Goal: Task Accomplishment & Management: Use online tool/utility

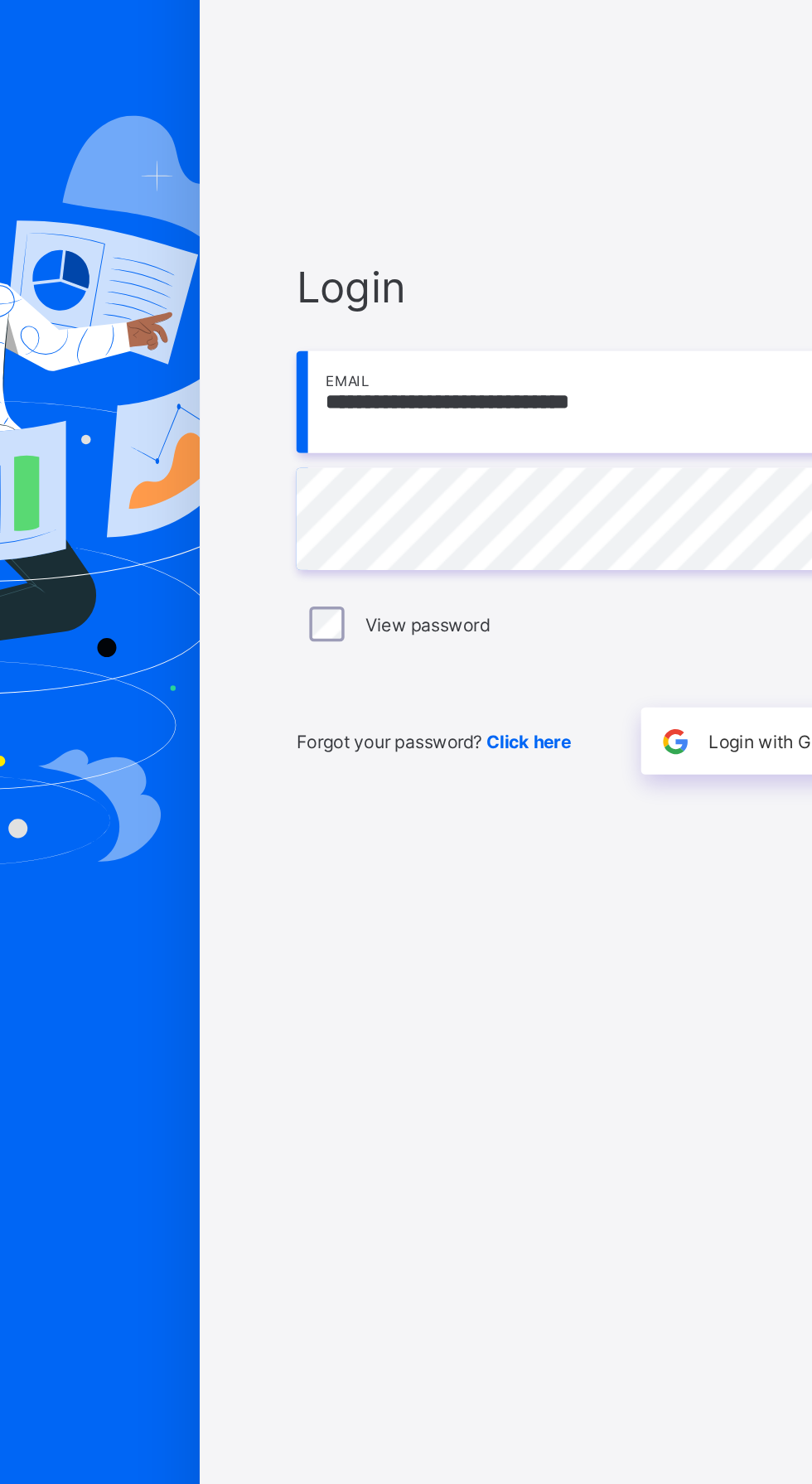
type input "**********"
click at [299, 767] on div "**********" at bounding box center [541, 742] width 497 height 1484
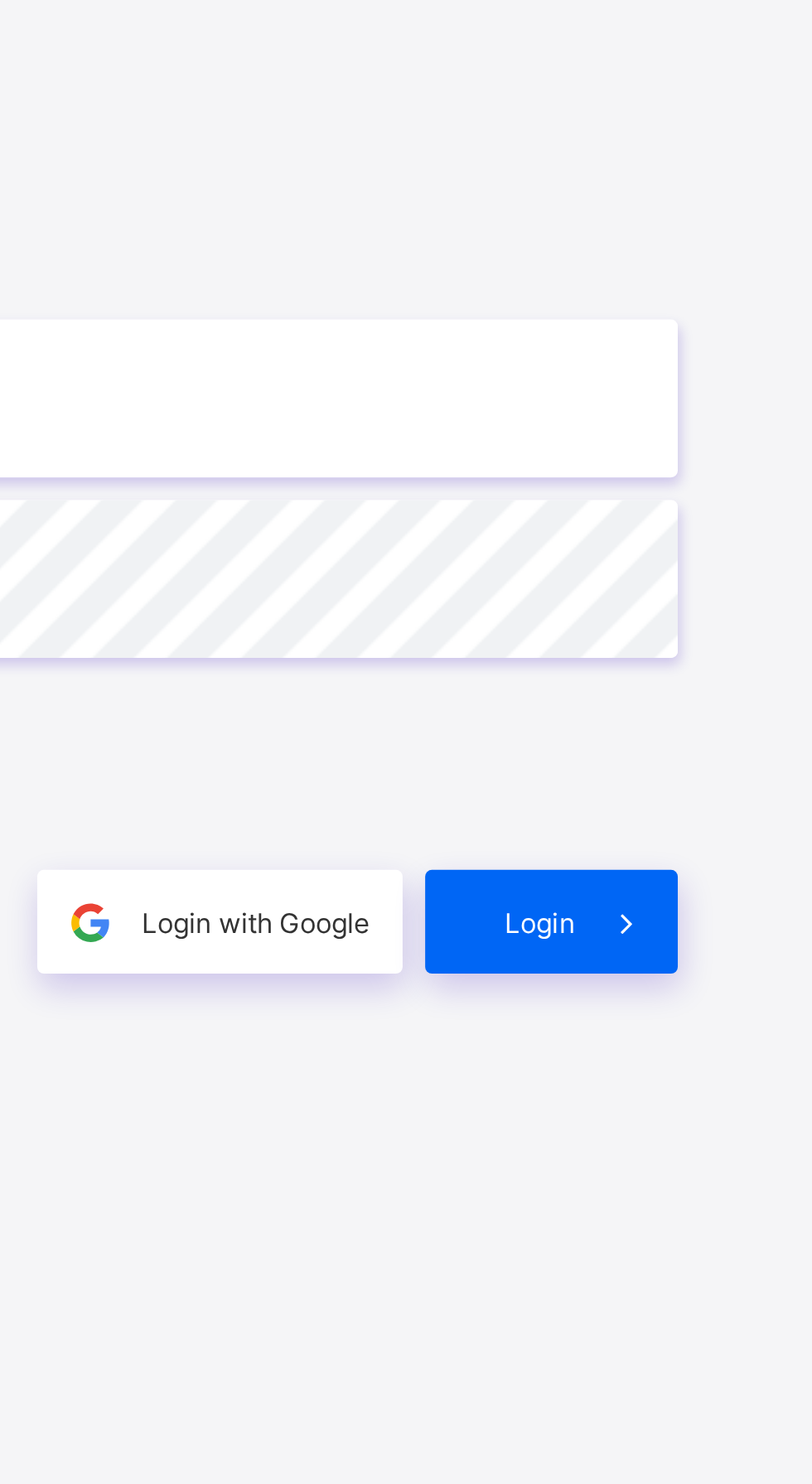
click at [713, 891] on span "Login" at bounding box center [705, 885] width 26 height 12
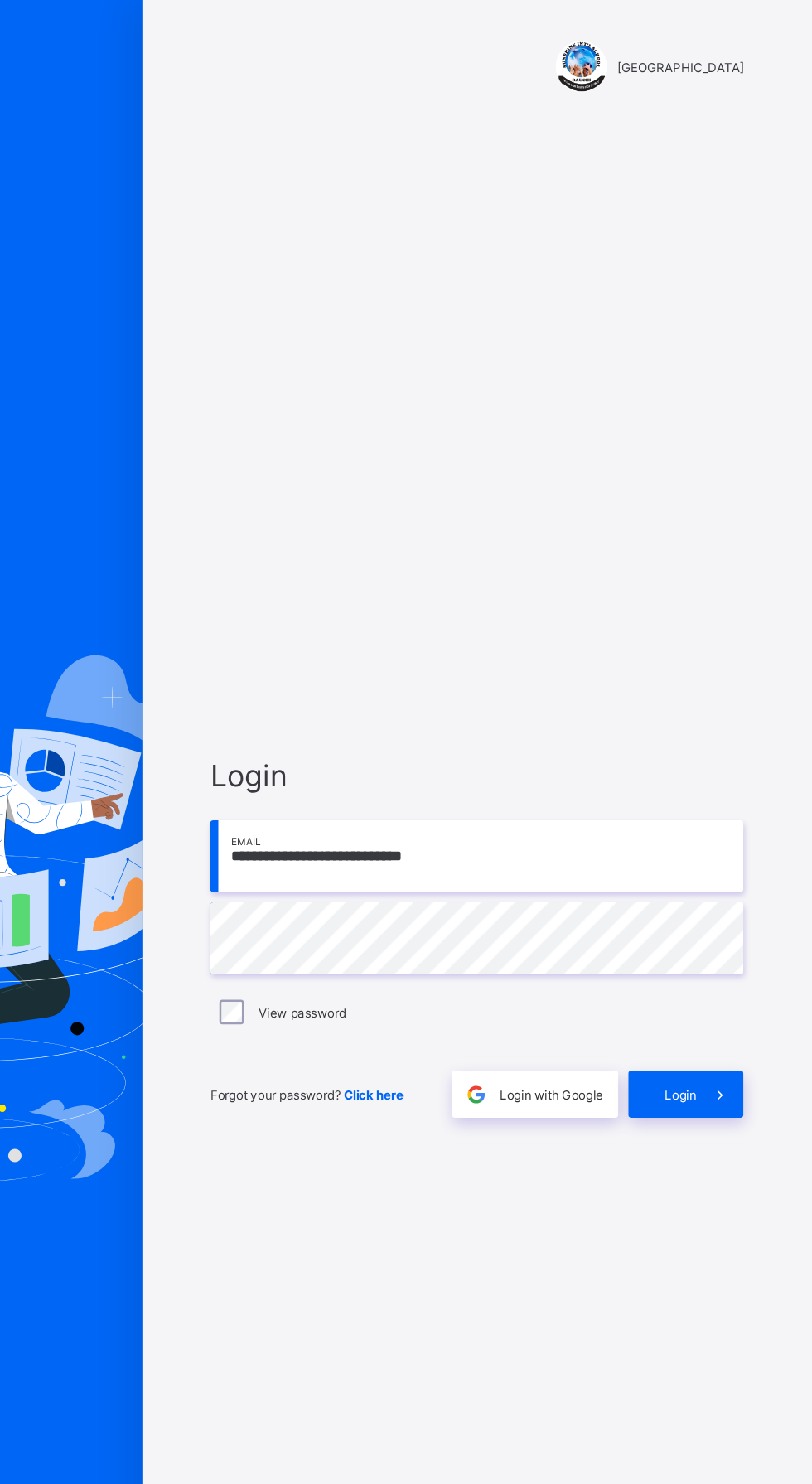
click at [726, 686] on input "**********" at bounding box center [541, 691] width 431 height 58
click at [712, 891] on span "Login" at bounding box center [705, 885] width 26 height 12
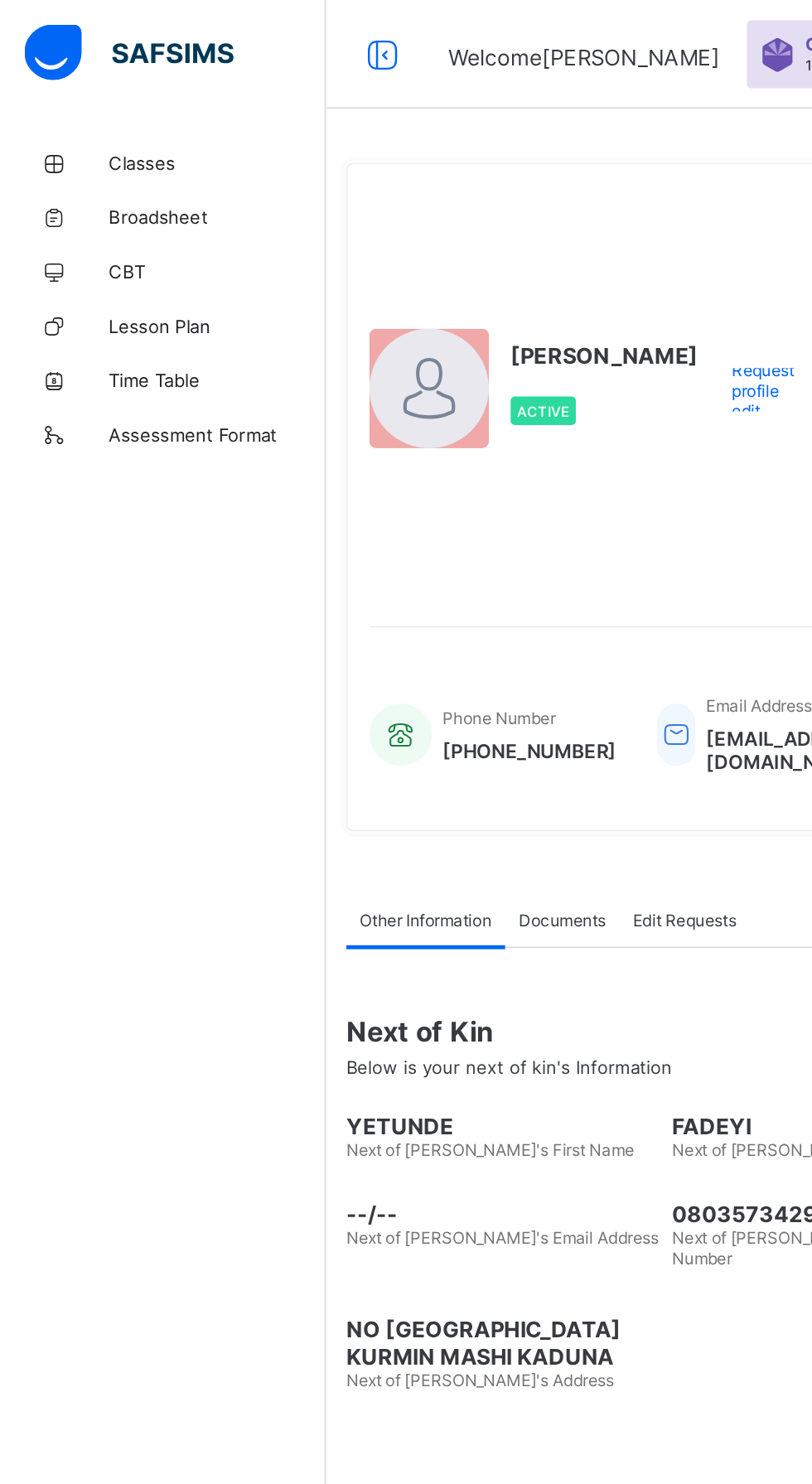
click at [84, 93] on span "Classes" at bounding box center [133, 99] width 133 height 13
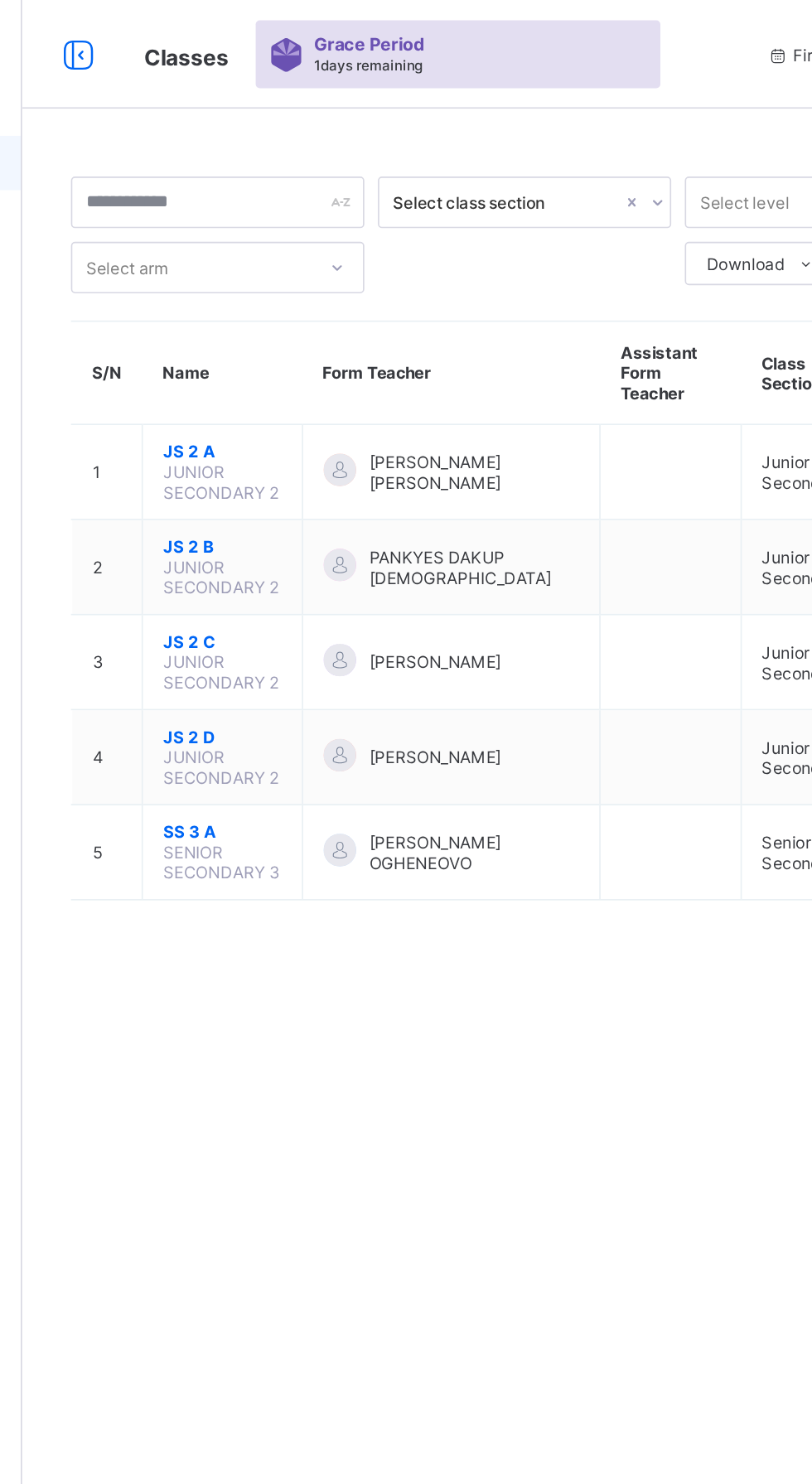
click at [298, 269] on span "JS 2 A" at bounding box center [321, 276] width 72 height 12
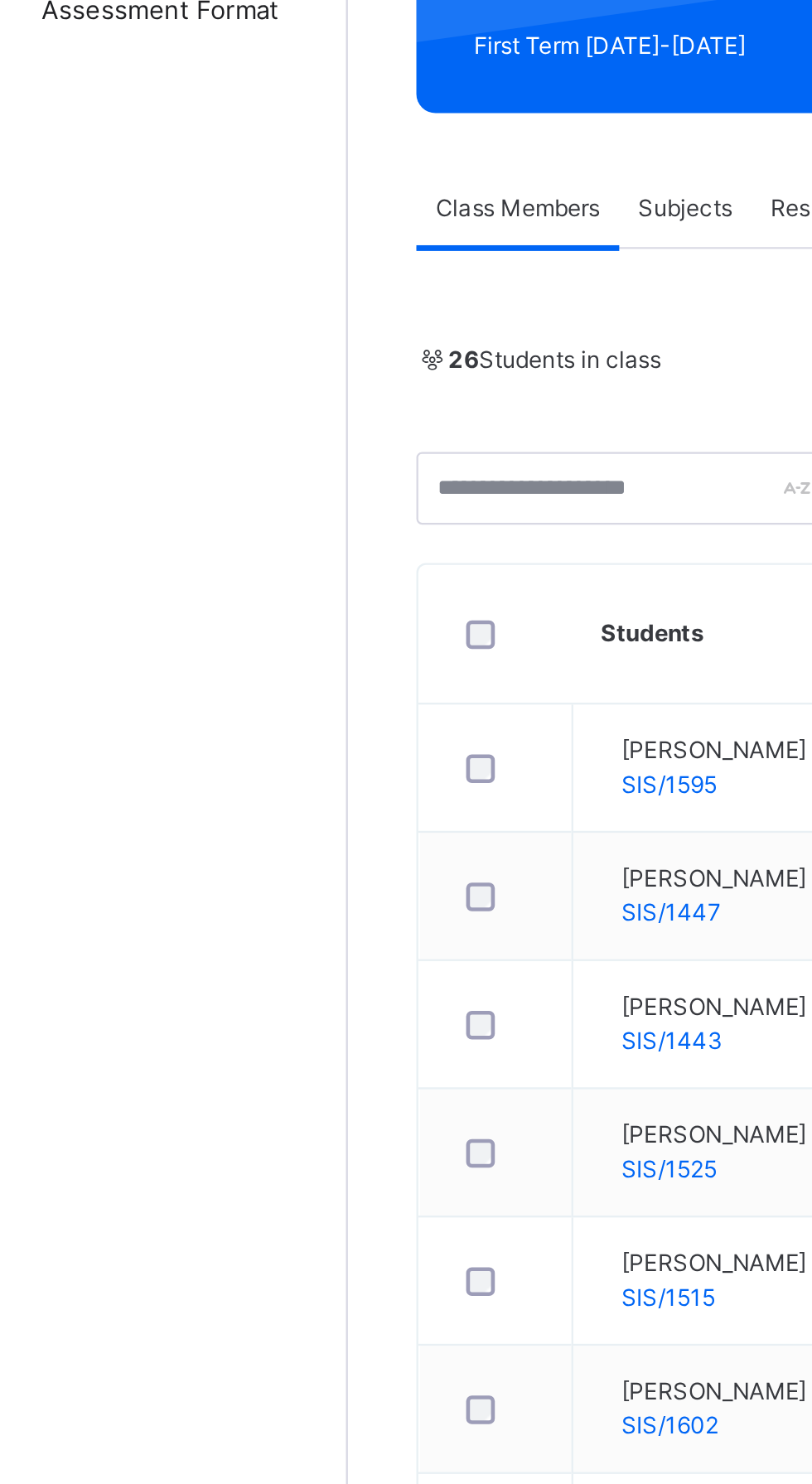
click at [425, 367] on div "Results" at bounding box center [399, 350] width 51 height 33
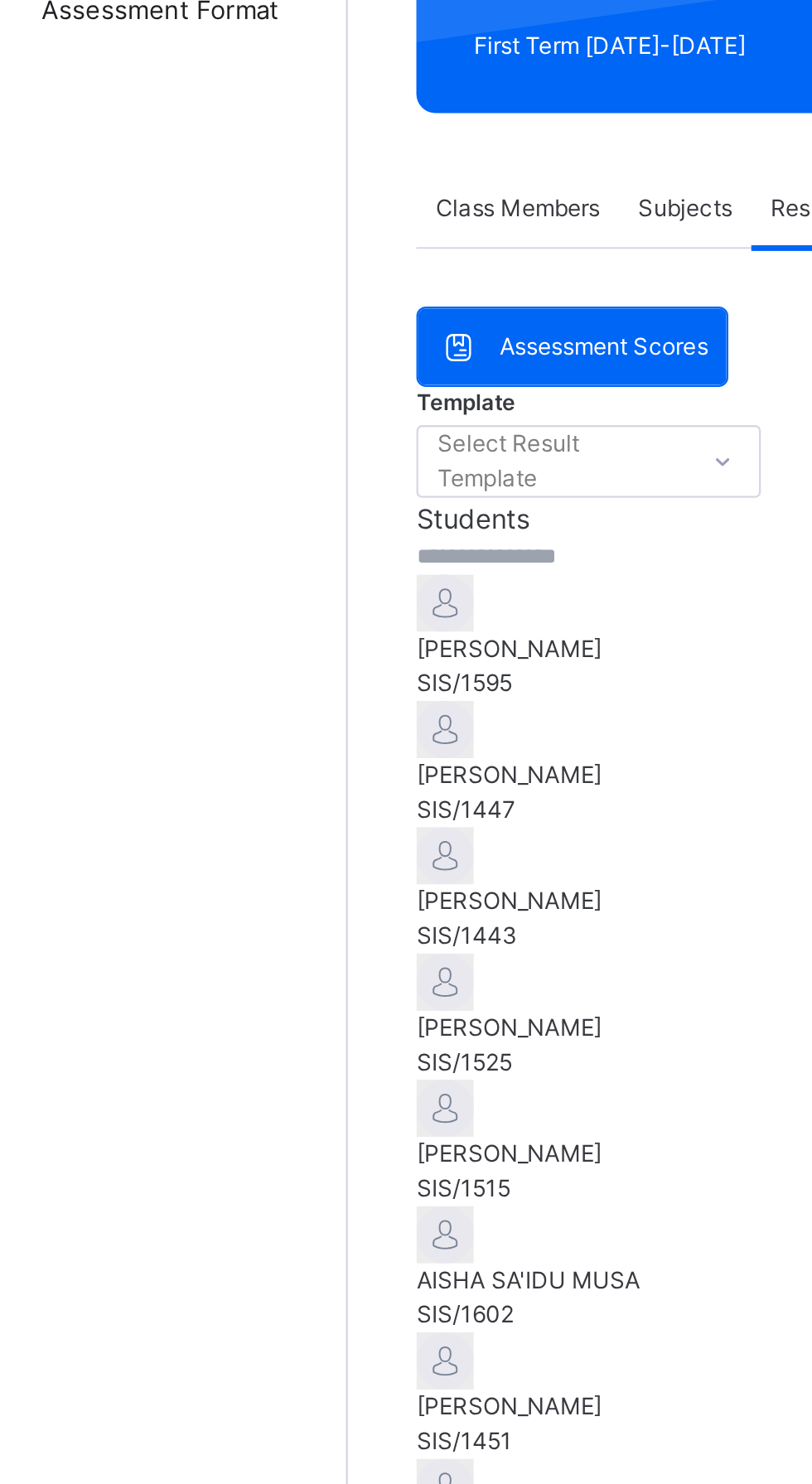
click at [308, 358] on span "Class Members" at bounding box center [272, 350] width 71 height 15
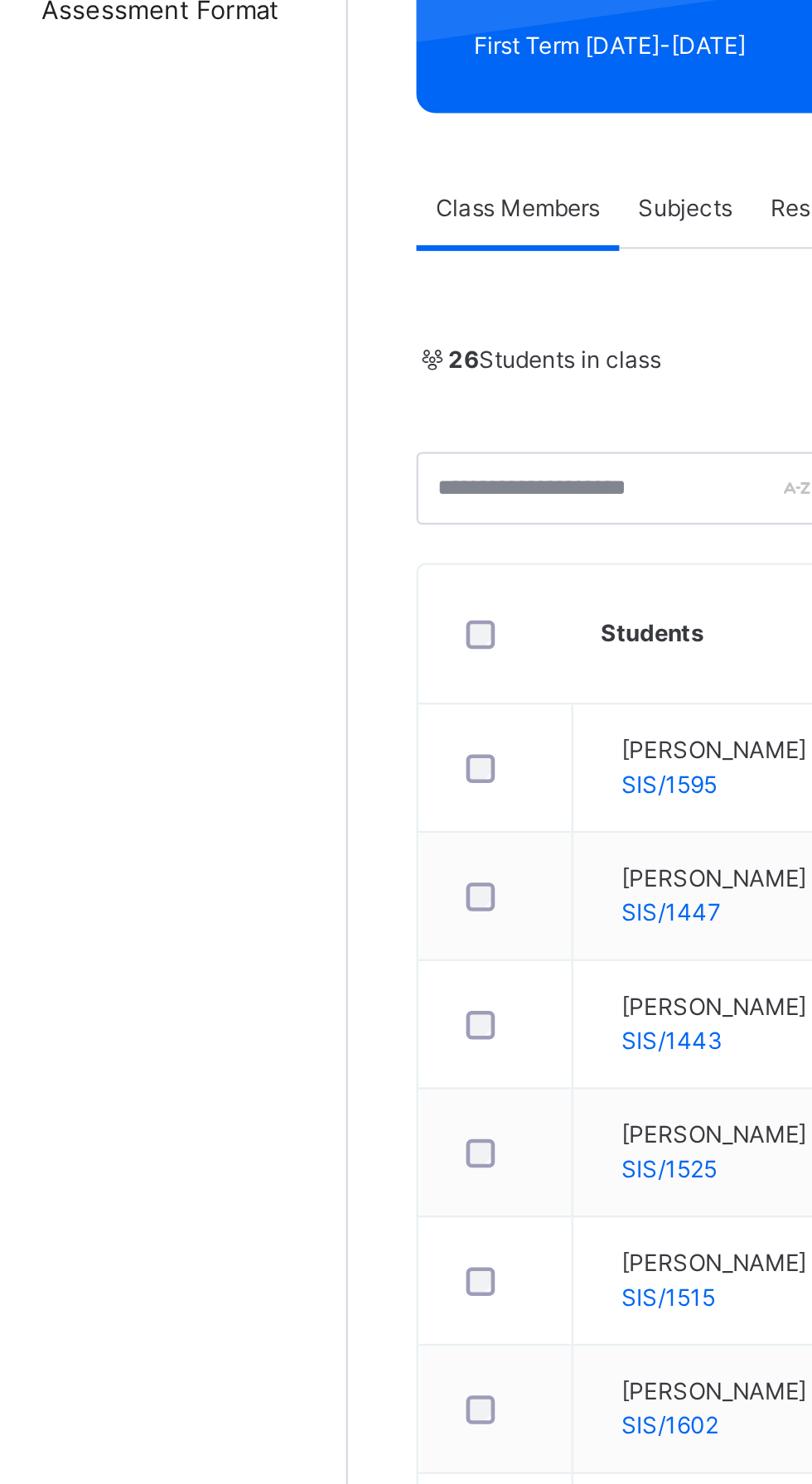
click at [365, 358] on span "Subjects" at bounding box center [345, 350] width 41 height 15
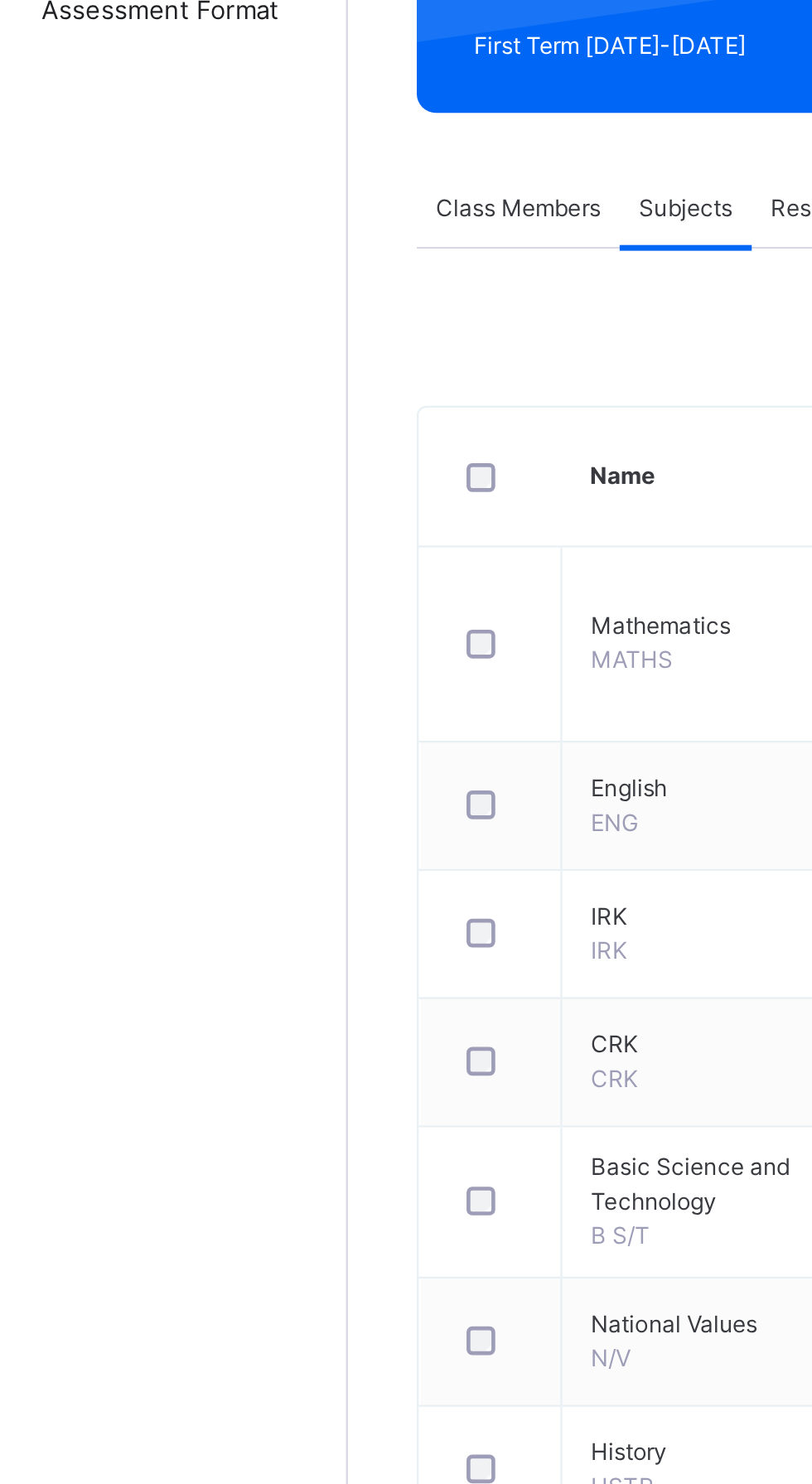
click at [365, 358] on span "Subjects" at bounding box center [345, 350] width 41 height 15
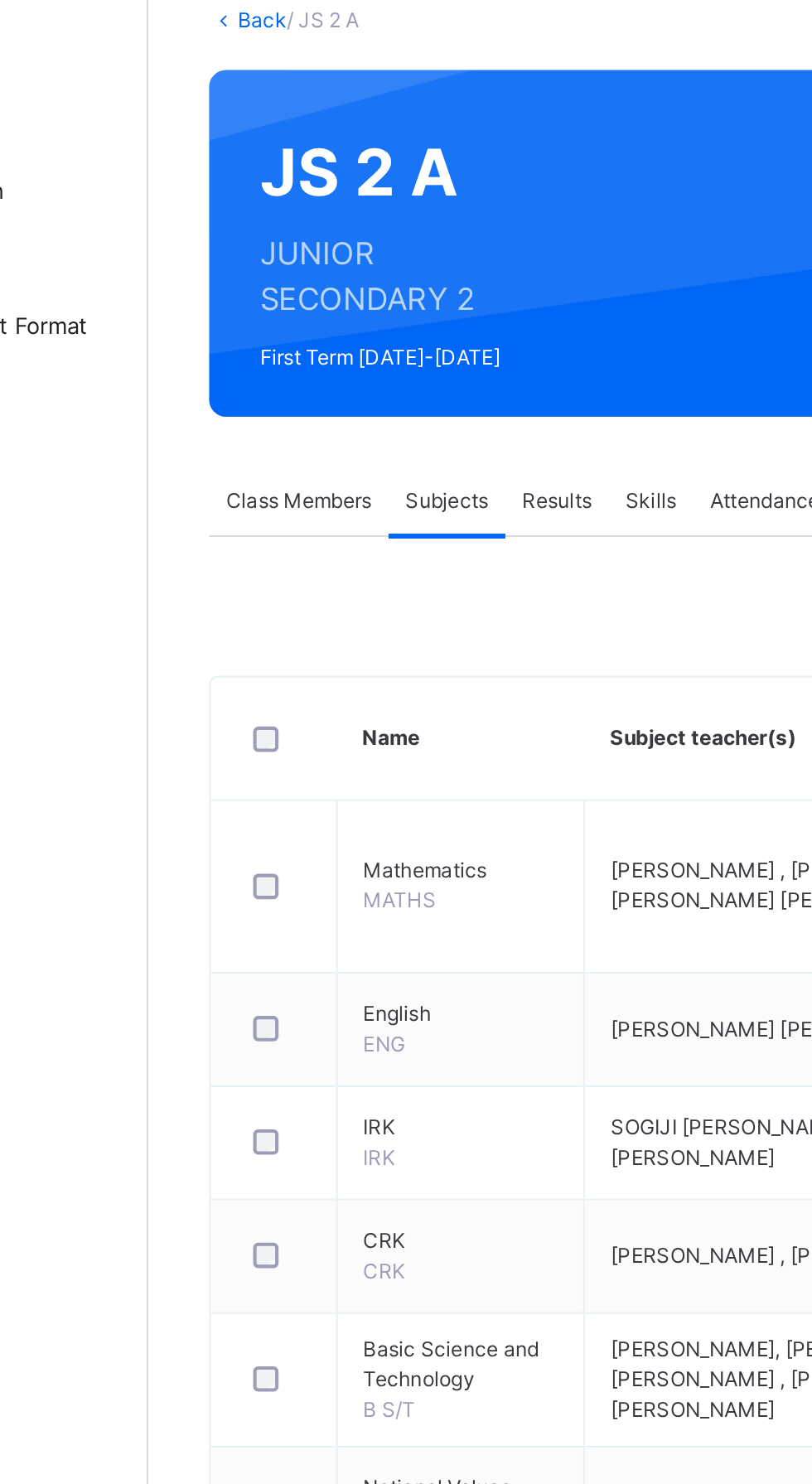
click at [728, 515] on span "Assess Students" at bounding box center [748, 525] width 42 height 29
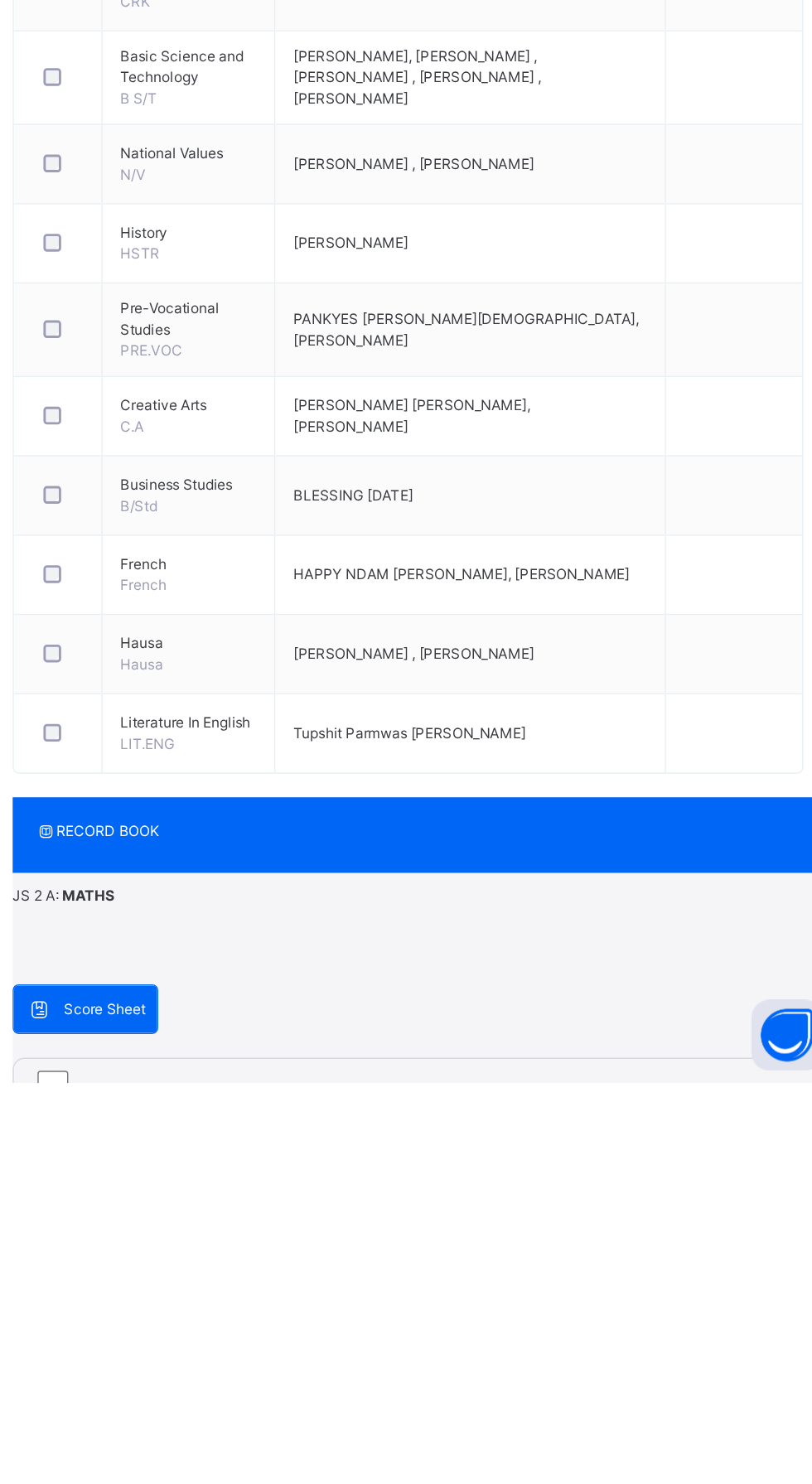
type input "*"
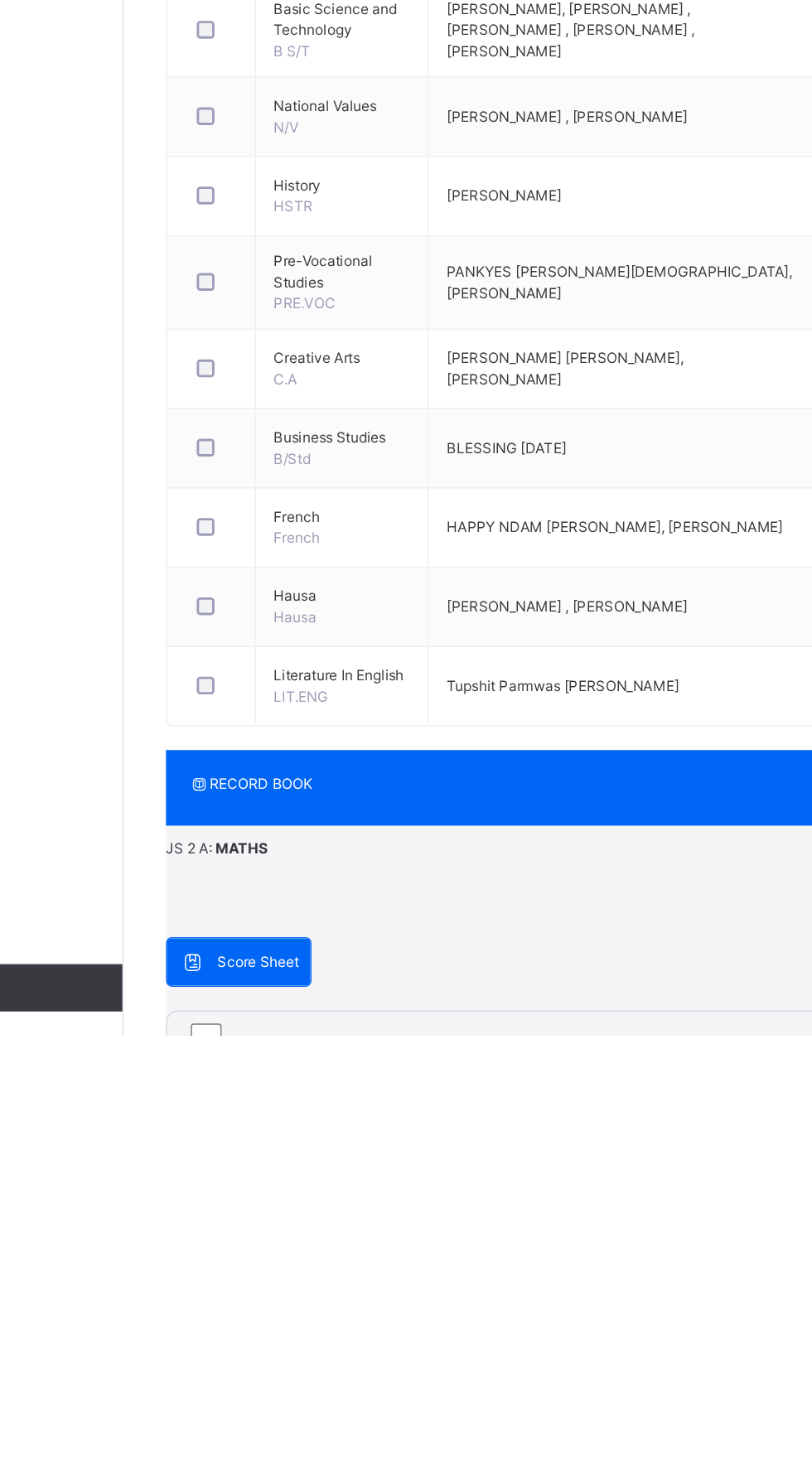
scroll to position [12, 0]
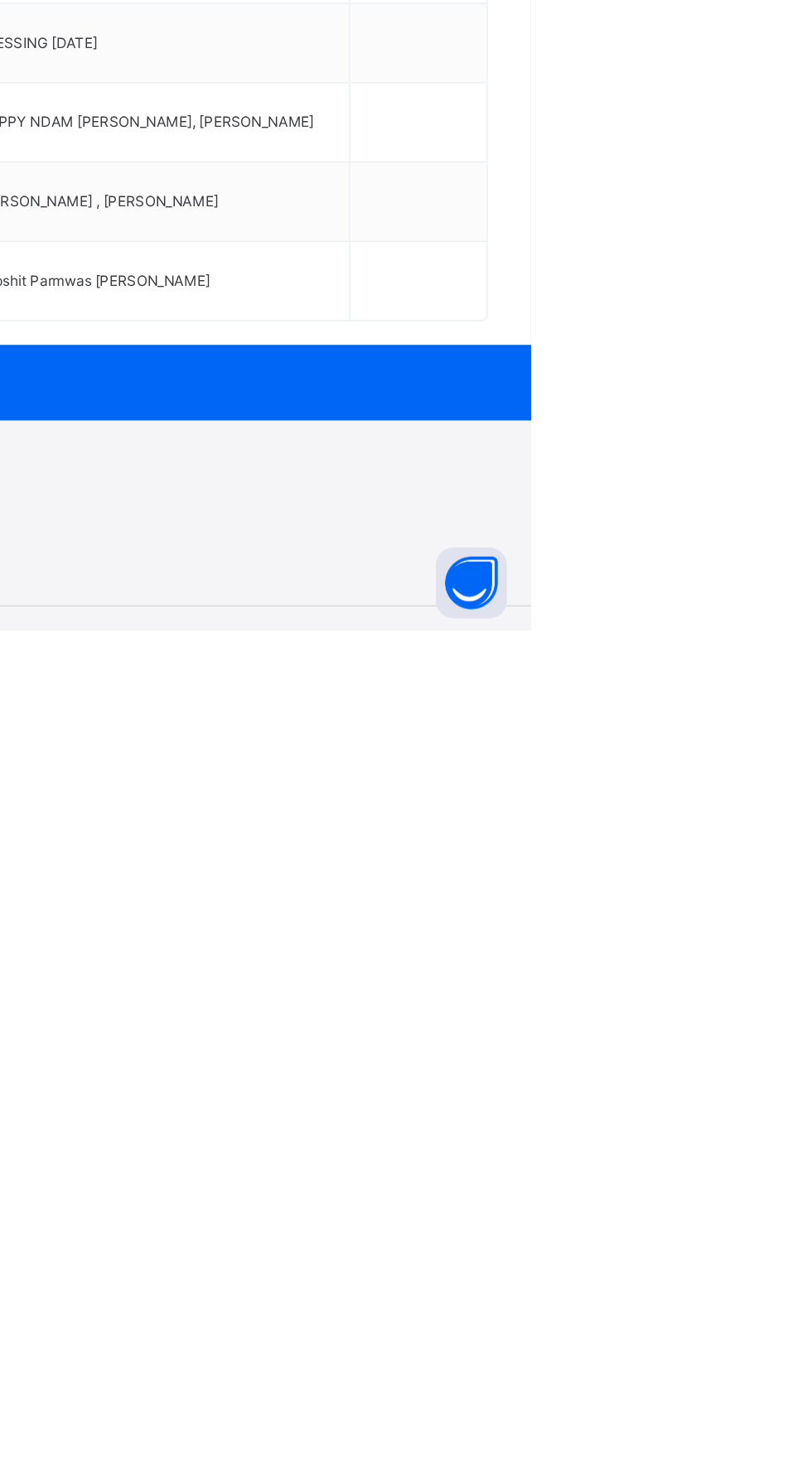
scroll to position [0, 0]
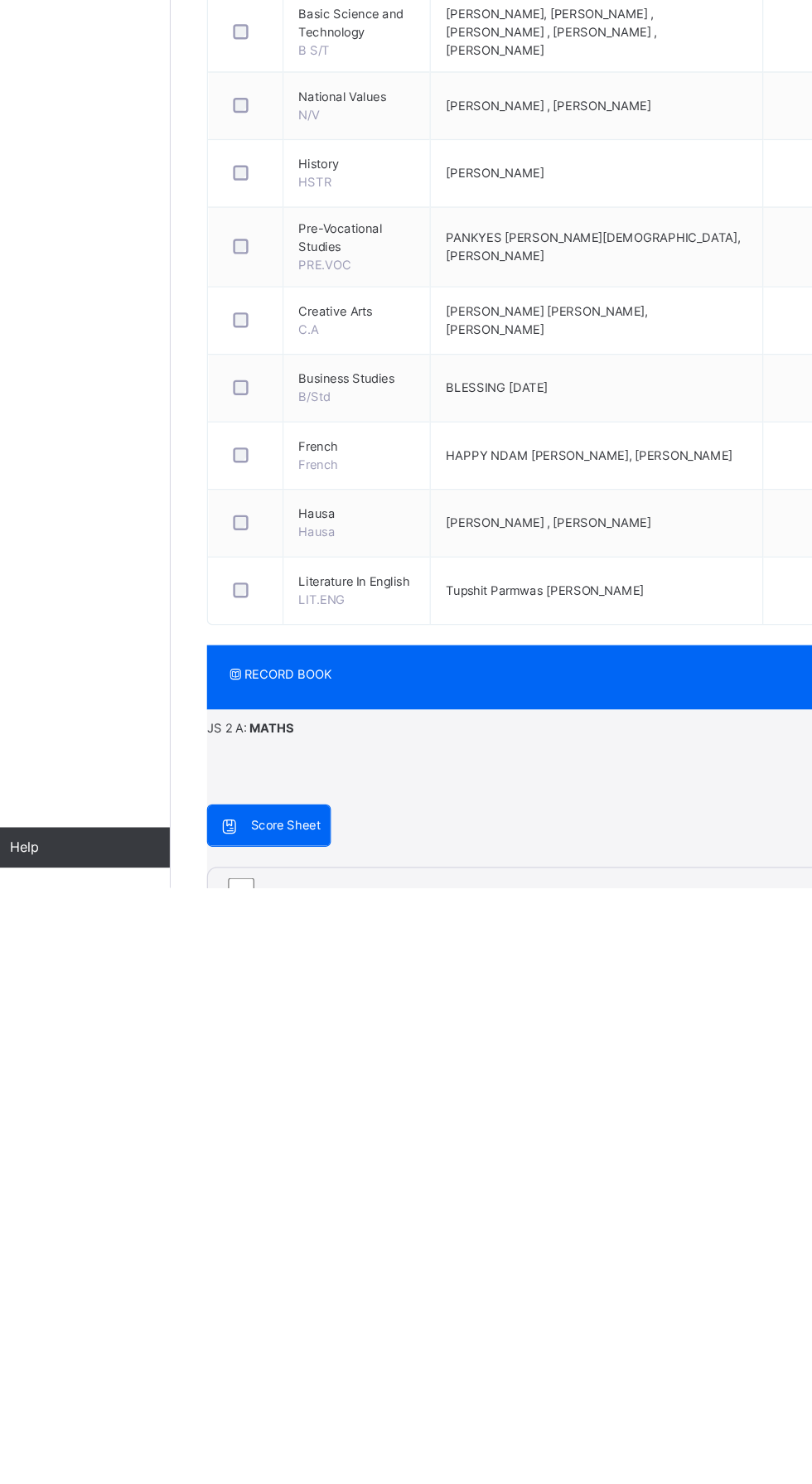
type input "*"
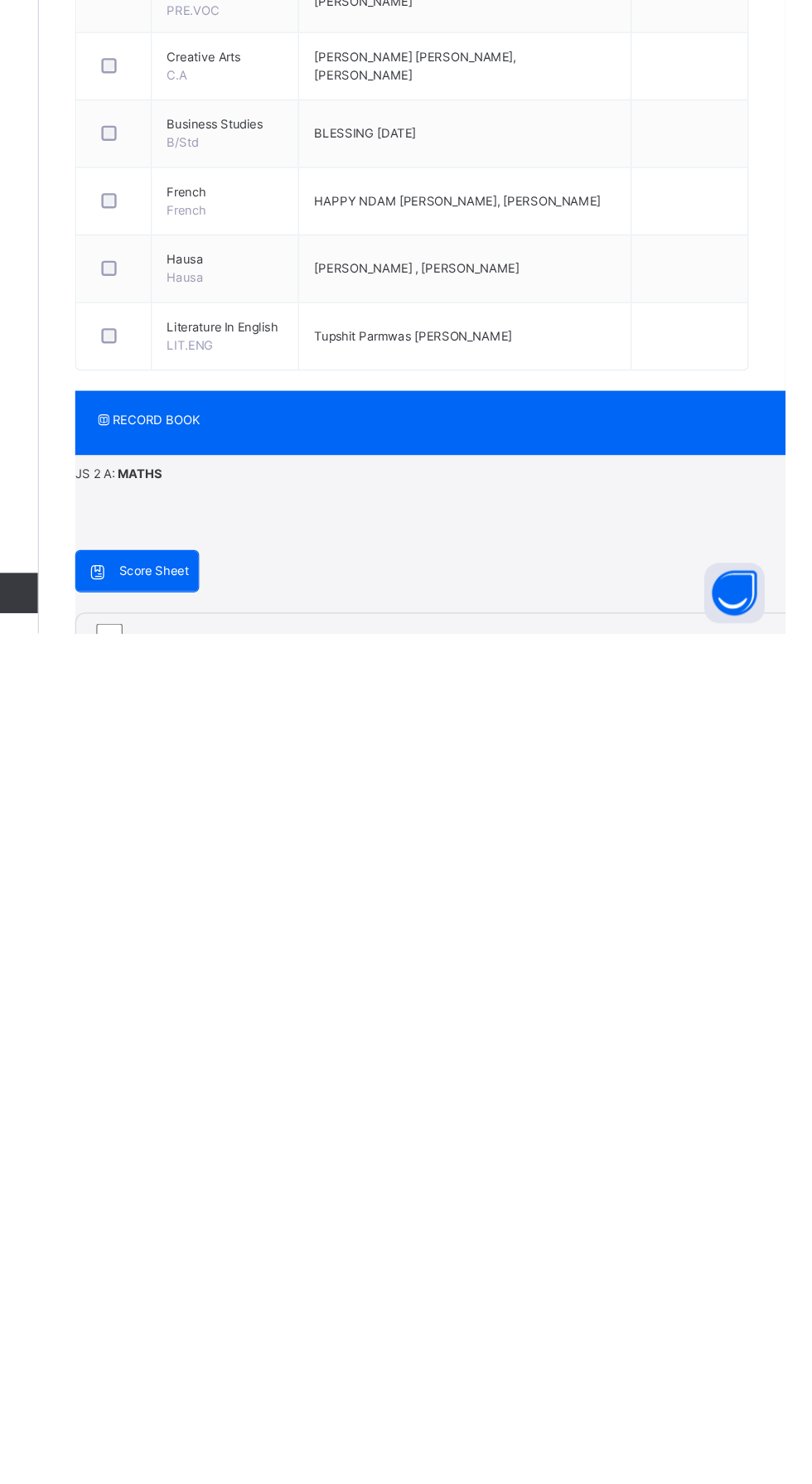
type input "**"
click at [421, 1300] on span "RECORD BOOK" at bounding box center [622, 1310] width 754 height 20
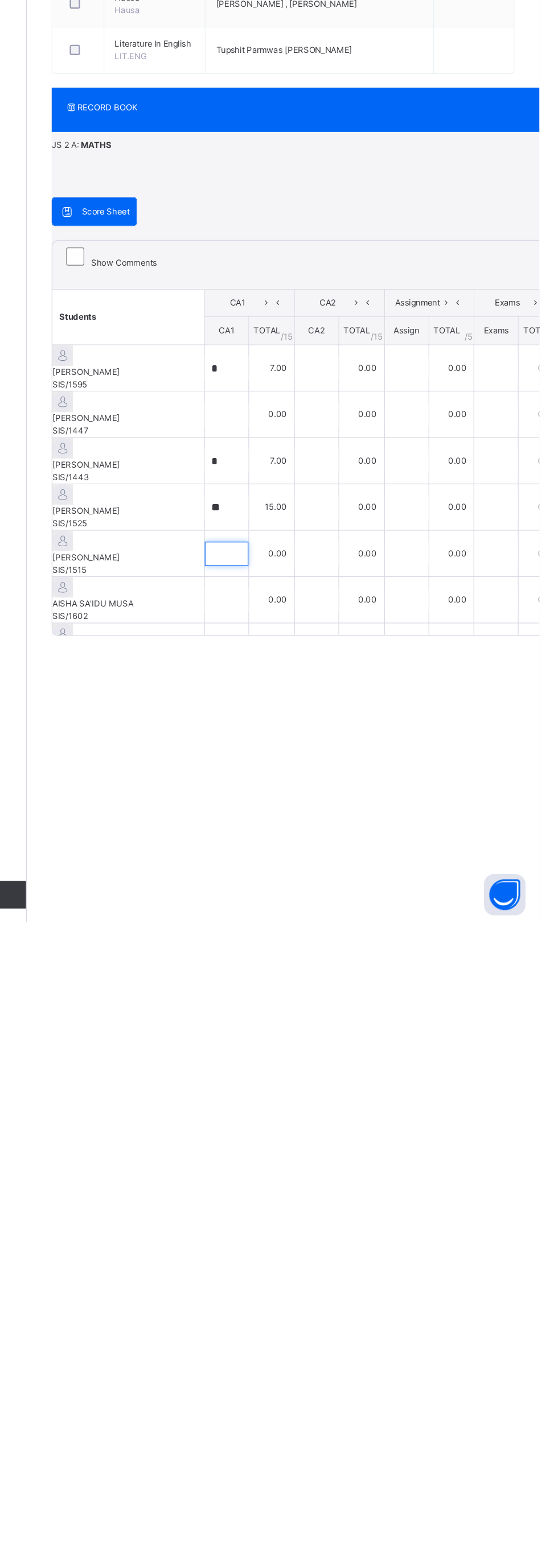
click at [319, 1018] on input "text" at bounding box center [301, 1265] width 36 height 20
type input "*"
click at [294, 1018] on div "RECORD BOOK × JS 2 A : MATHS Online Actions Download Empty Score Sheet Upload/m…" at bounding box center [347, 1107] width 380 height 450
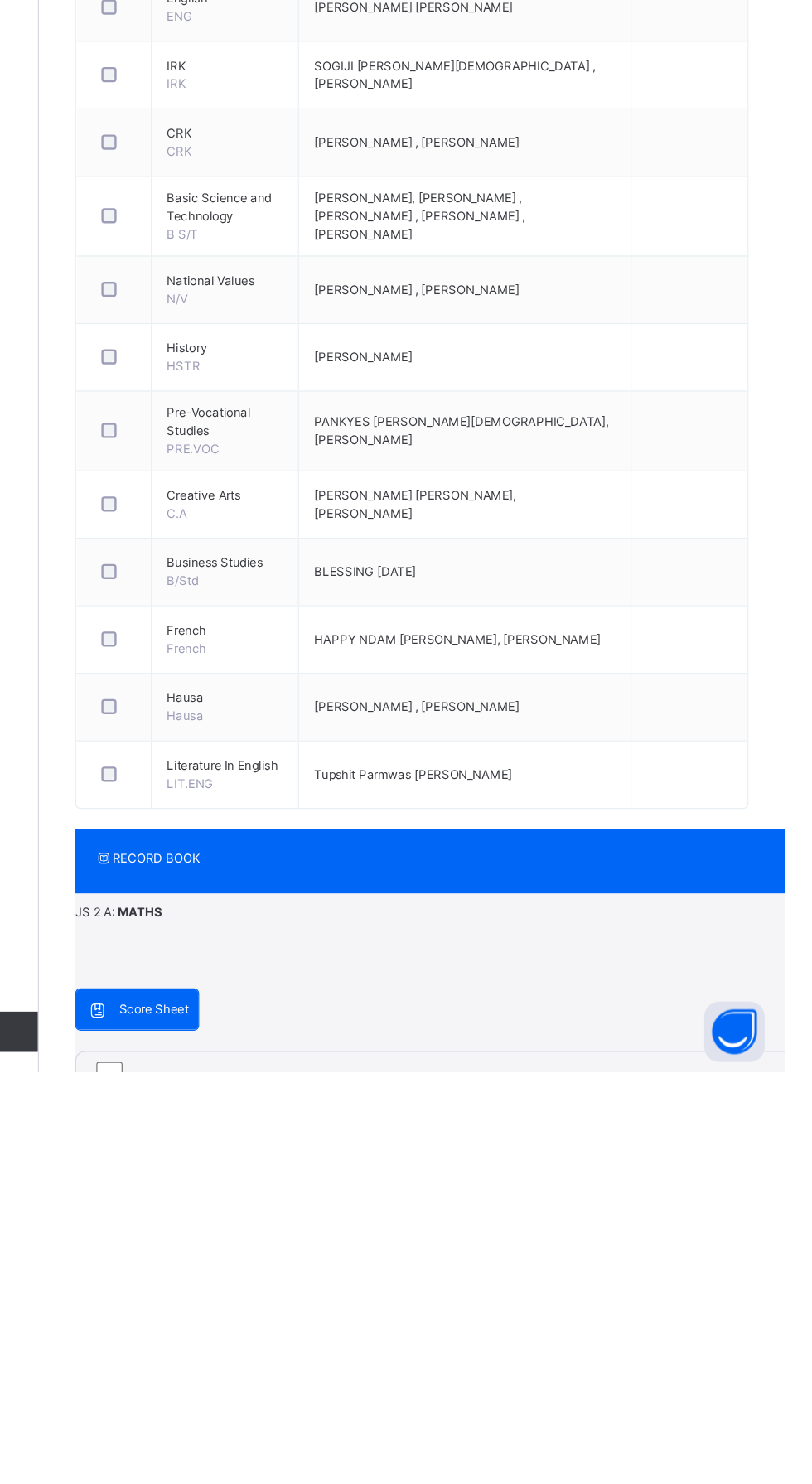
scroll to position [141, 0]
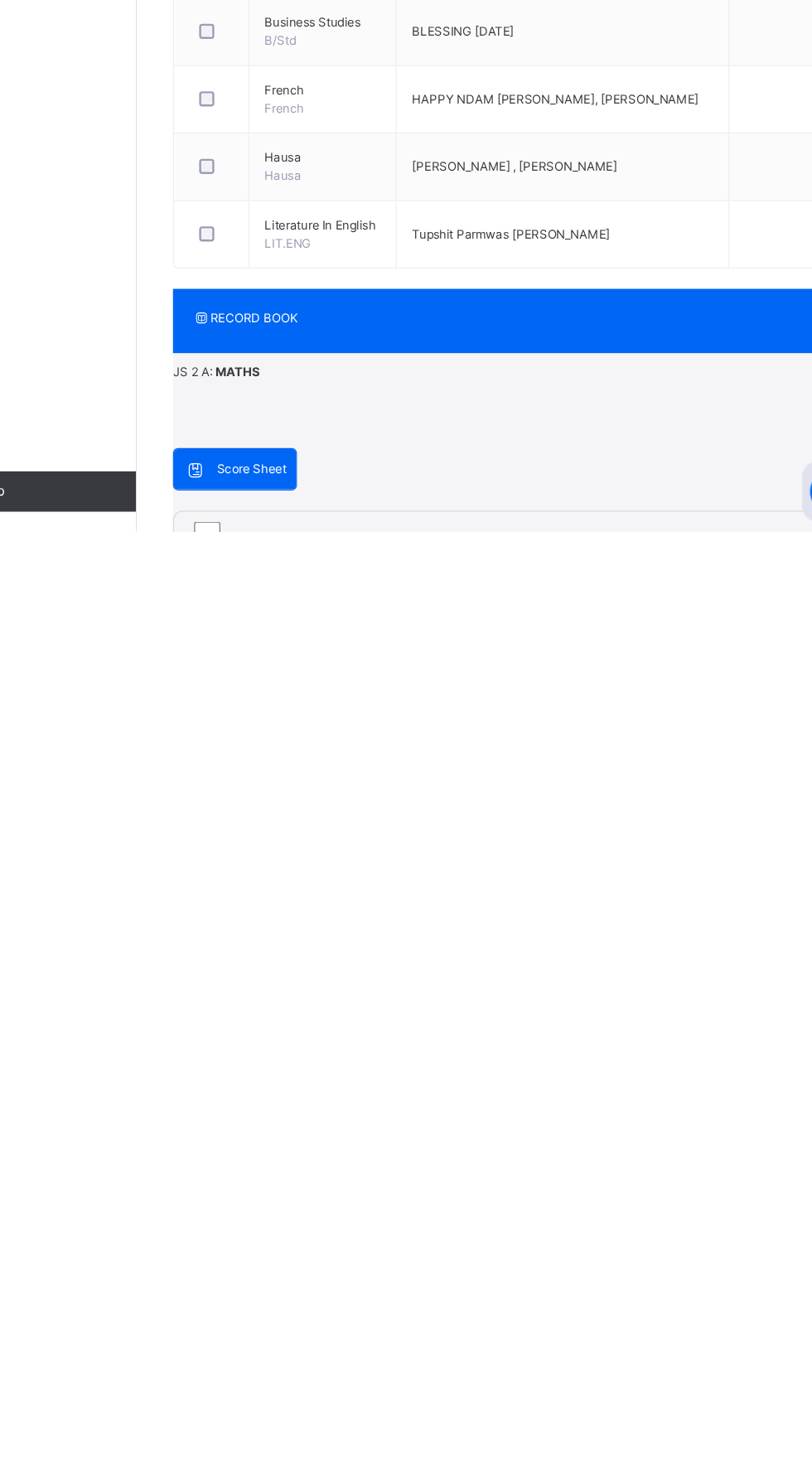
scroll to position [152, 0]
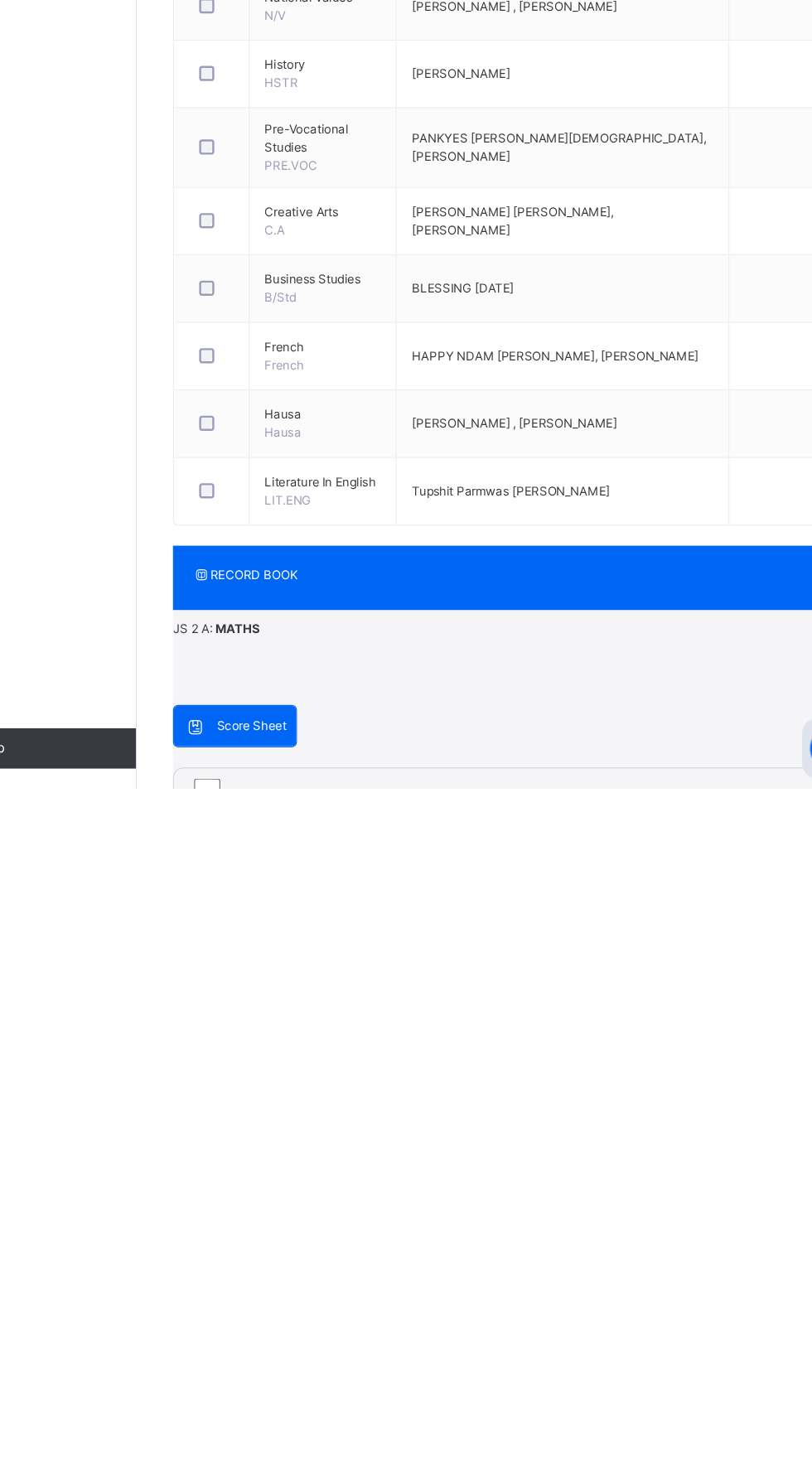
type input "*"
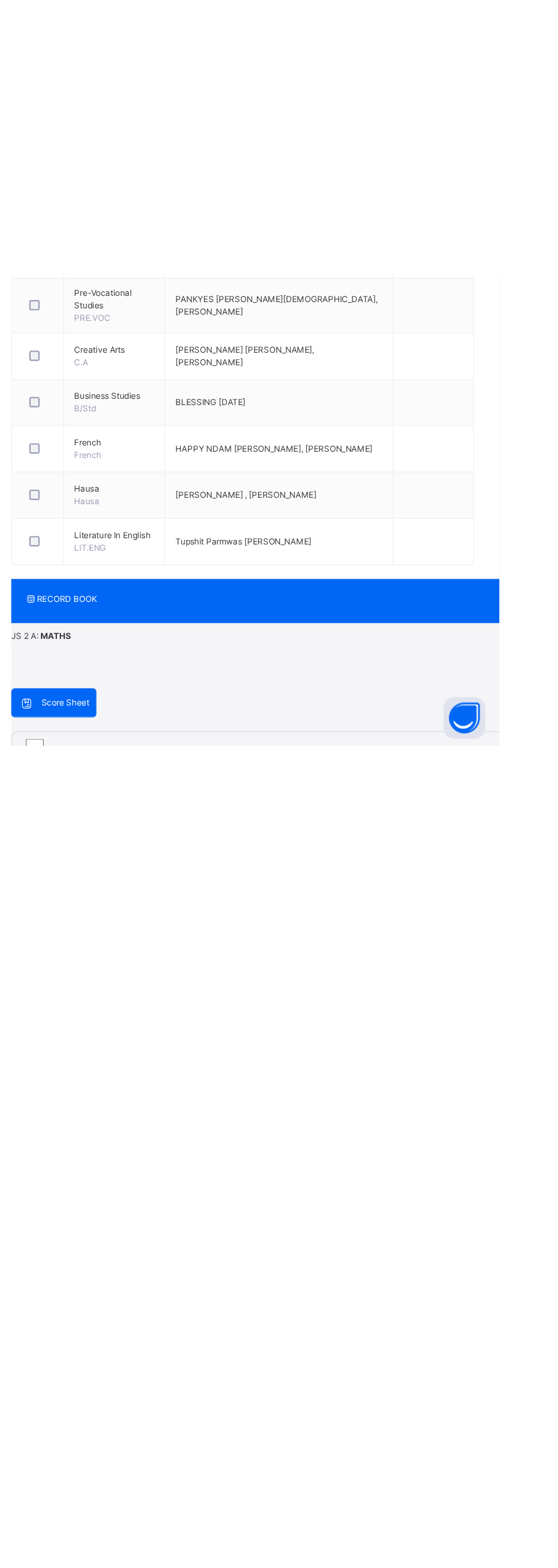
scroll to position [165, 0]
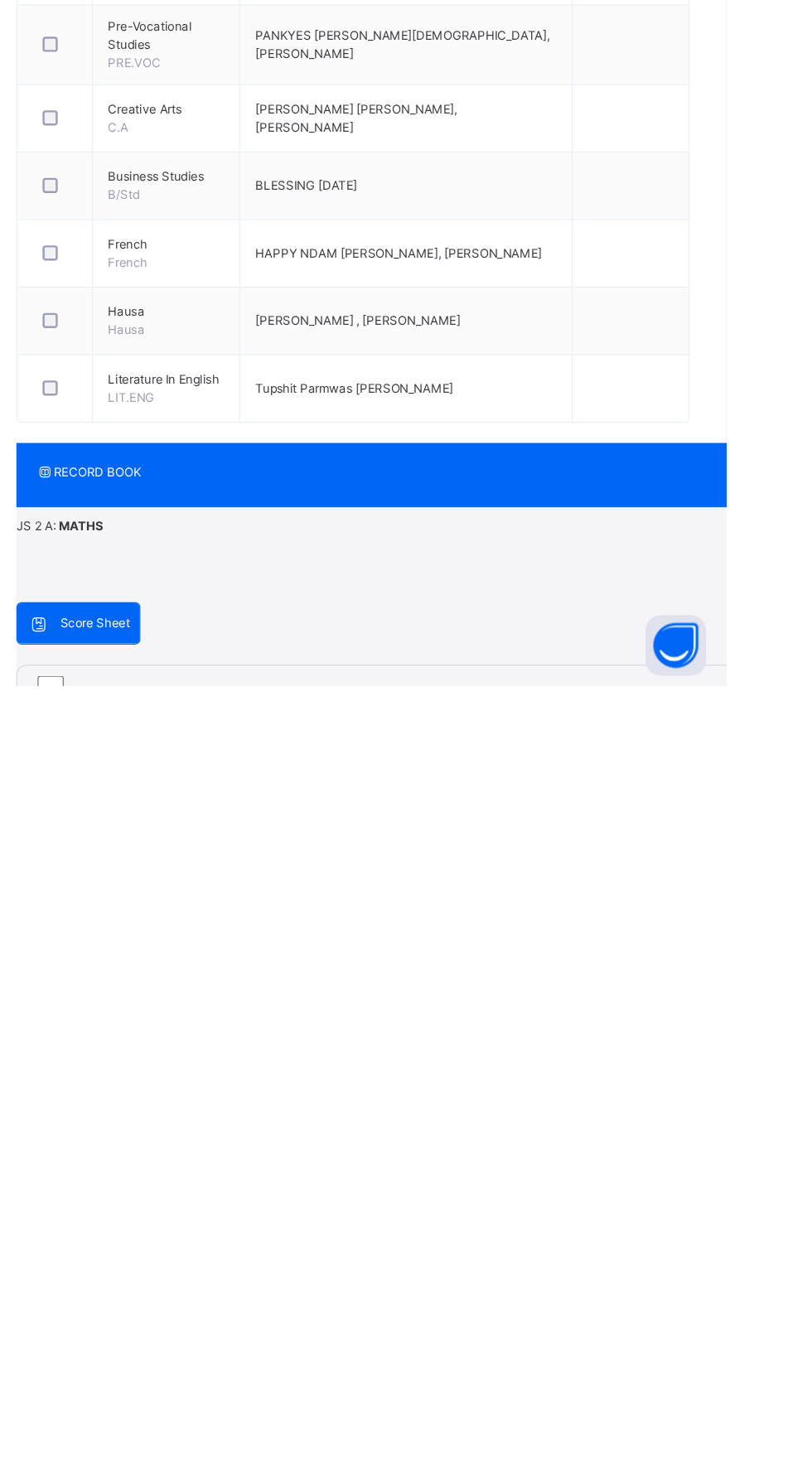
type input "*"
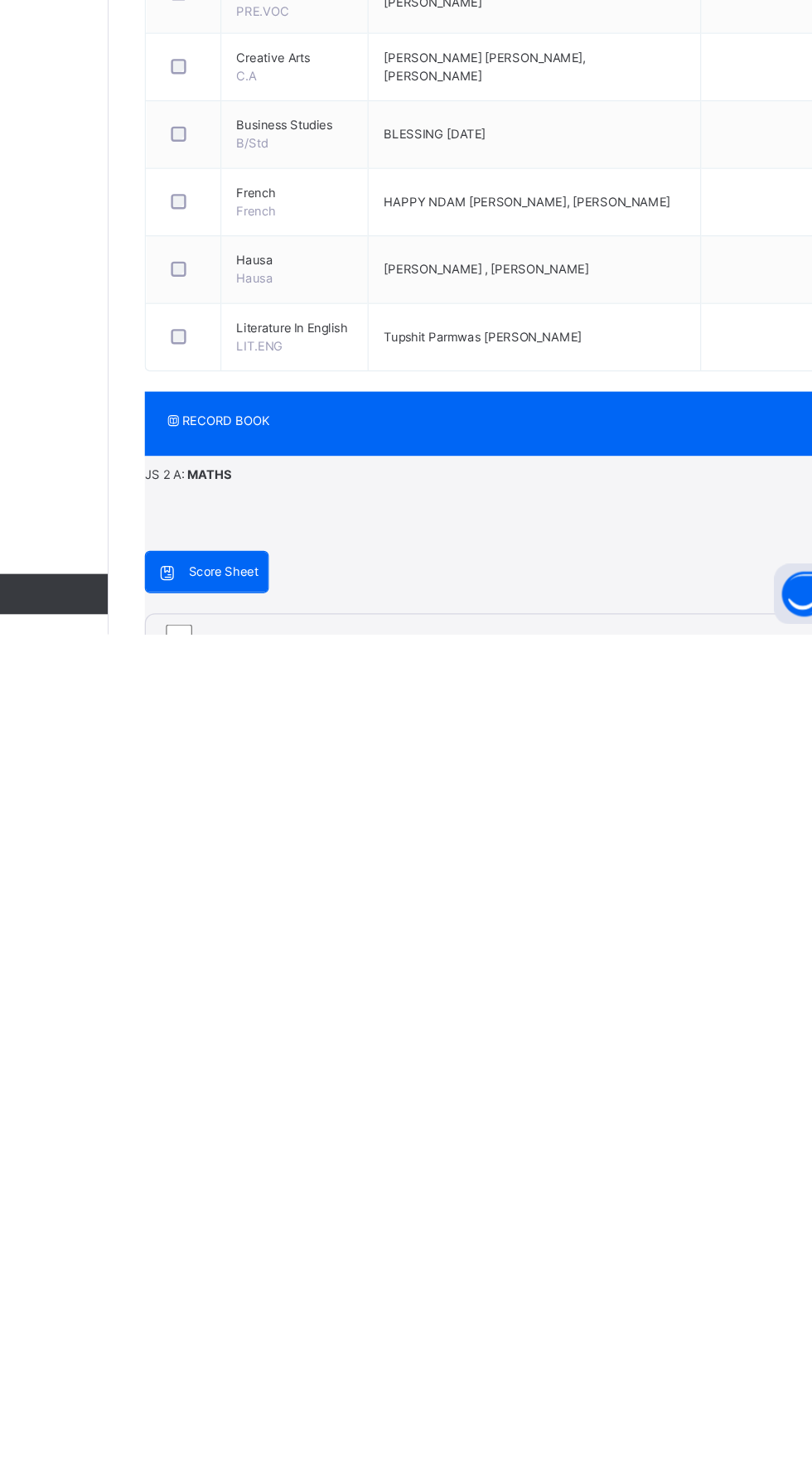
type input "*"
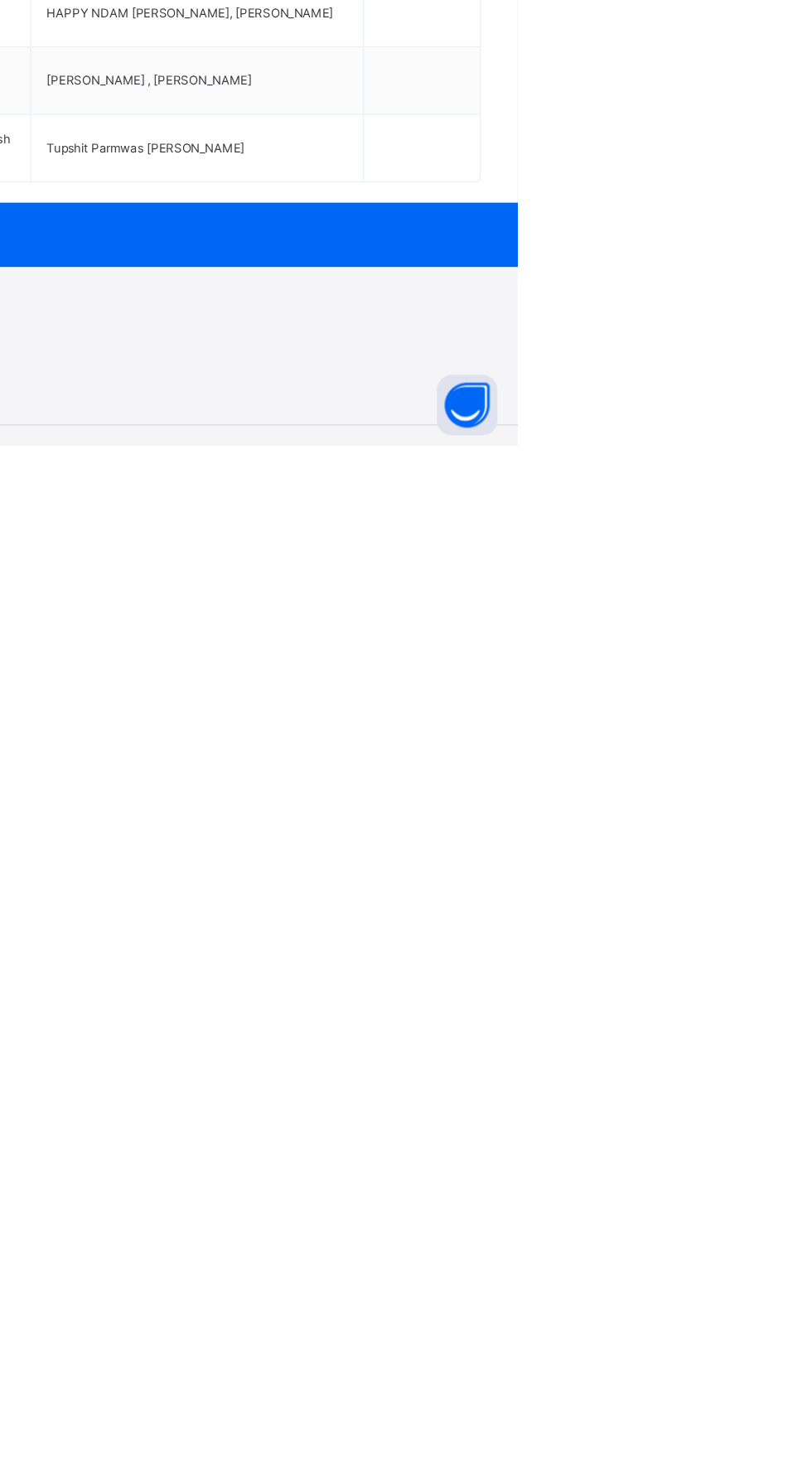
type input "*"
click at [426, 1300] on span "RECORD BOOK" at bounding box center [622, 1310] width 754 height 20
click at [417, 1300] on span "RECORD BOOK" at bounding box center [622, 1310] width 754 height 20
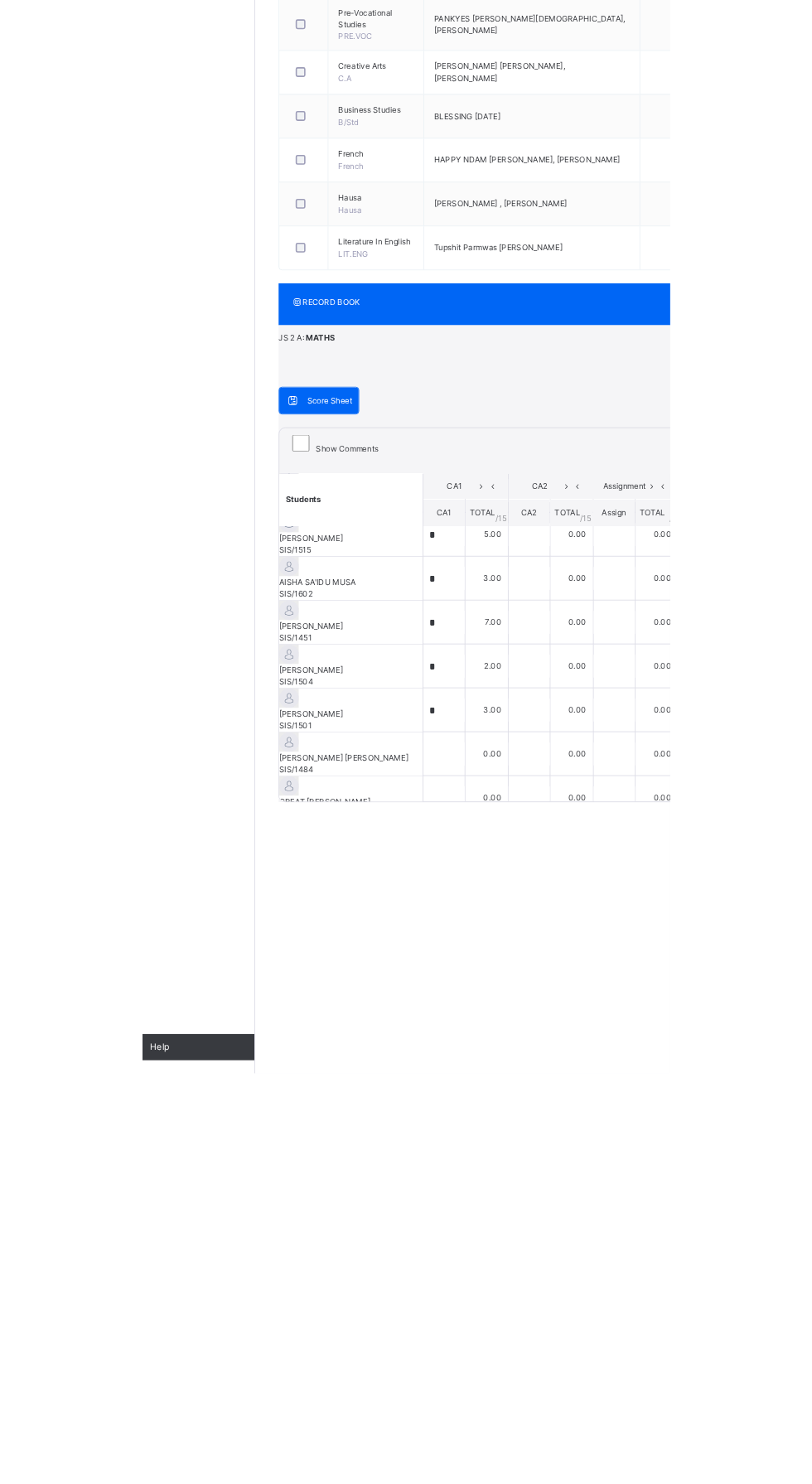
scroll to position [402, 0]
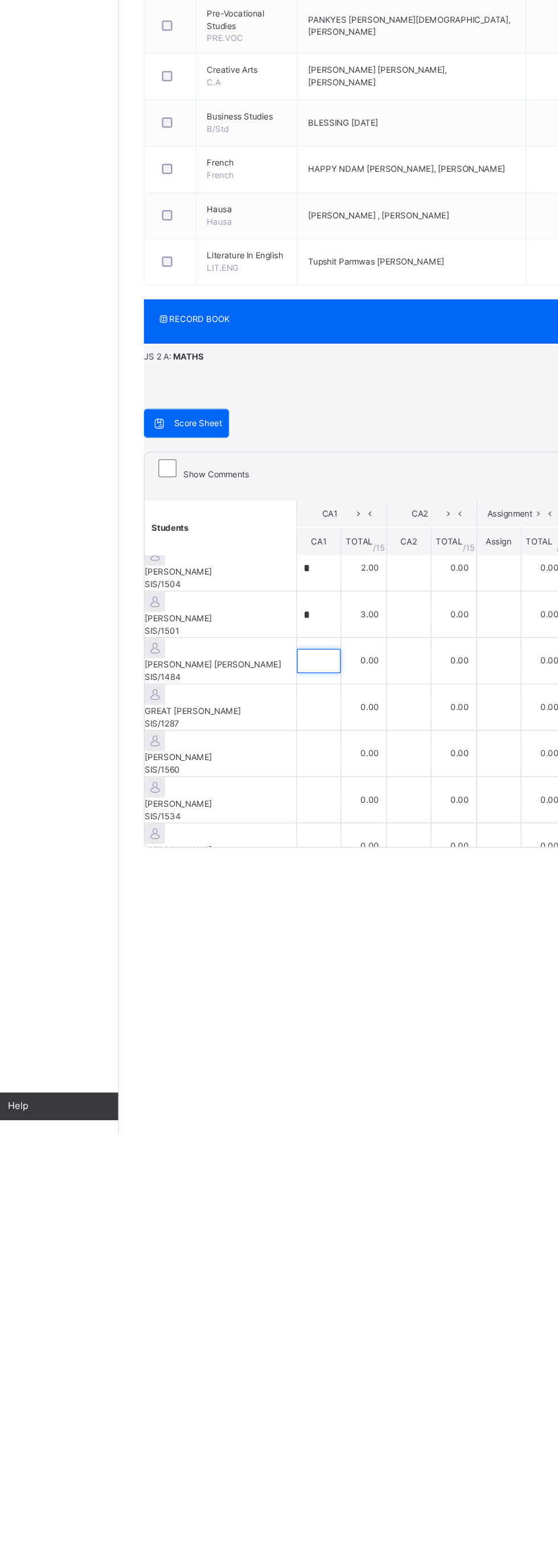
click at [292, 1018] on input "text" at bounding box center [301, 1179] width 36 height 20
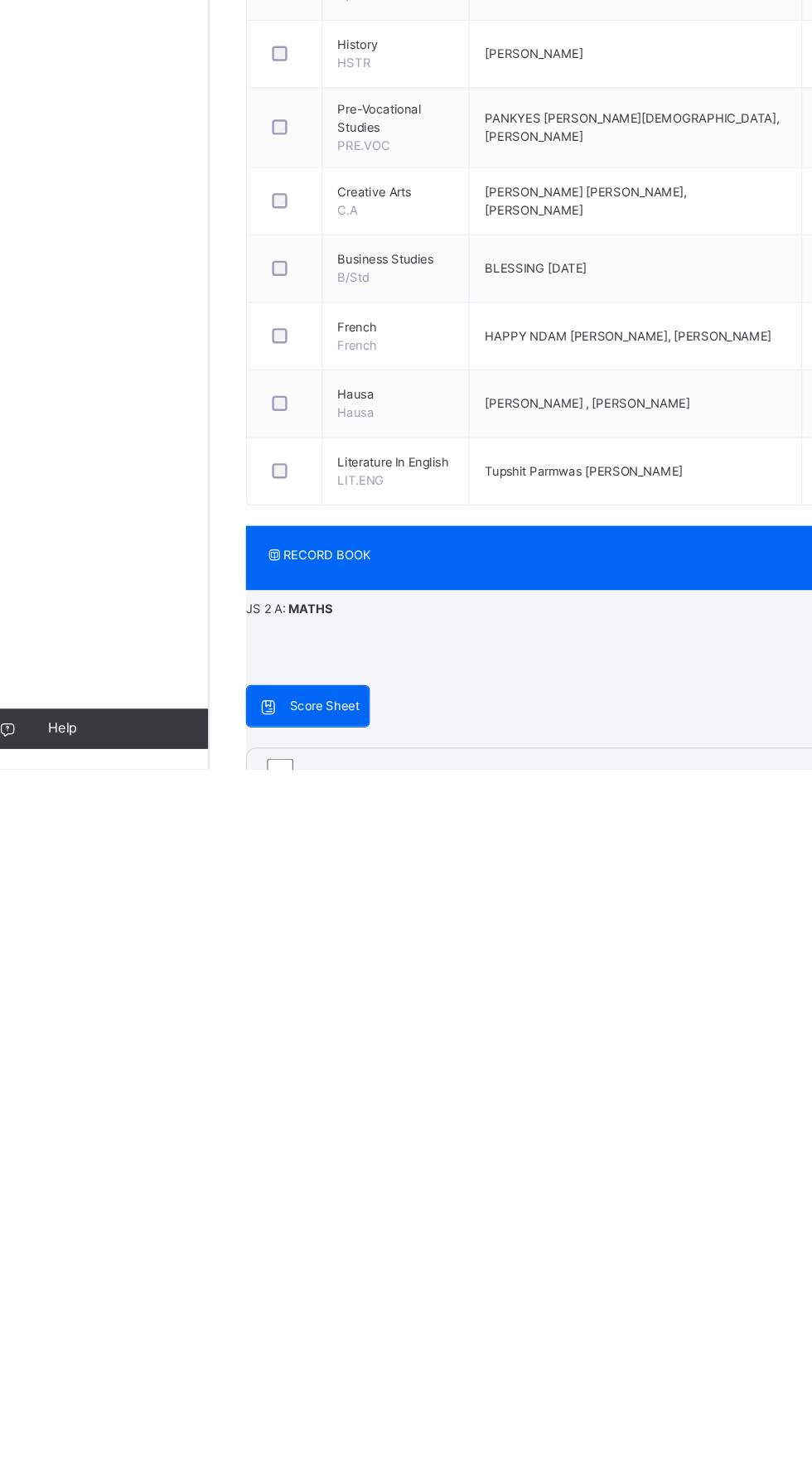
type input "*"
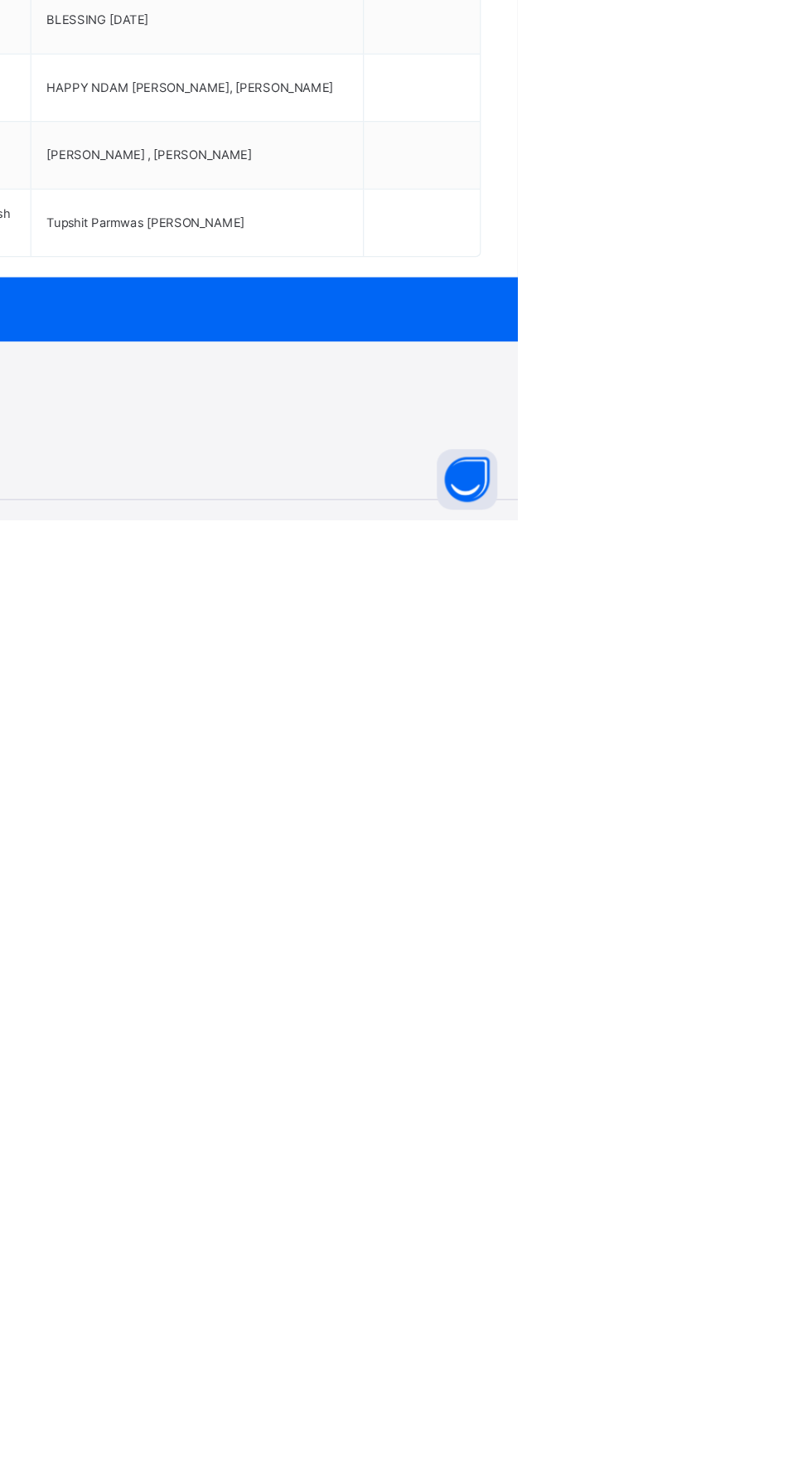
type input "*"
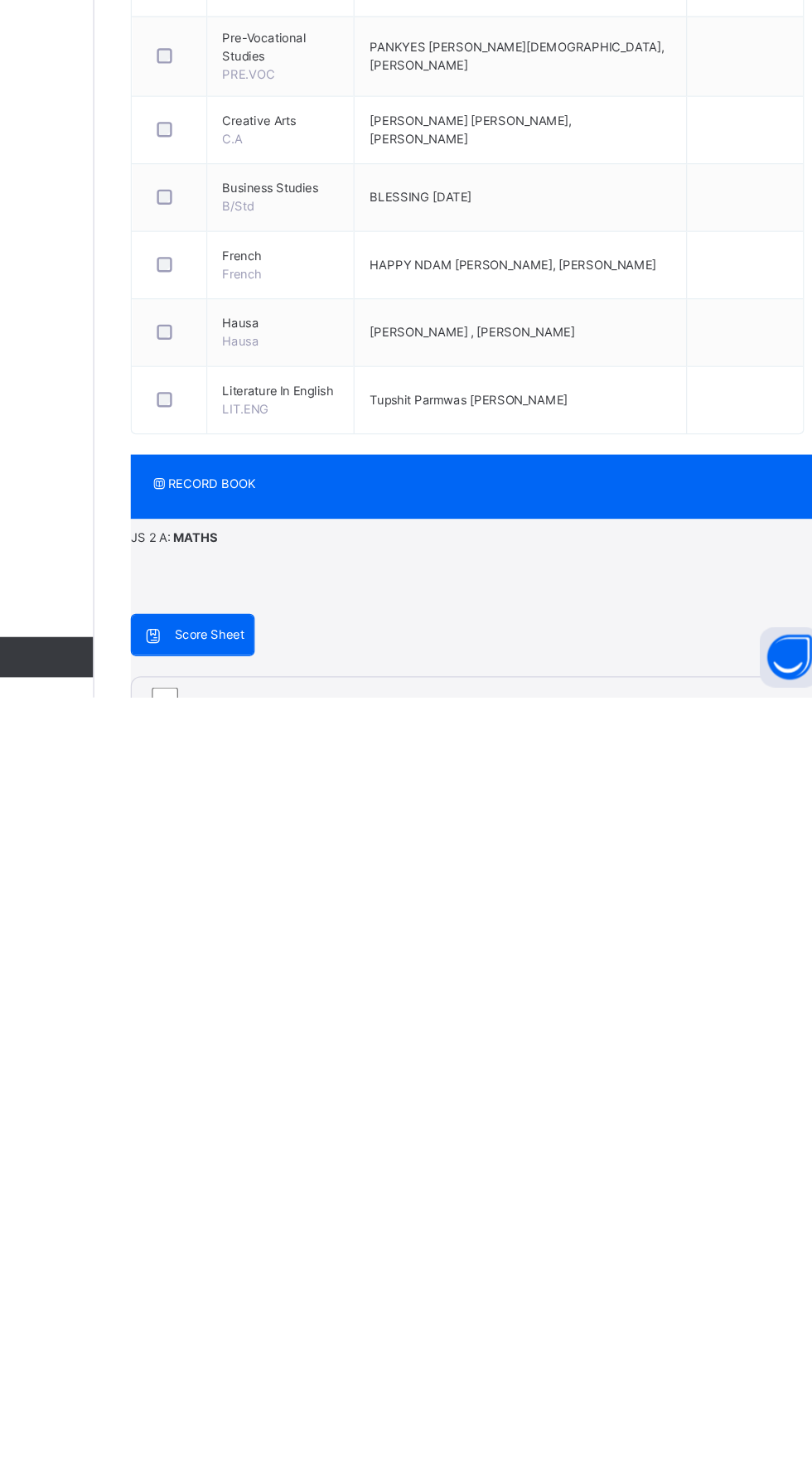
type input "*"
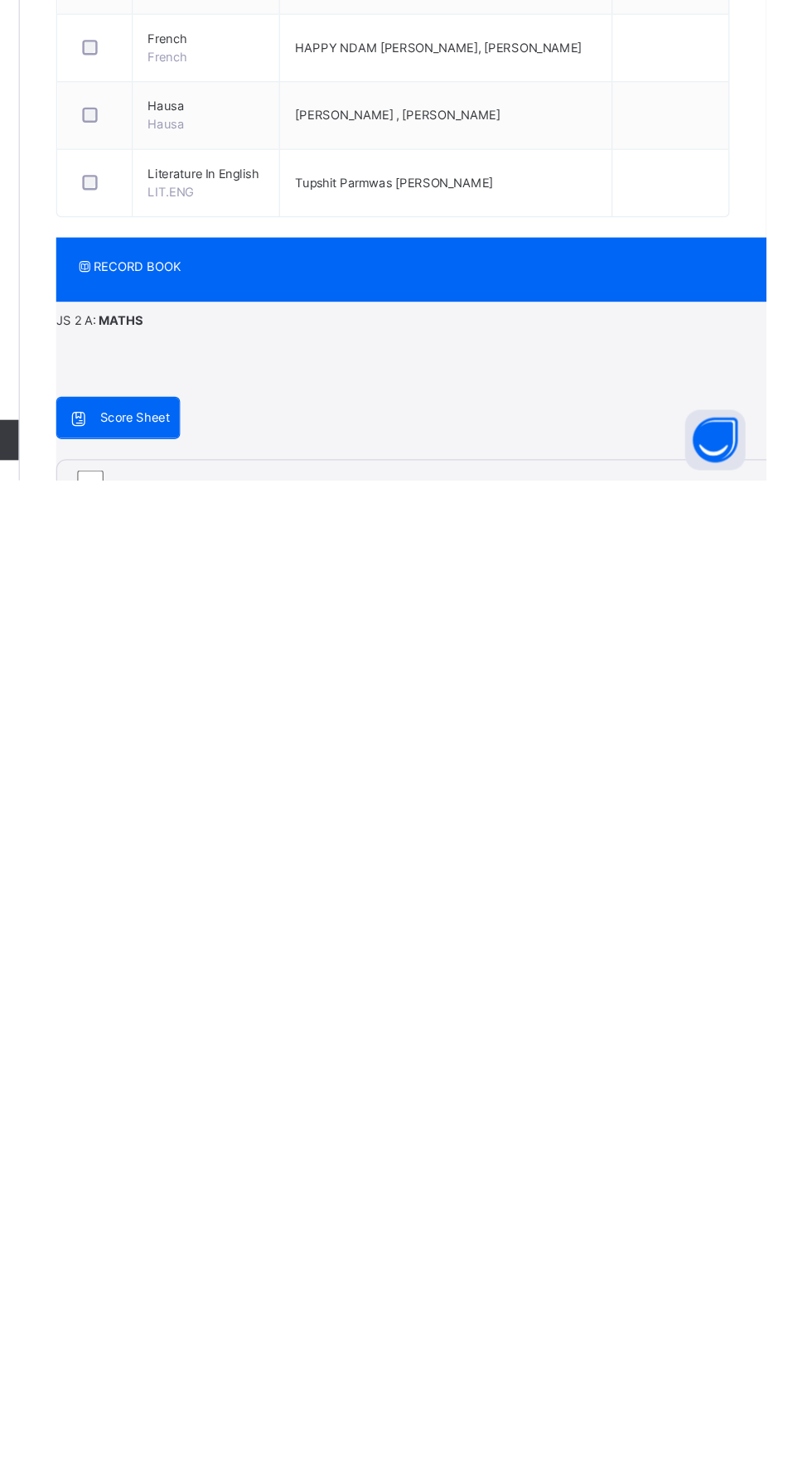
type input "*"
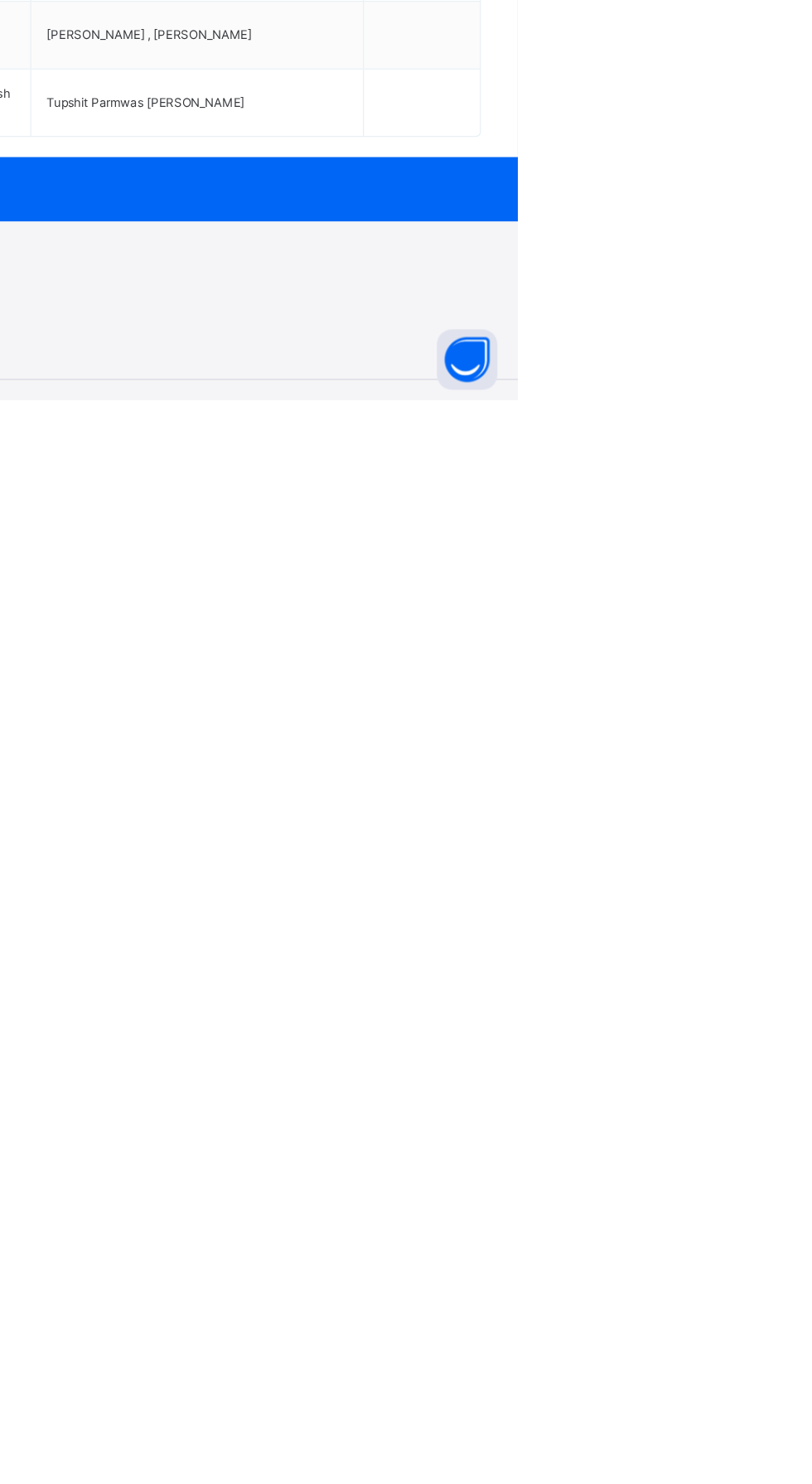
type input "*"
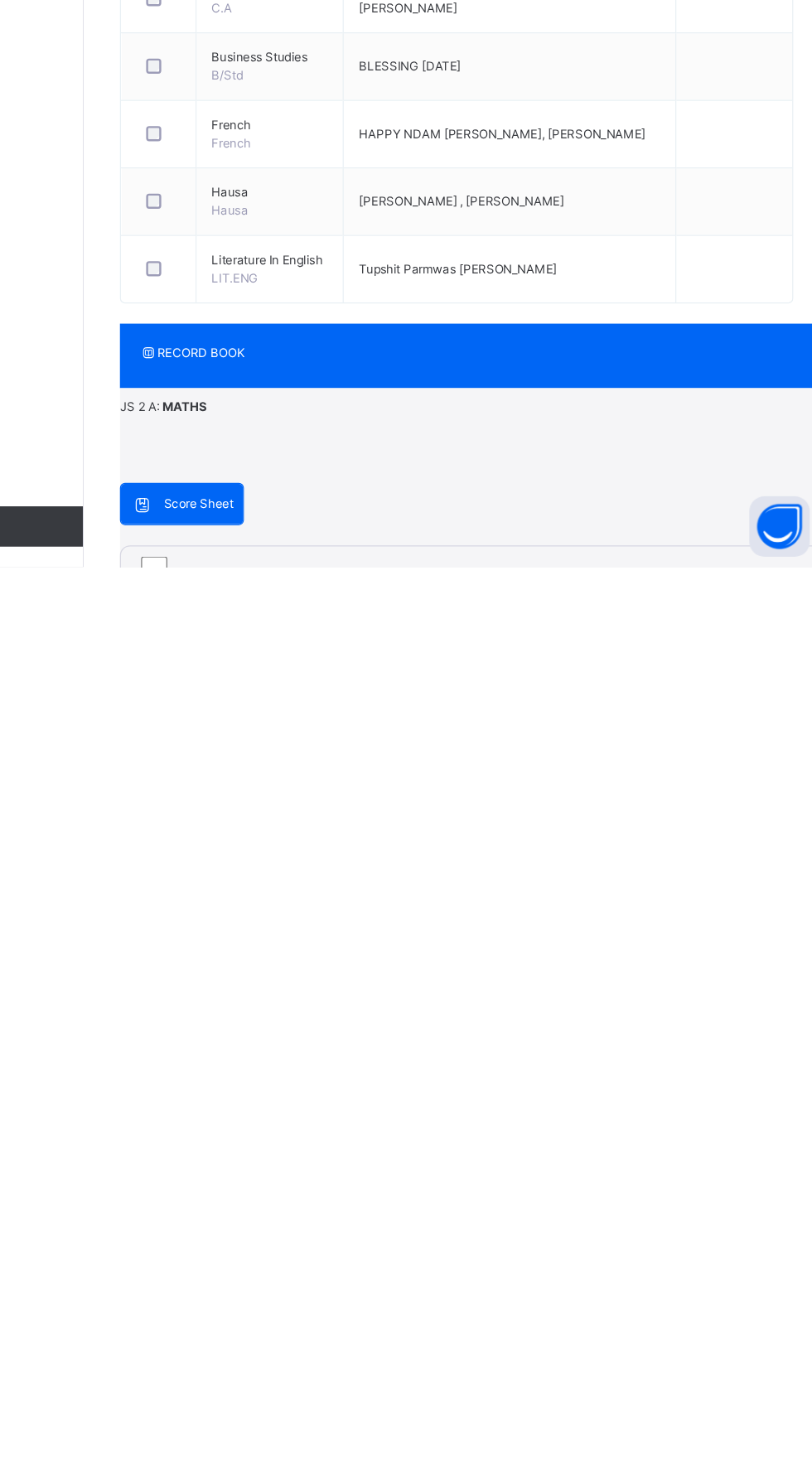
scroll to position [487, 0]
type input "*"
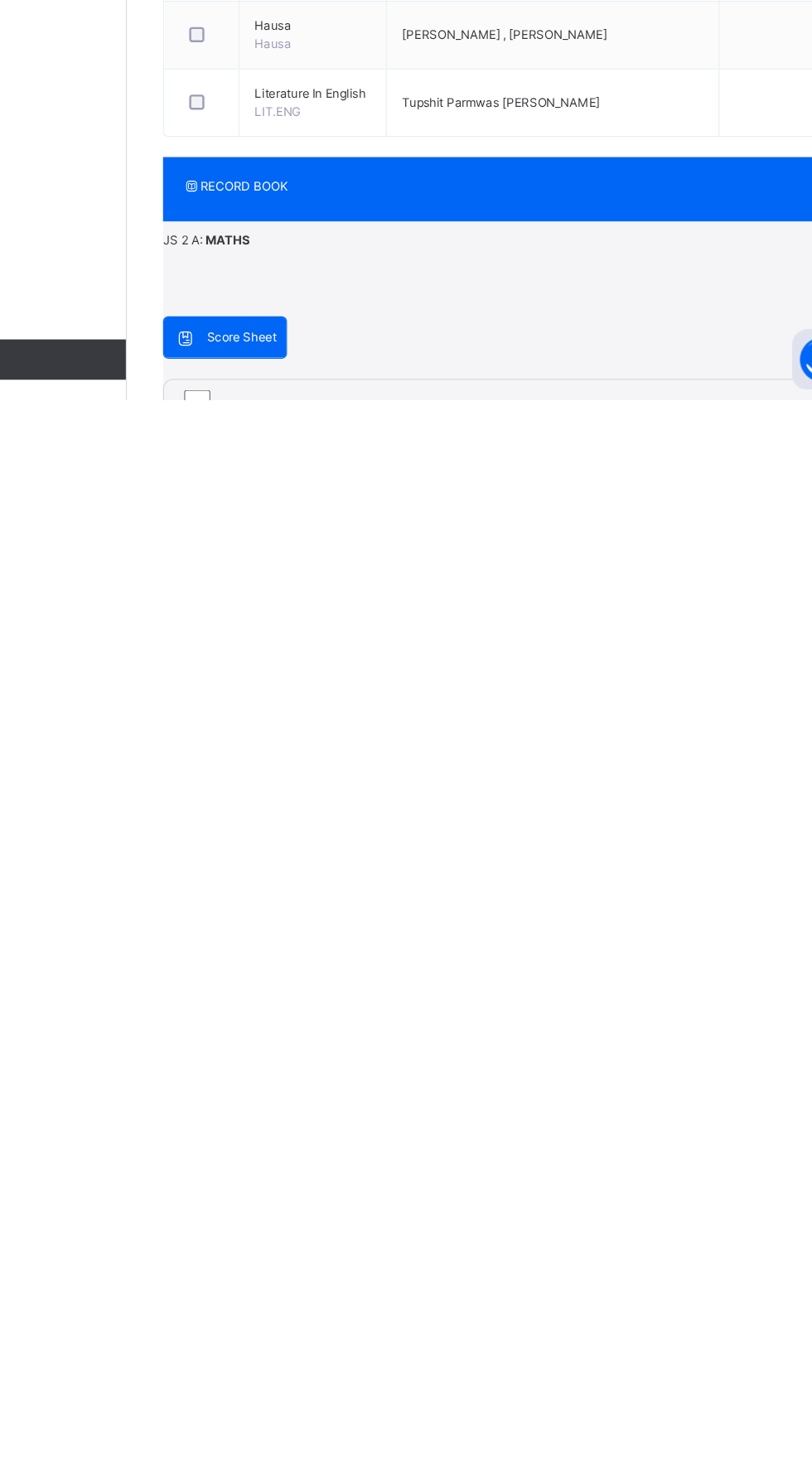
type input "*"
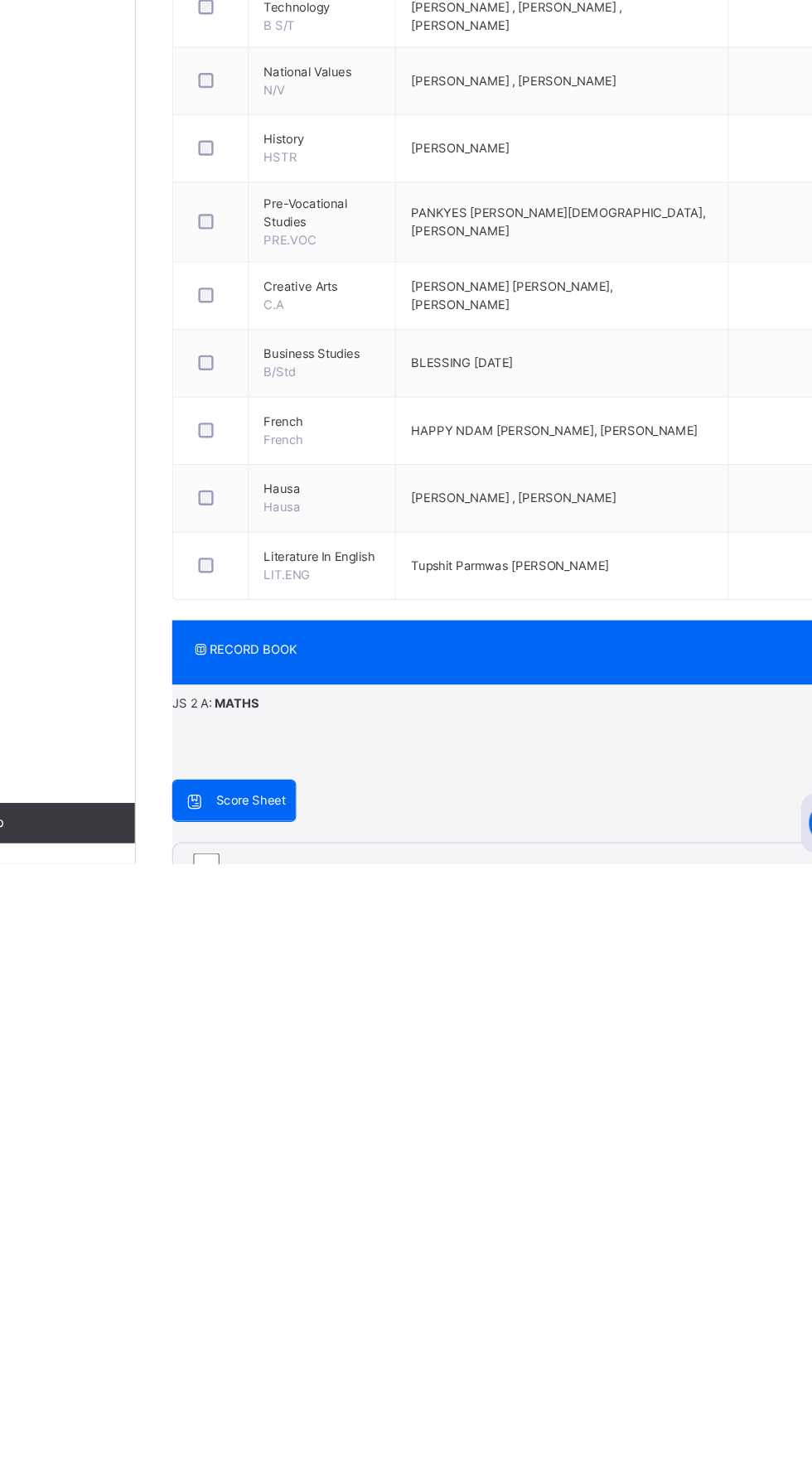
scroll to position [739, 0]
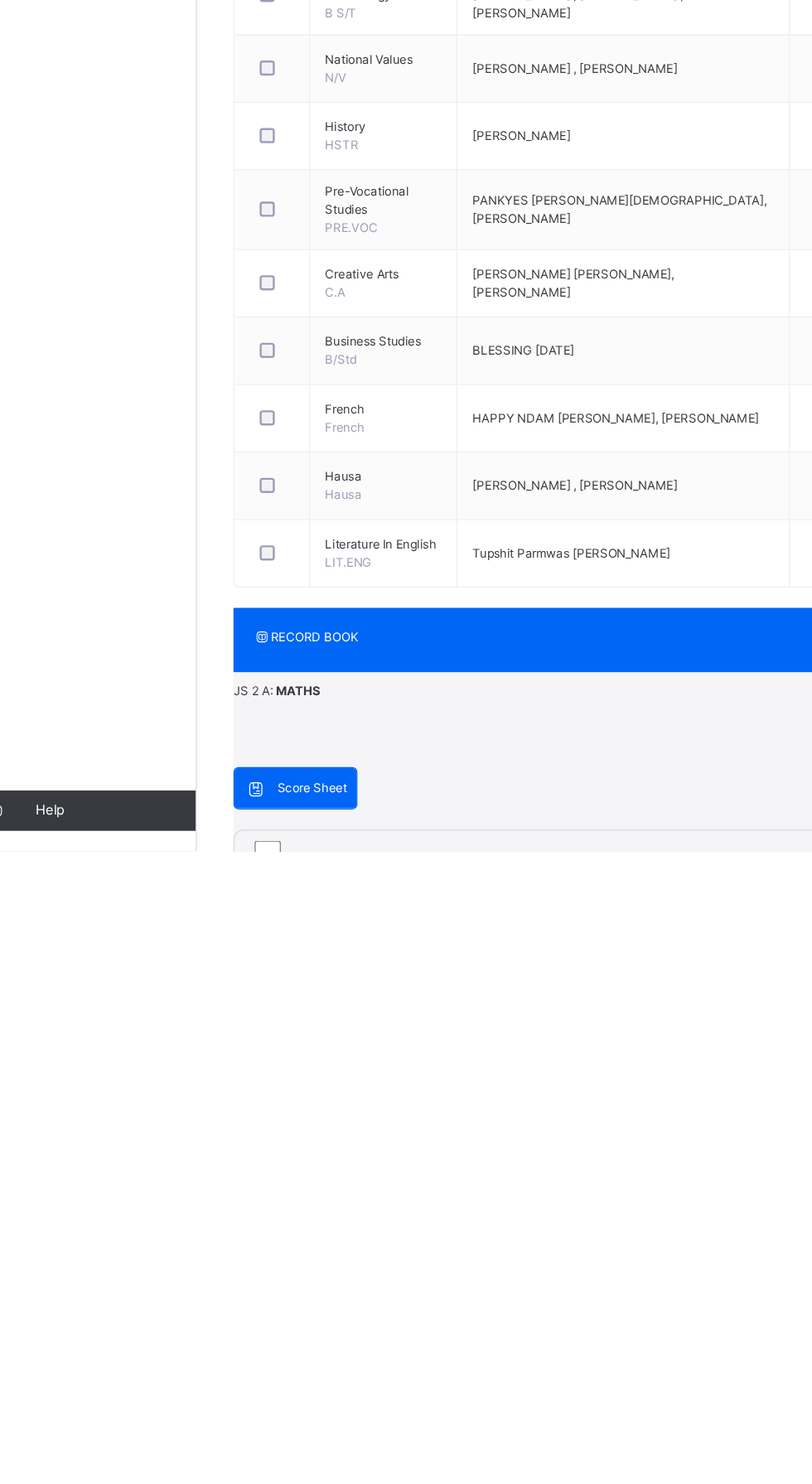
type input "*"
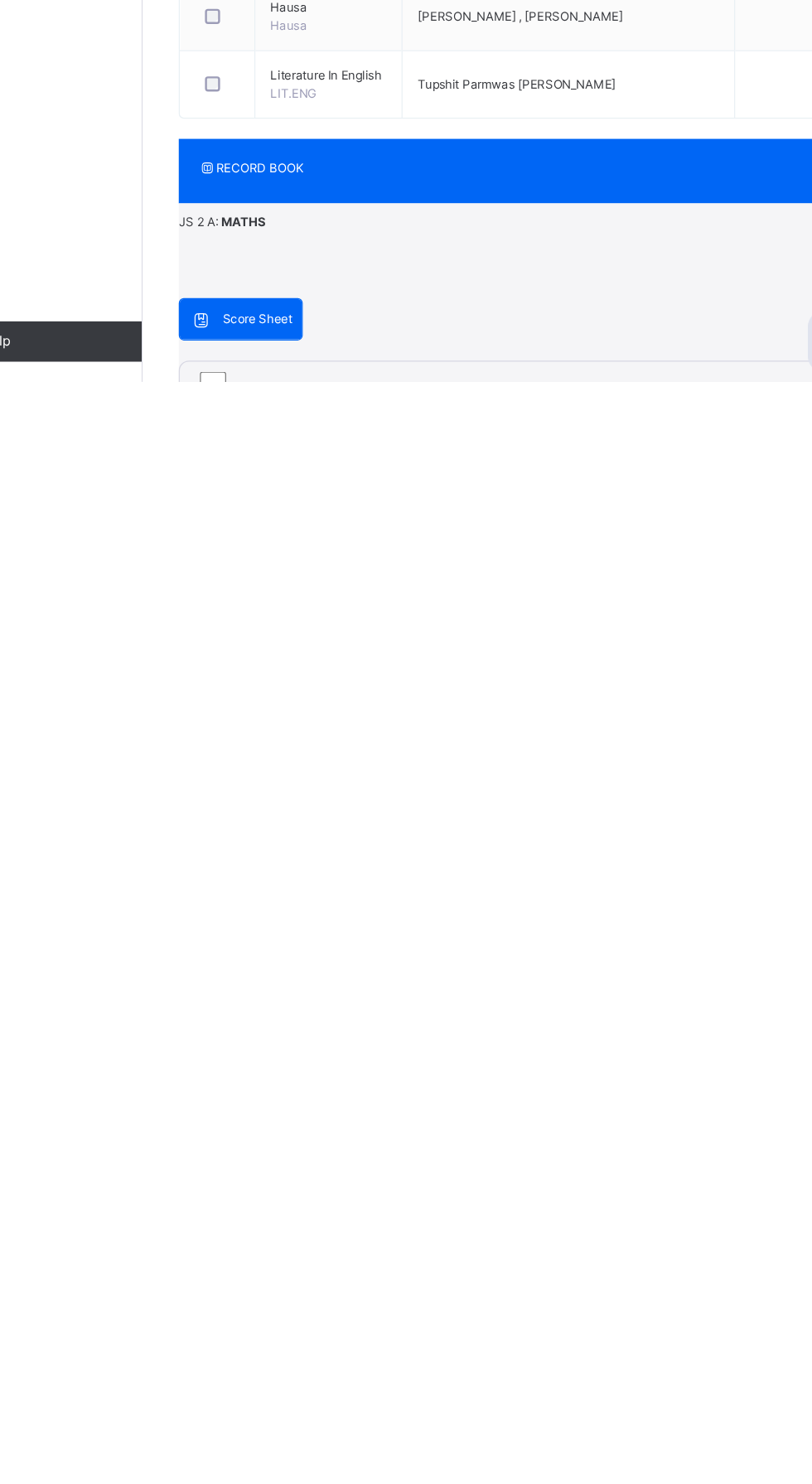
scroll to position [766, 0]
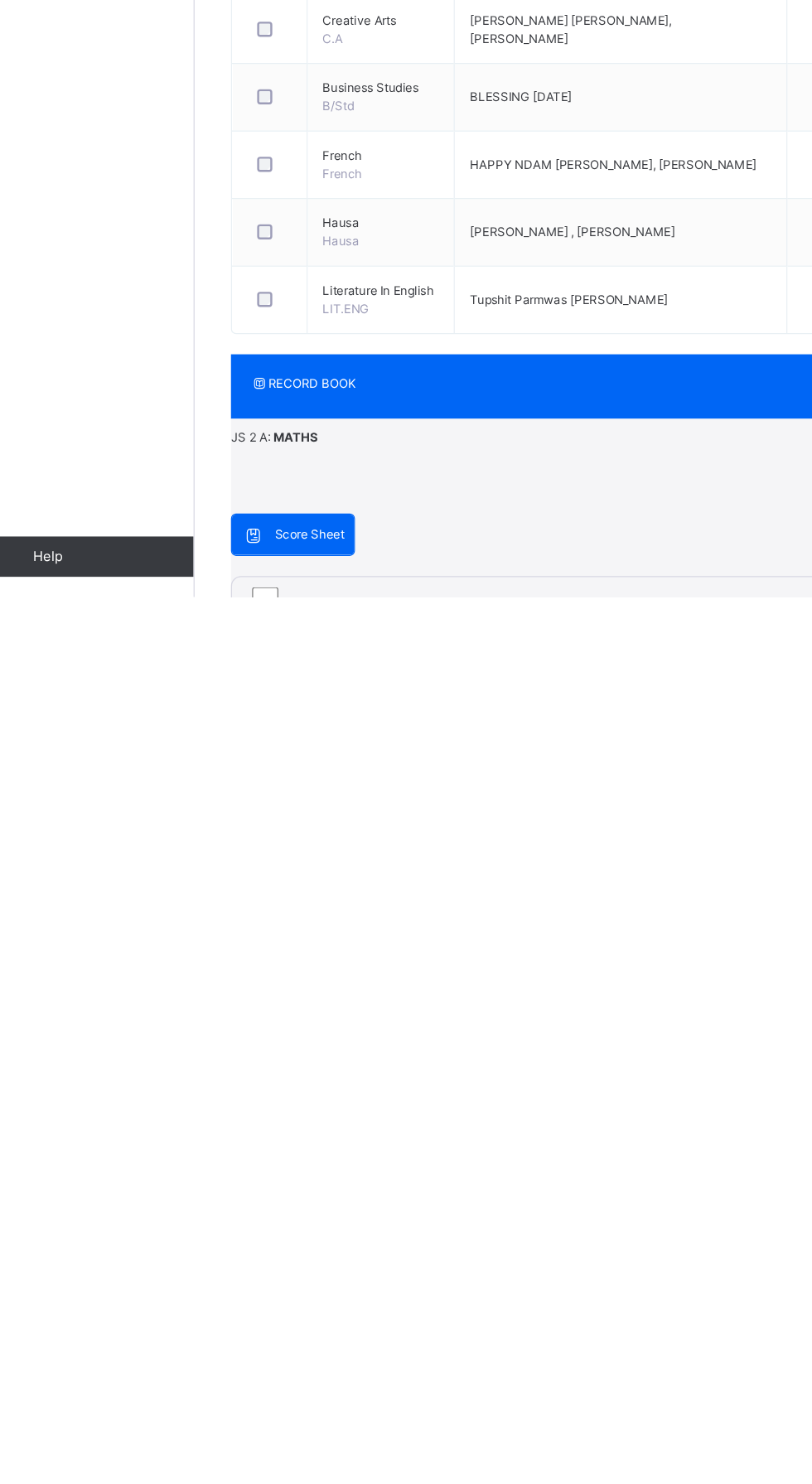
type input "*"
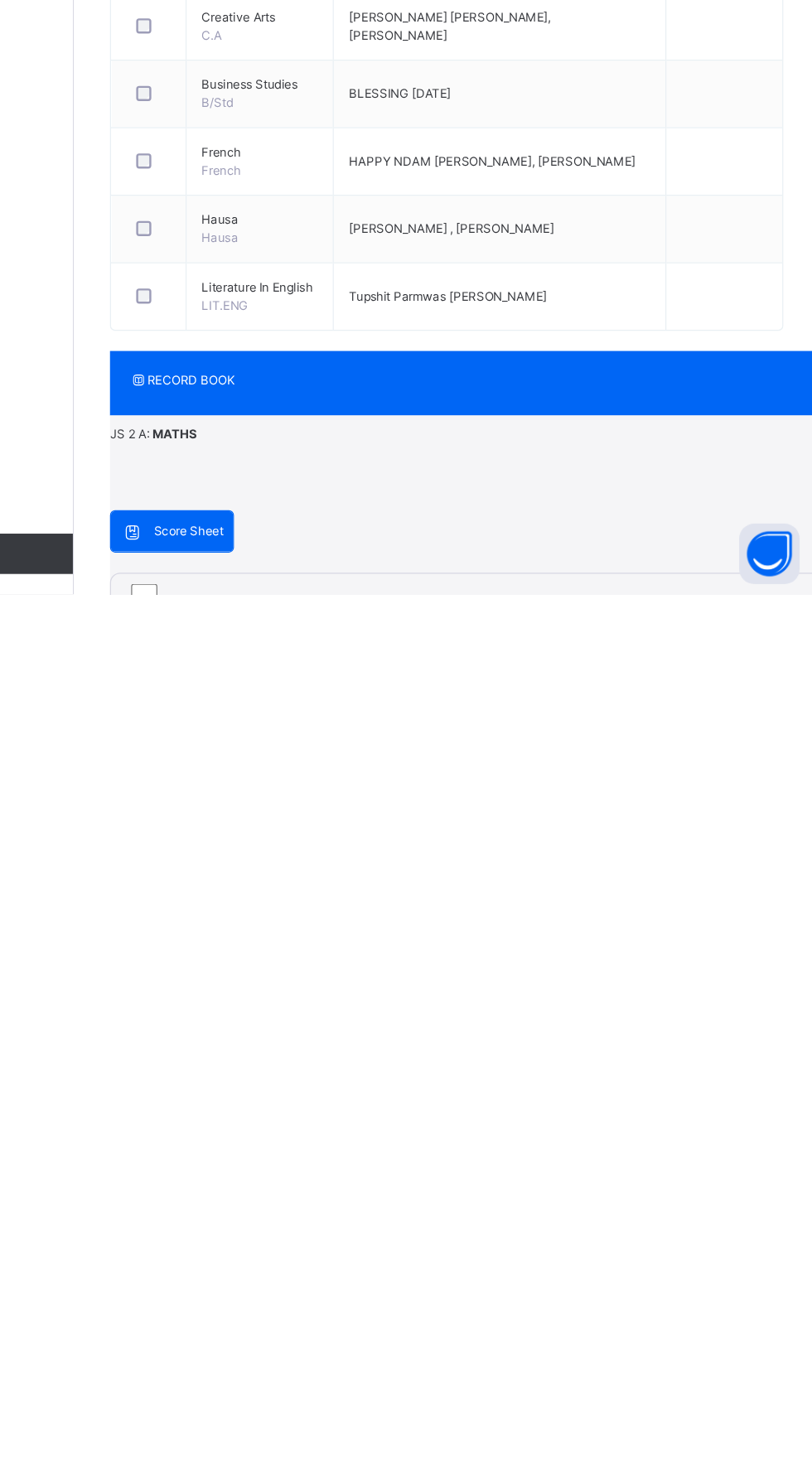
type input "*"
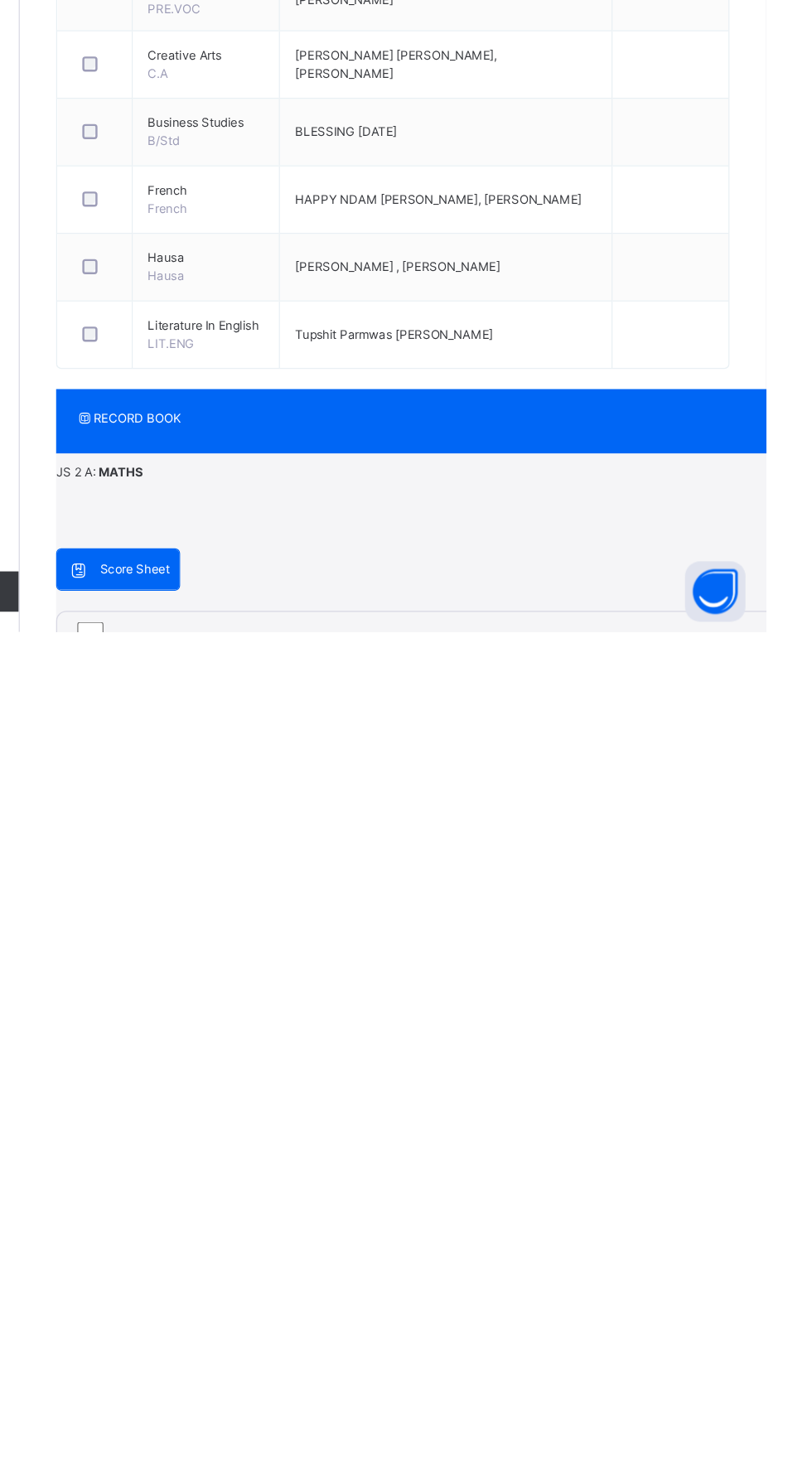
type input "*"
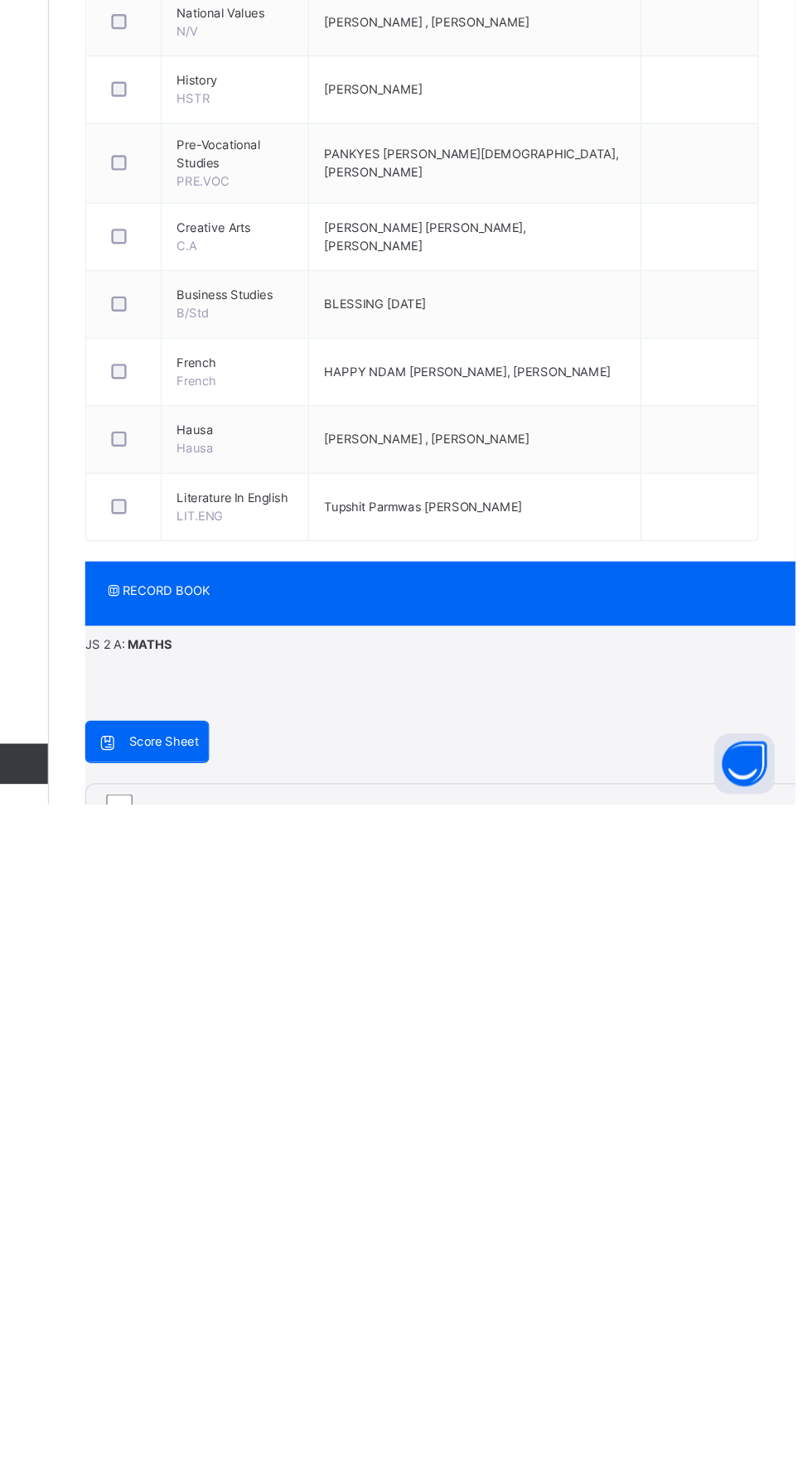
scroll to position [957, 0]
type input "*"
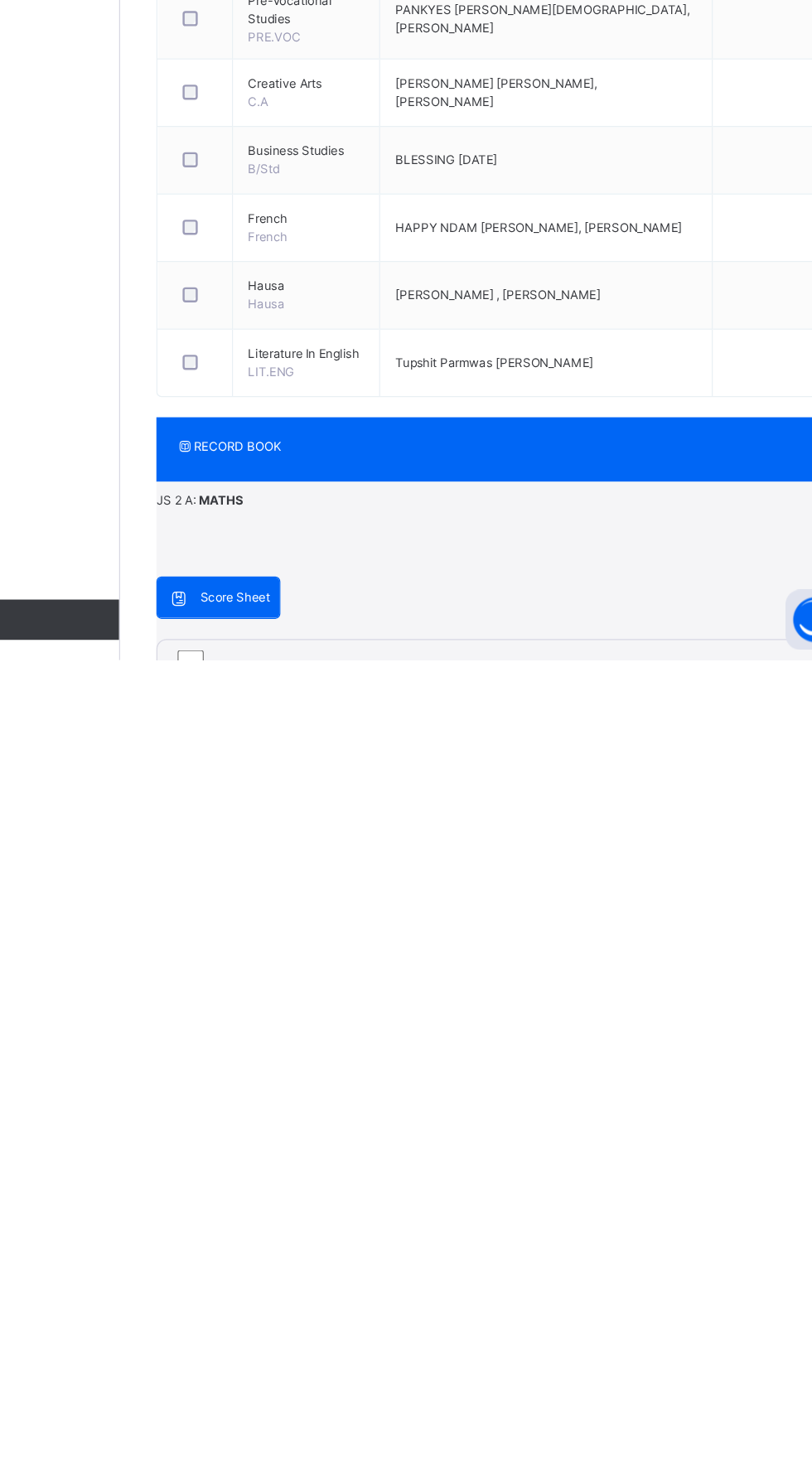
type input "*"
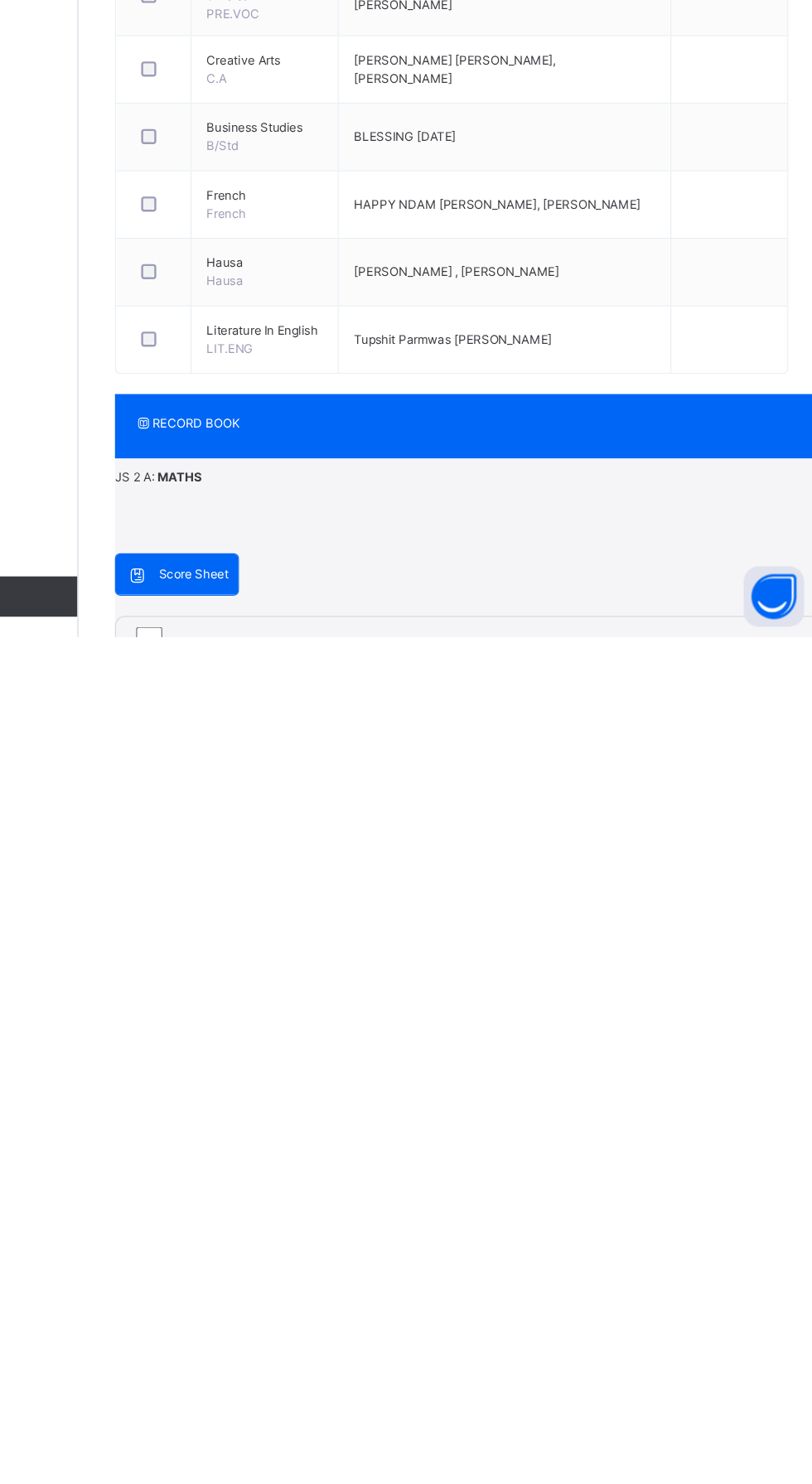
type input "*"
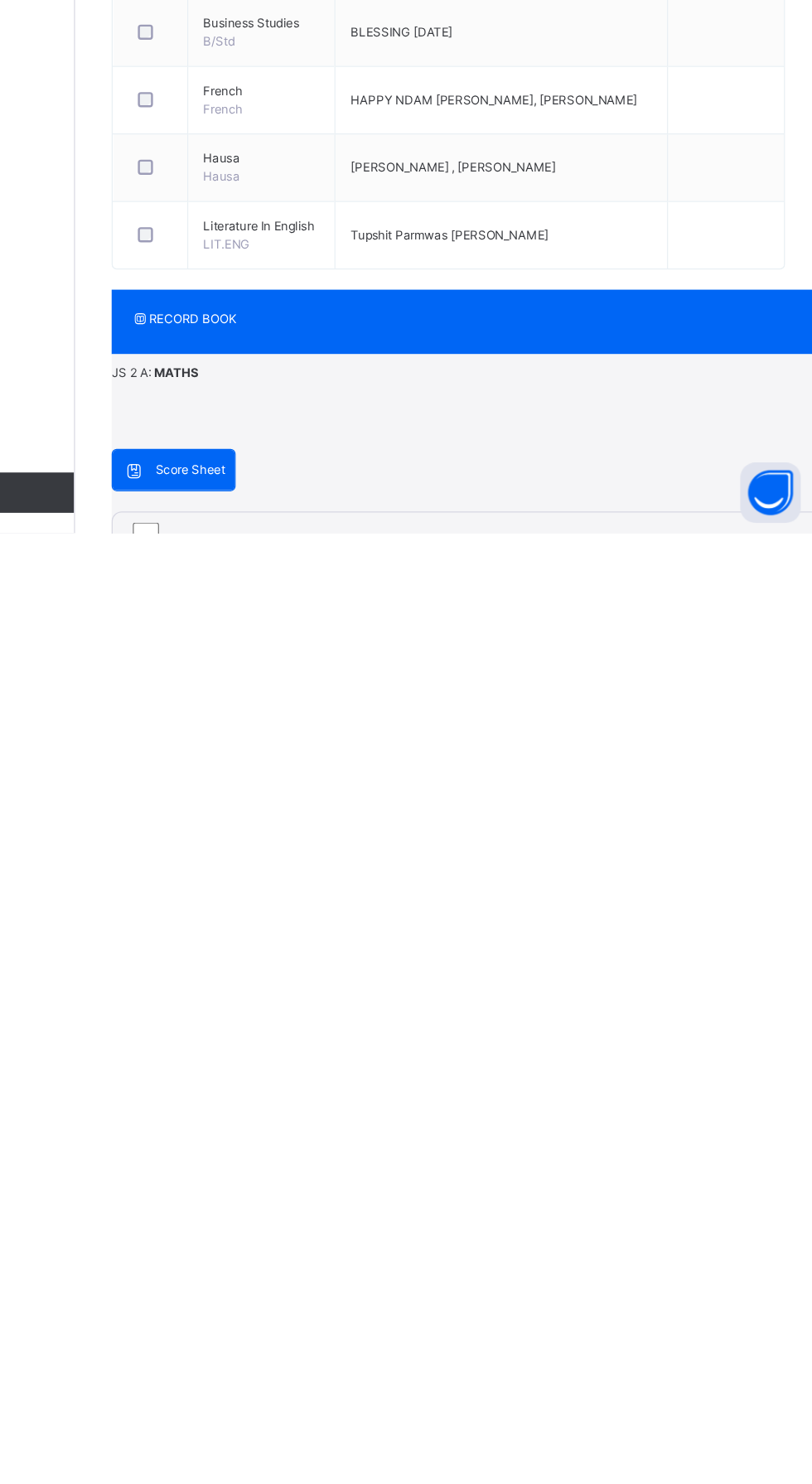
type input "**"
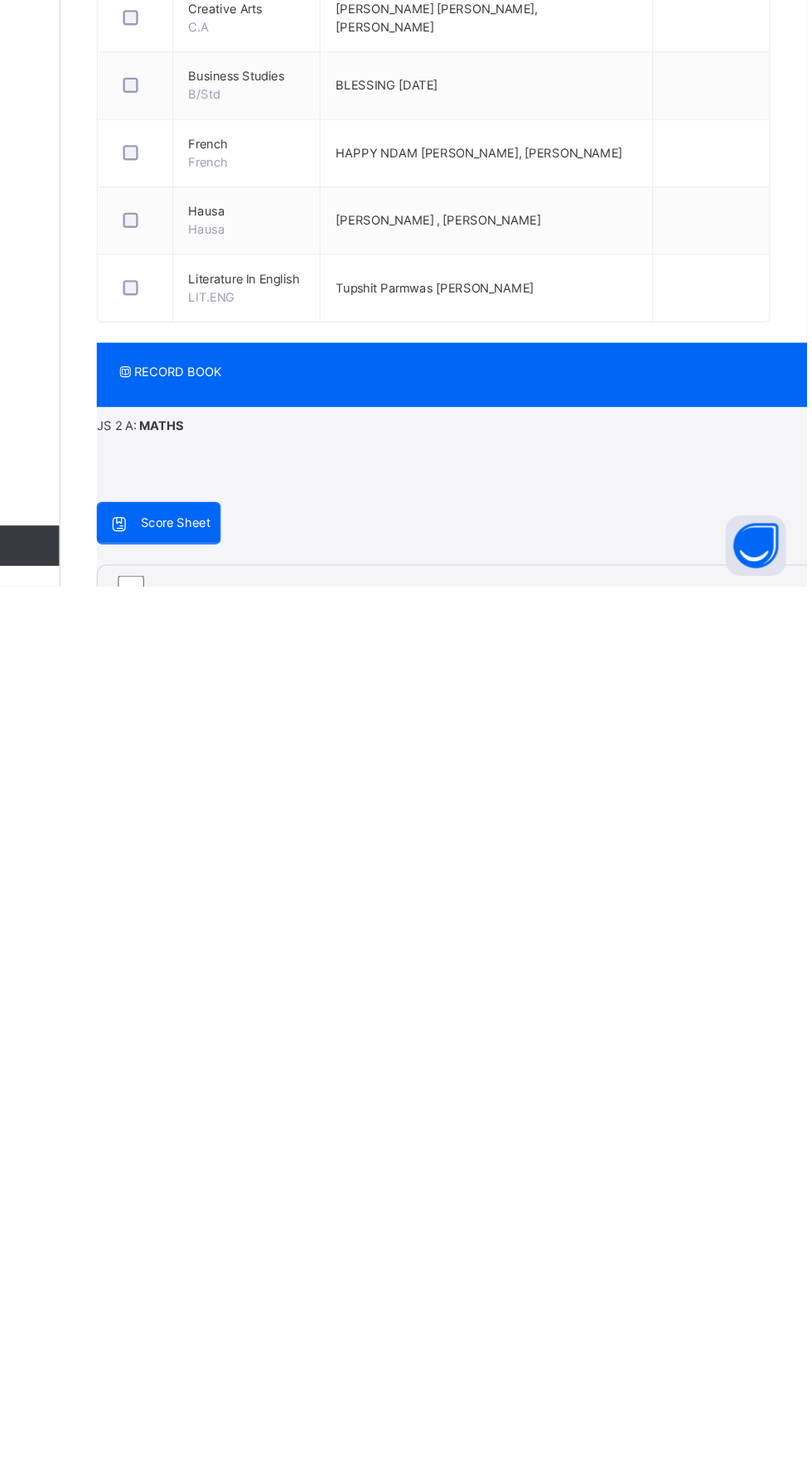
scroll to position [977, 0]
type input "**"
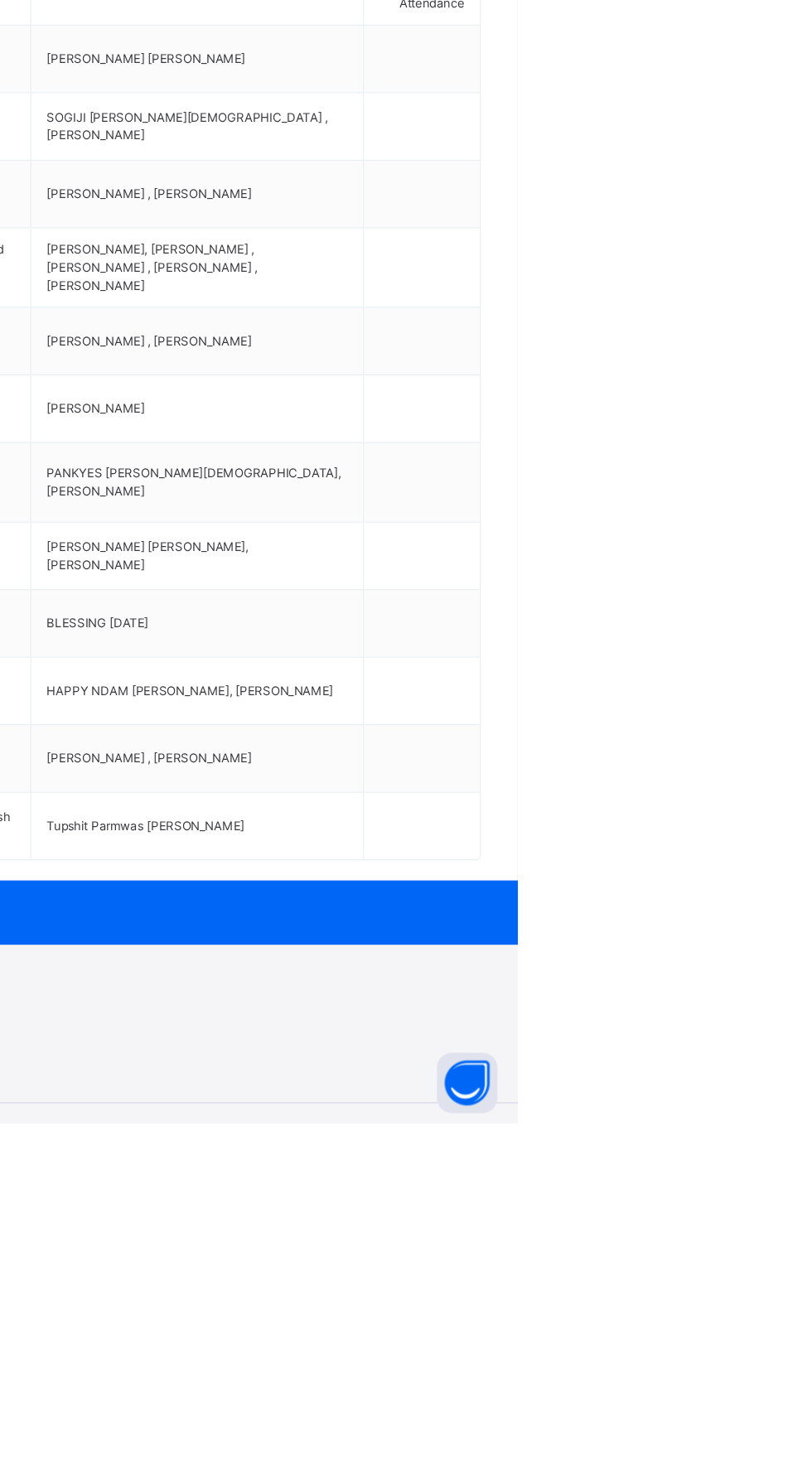
type input "*"
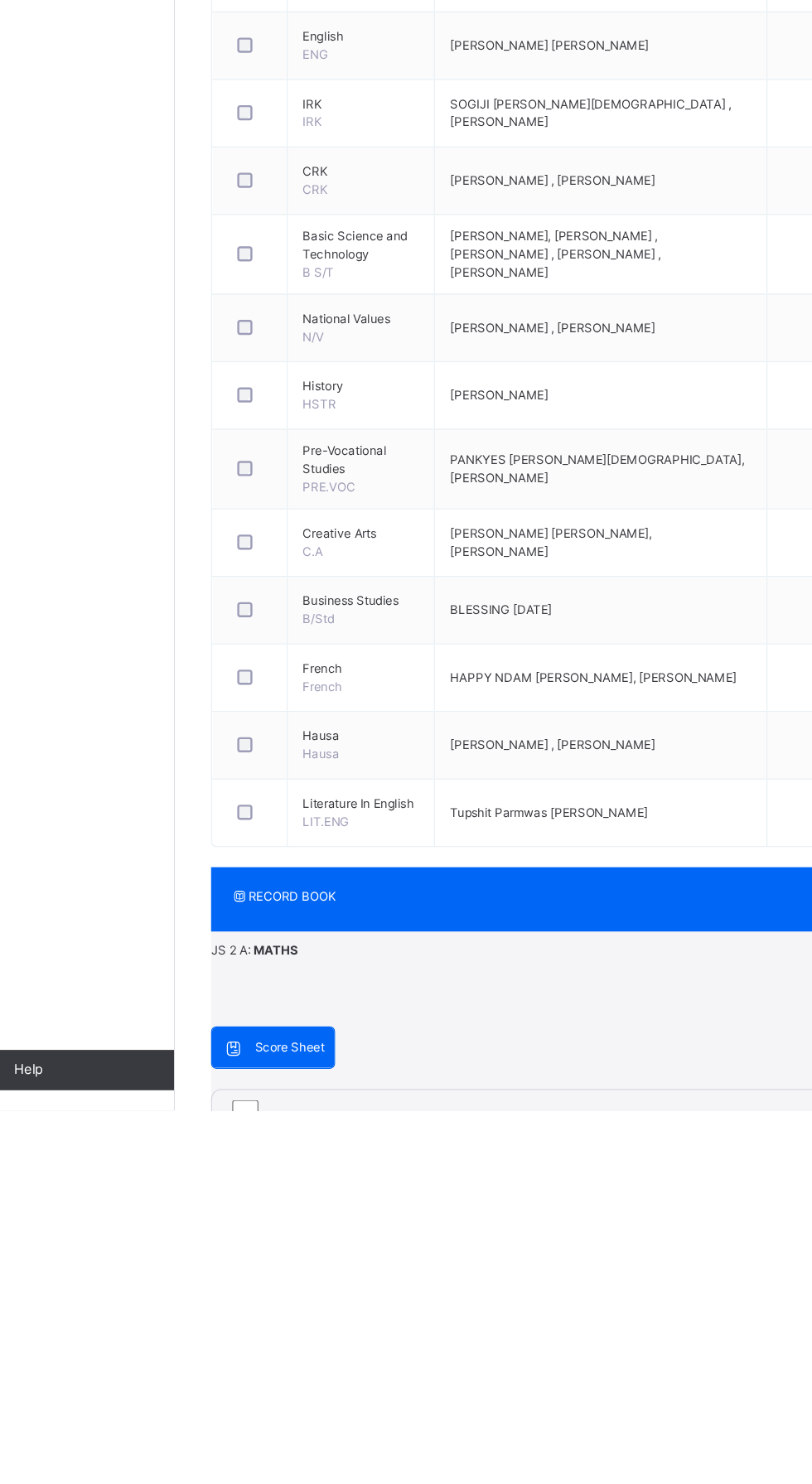
type input "*"
type input "**"
type input "*"
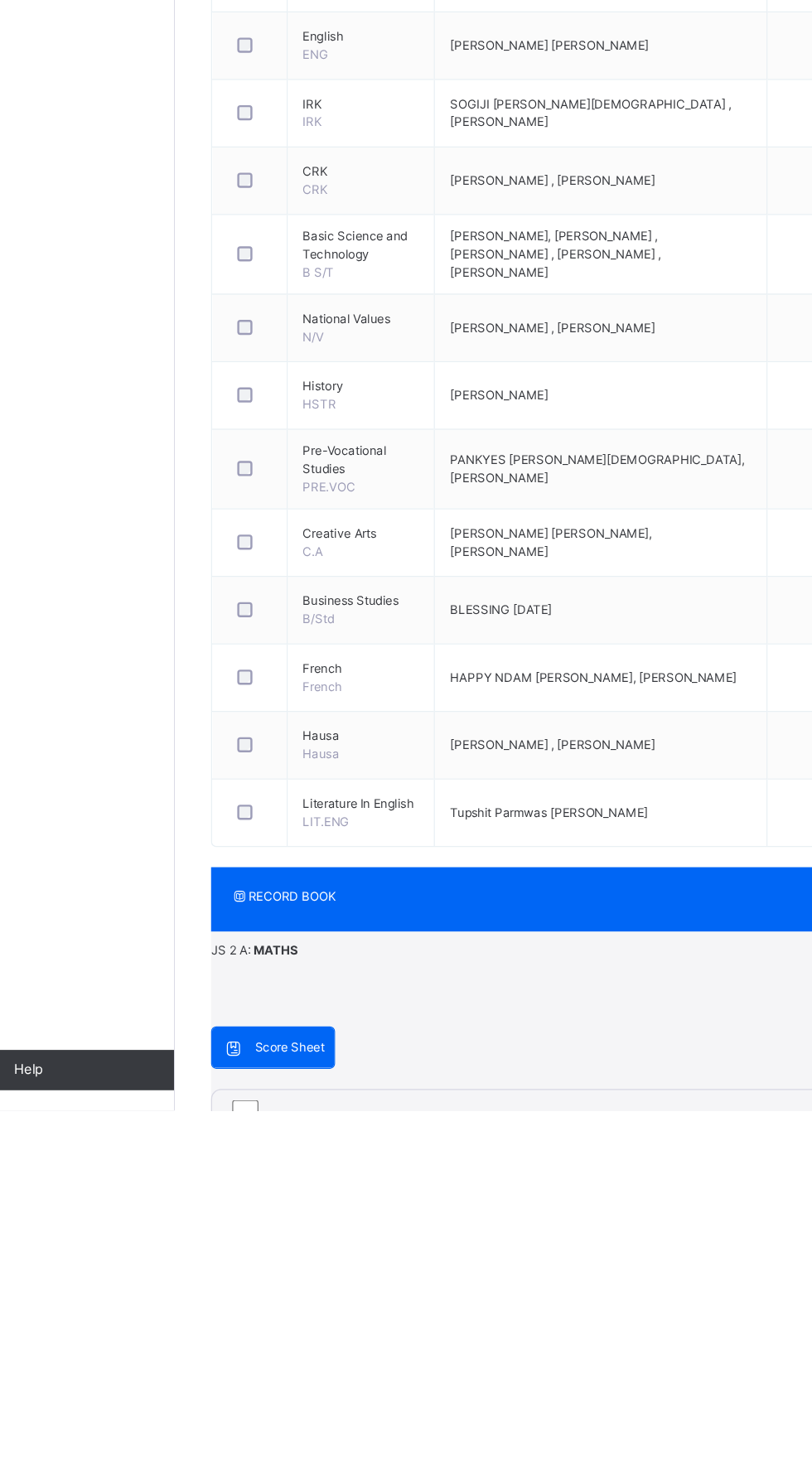
type input "*"
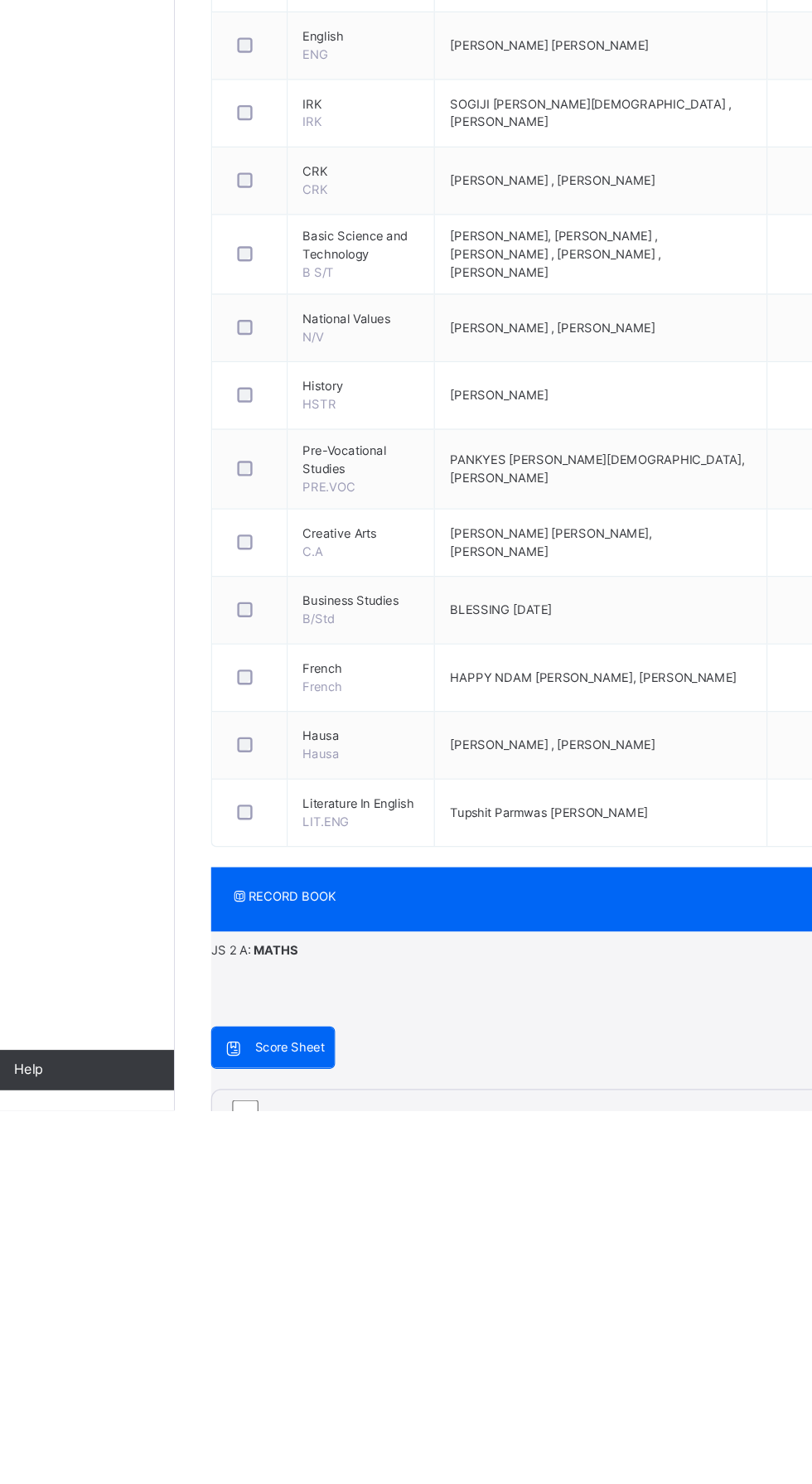
type input "*"
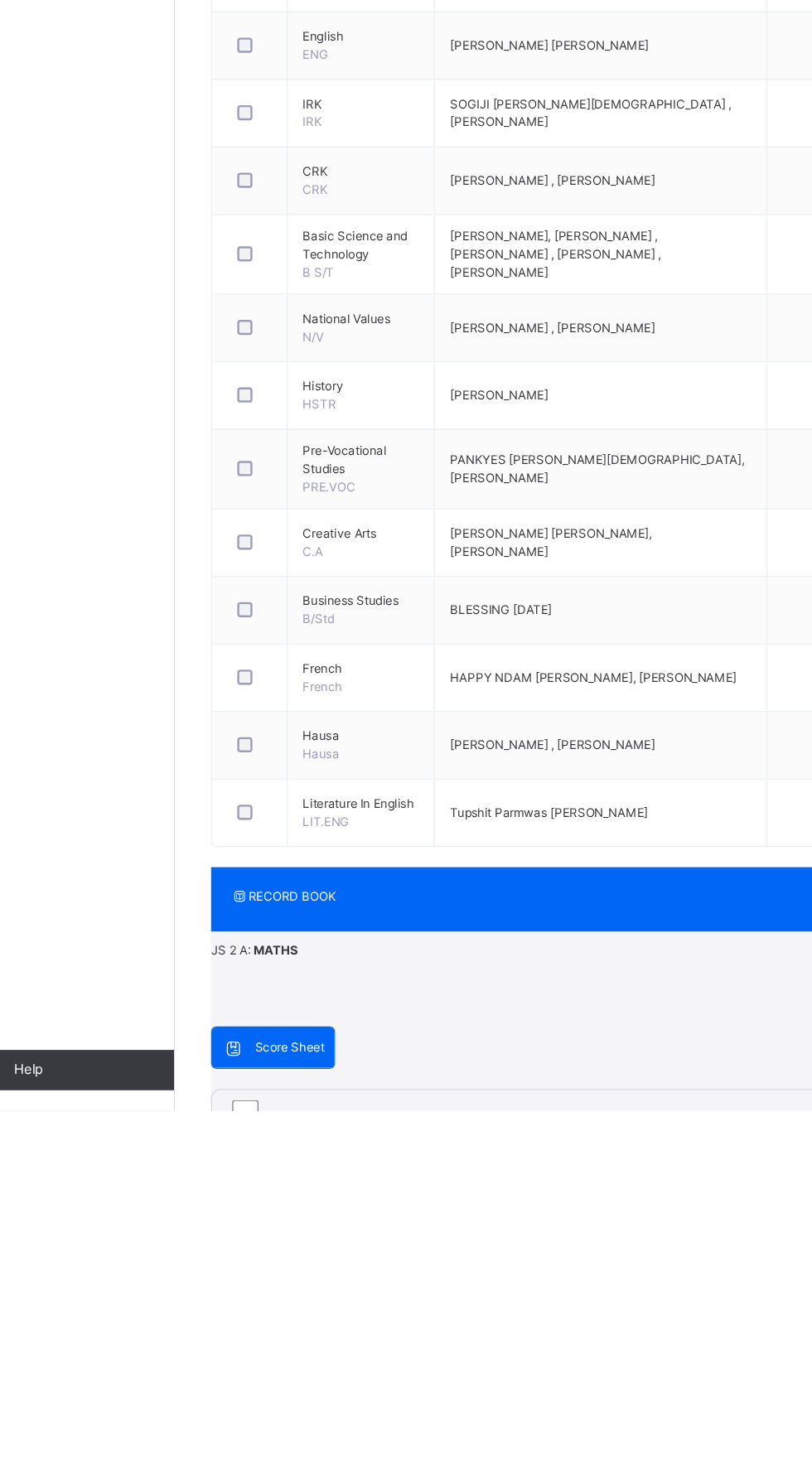
type input "*"
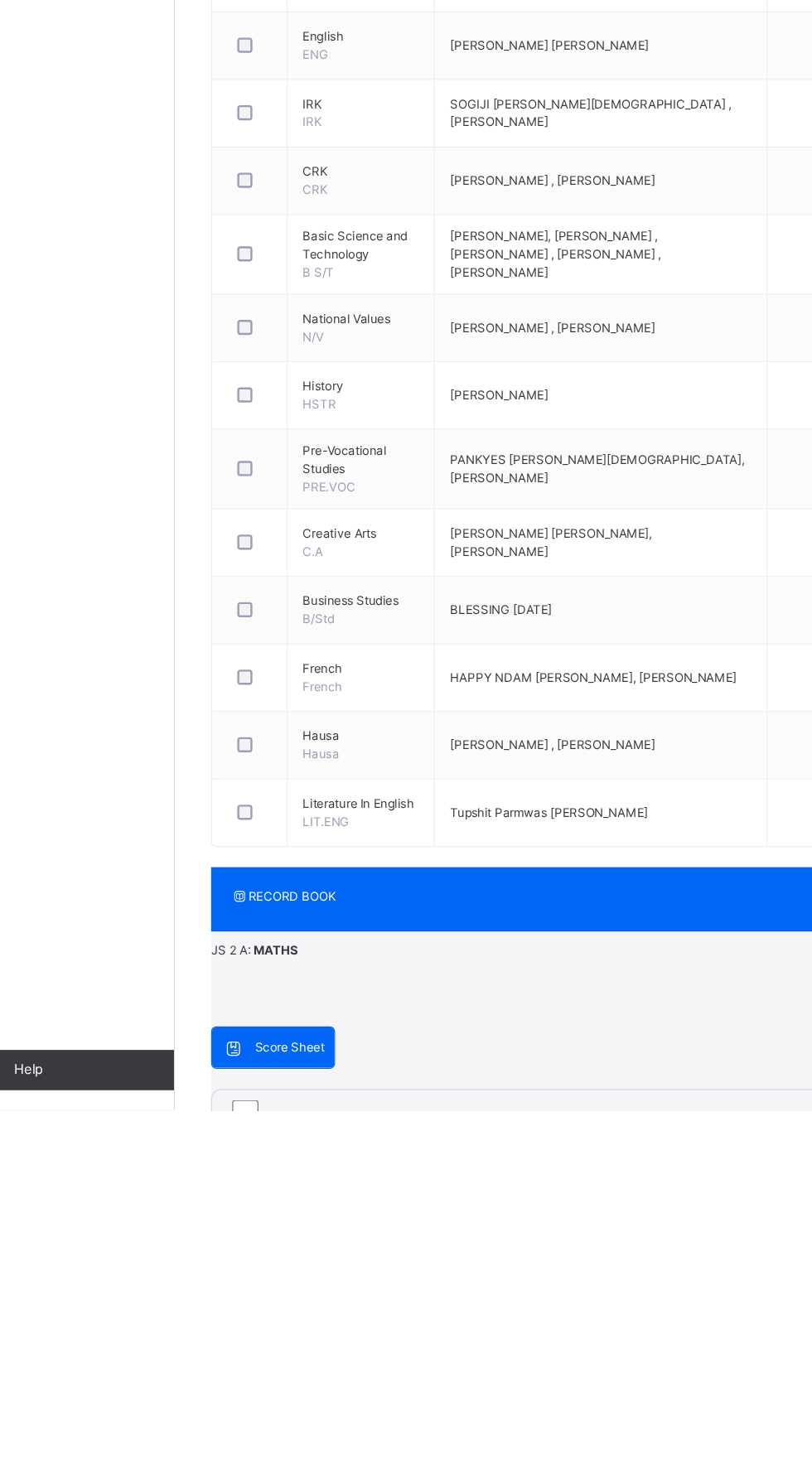
type input "*"
type input "**"
type input "*"
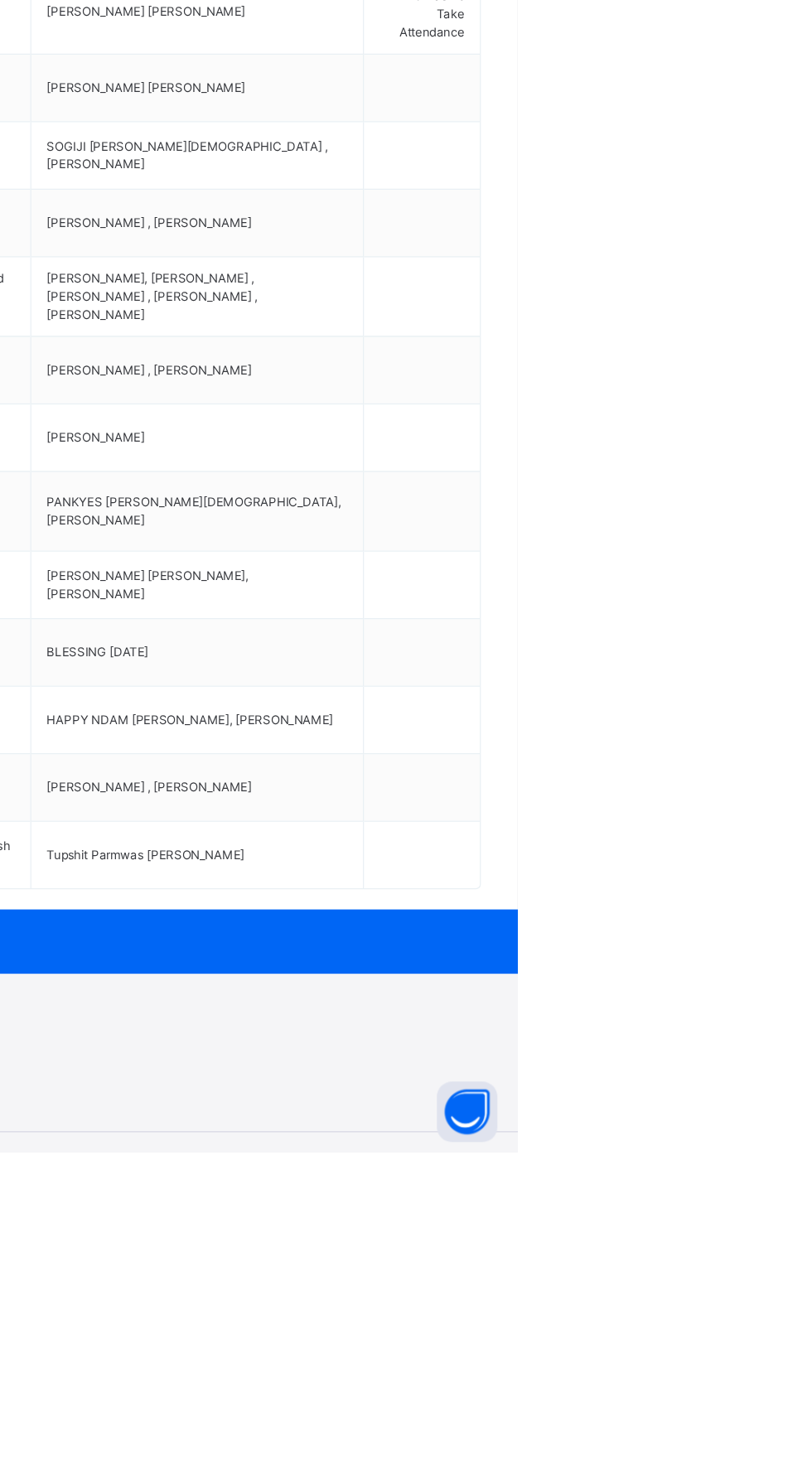
scroll to position [508, 0]
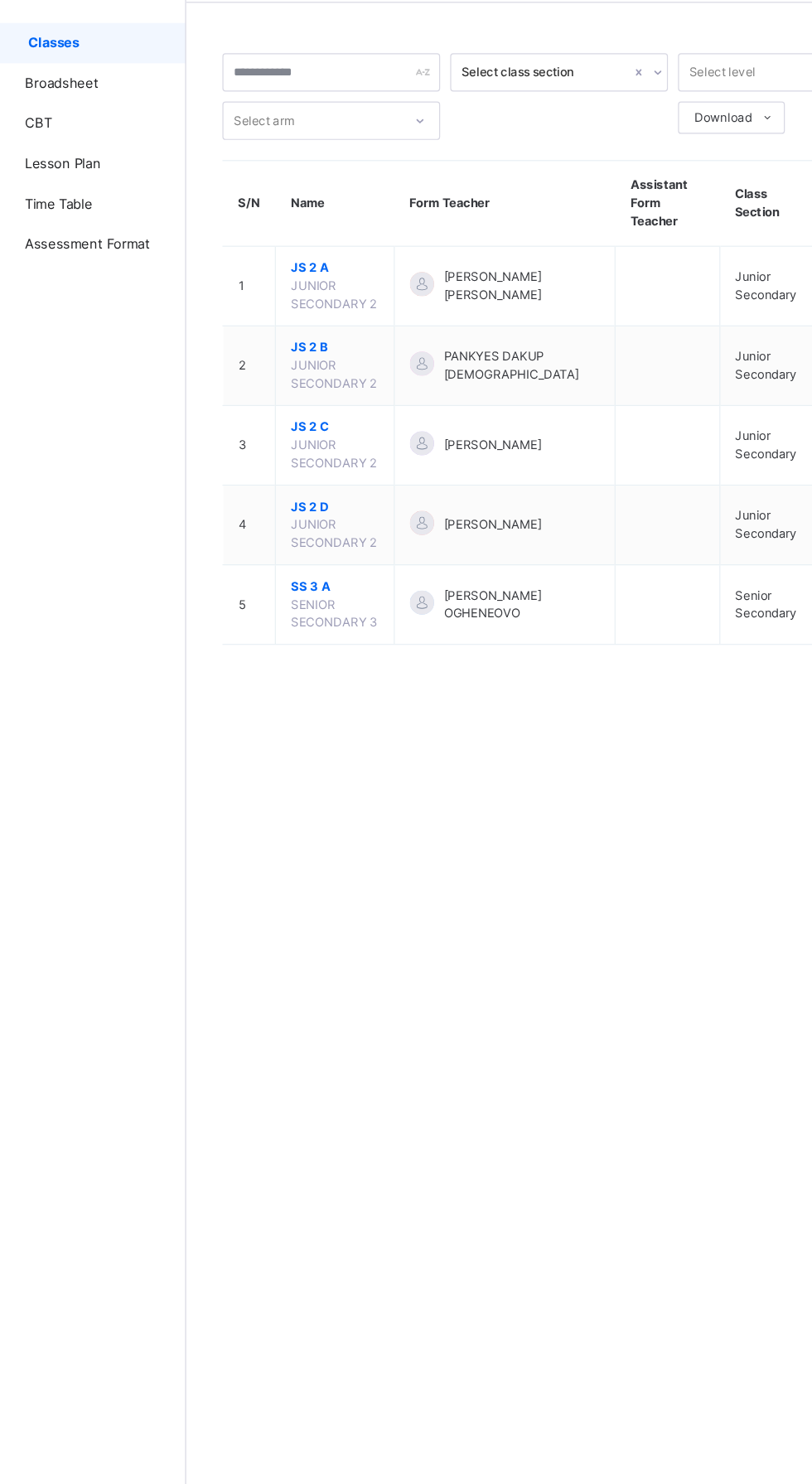
click at [357, 357] on span "JS 2 B" at bounding box center [321, 349] width 72 height 15
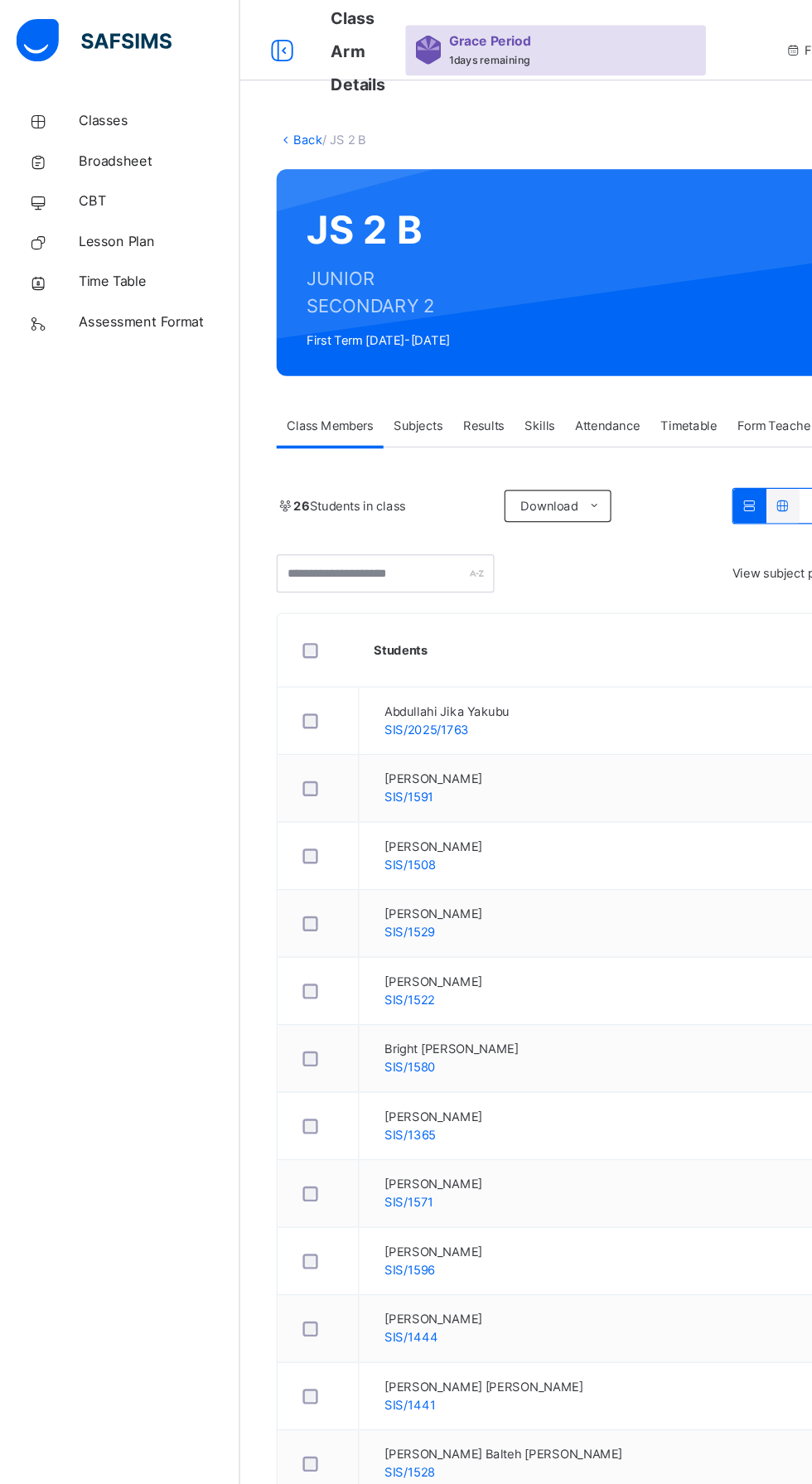
click at [355, 349] on span "Subjects" at bounding box center [345, 350] width 41 height 15
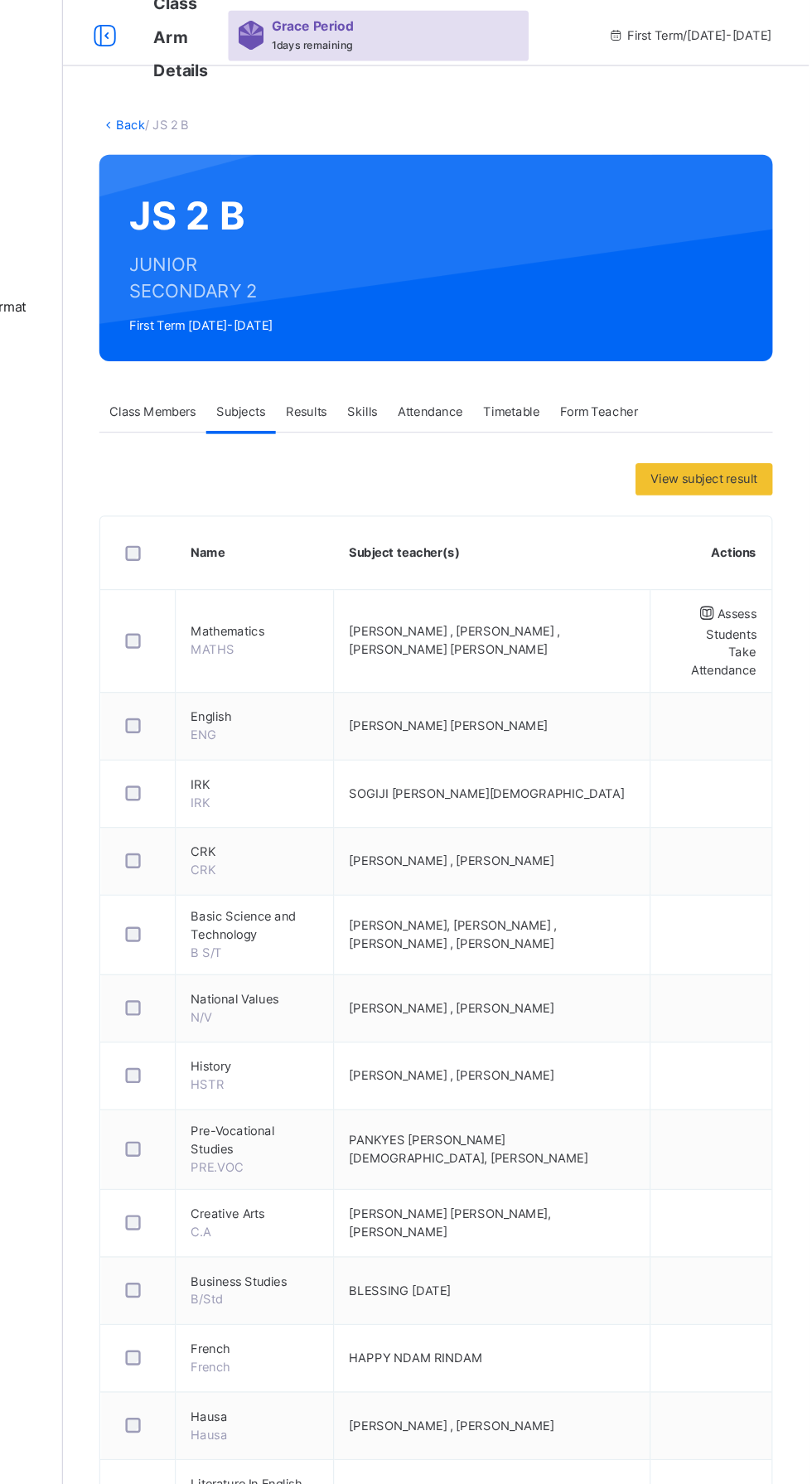
click at [728, 515] on span "Assess Students" at bounding box center [748, 525] width 42 height 29
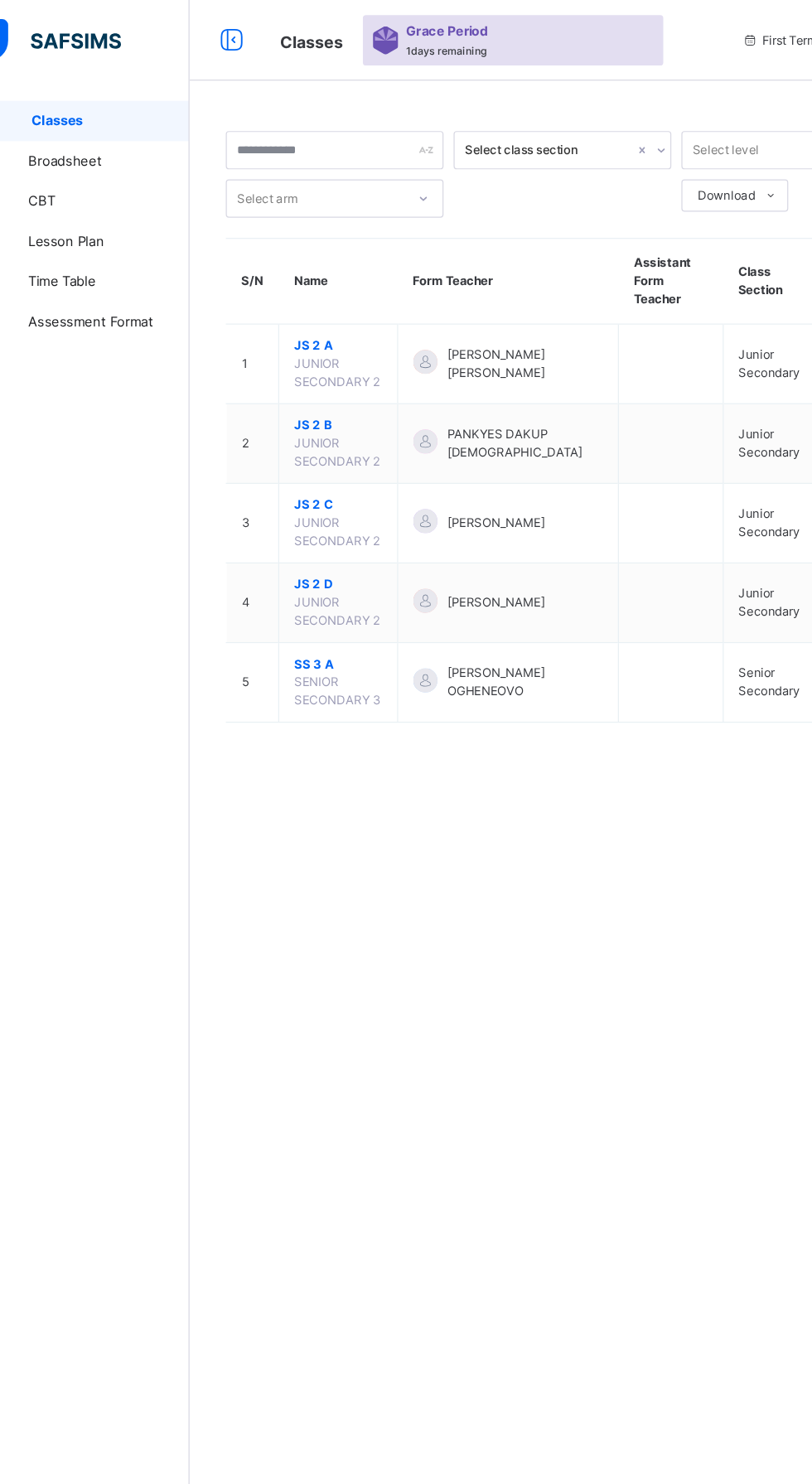
click at [300, 342] on span "JS 2 B" at bounding box center [321, 349] width 72 height 15
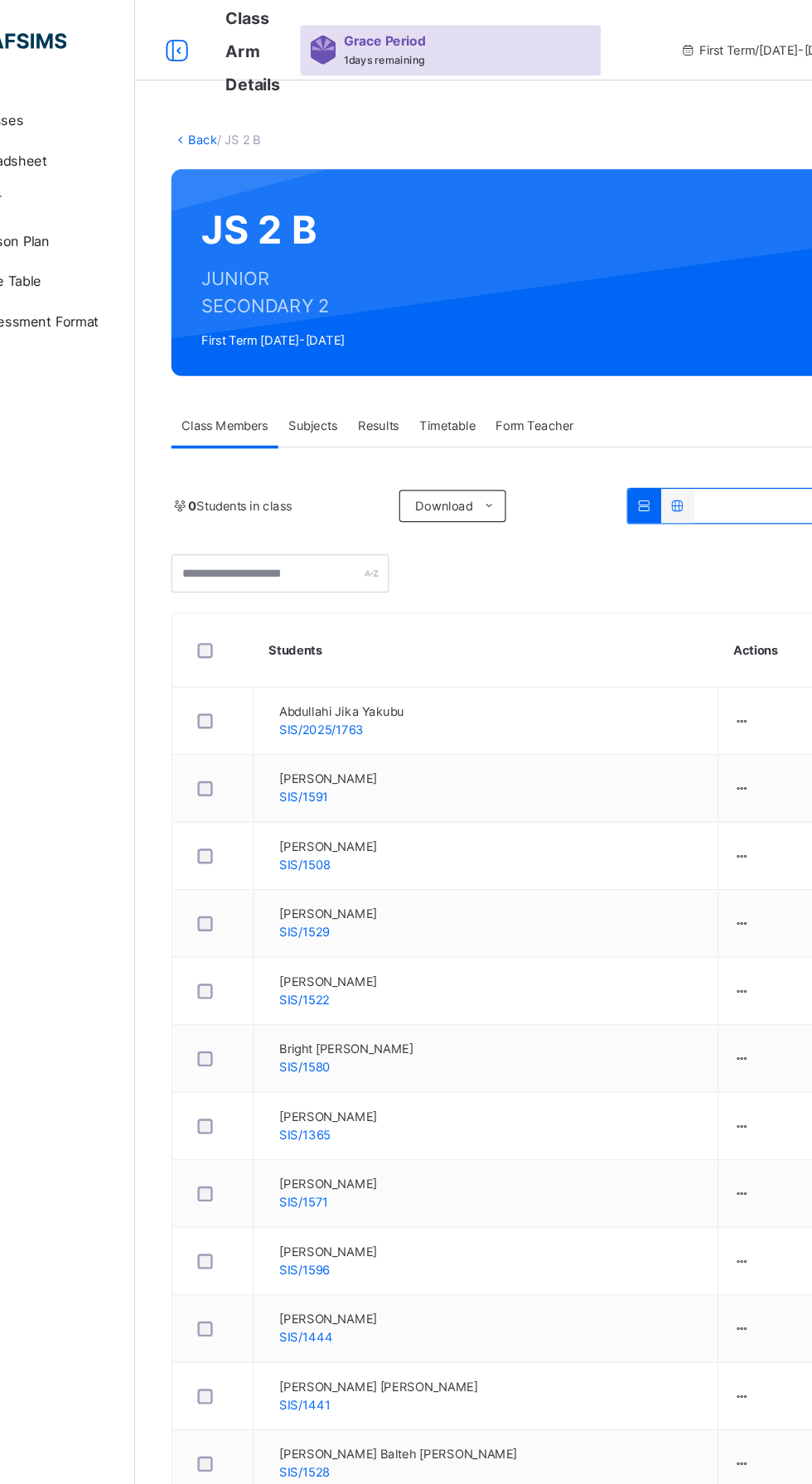
click at [345, 353] on span "Subjects" at bounding box center [345, 350] width 41 height 15
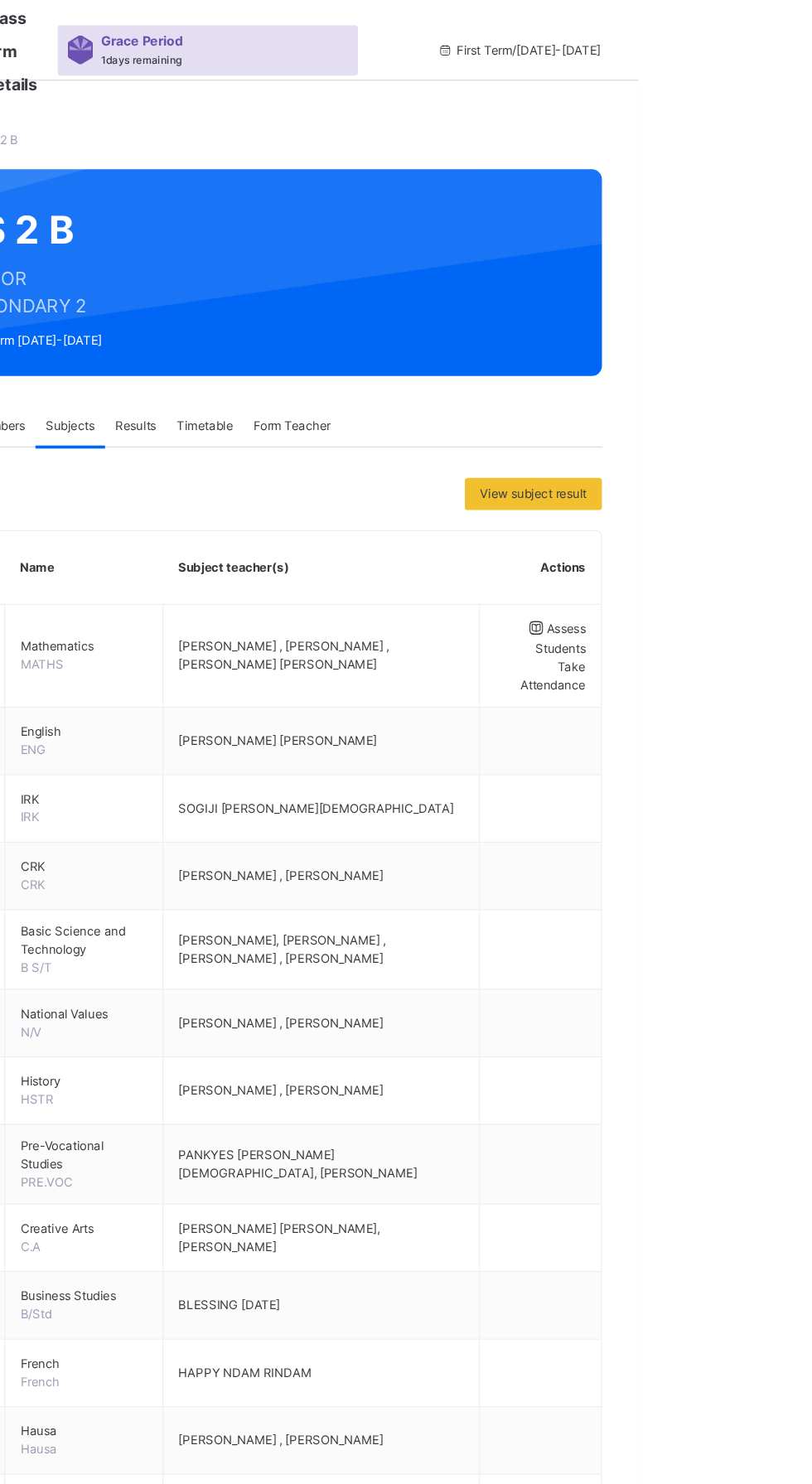
click at [728, 515] on span "Assess Students" at bounding box center [748, 525] width 42 height 29
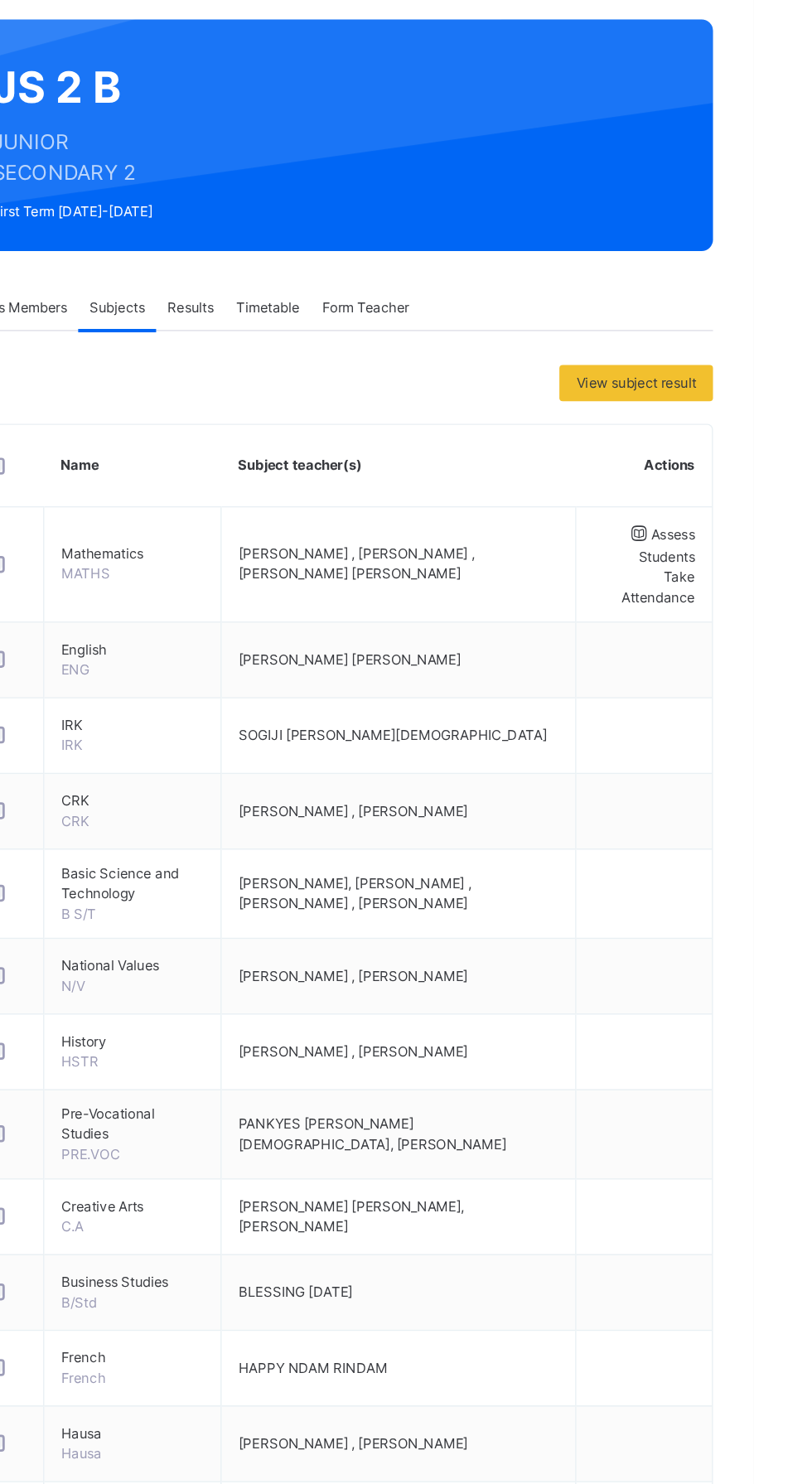
click at [728, 515] on span "Assess Students" at bounding box center [748, 525] width 42 height 29
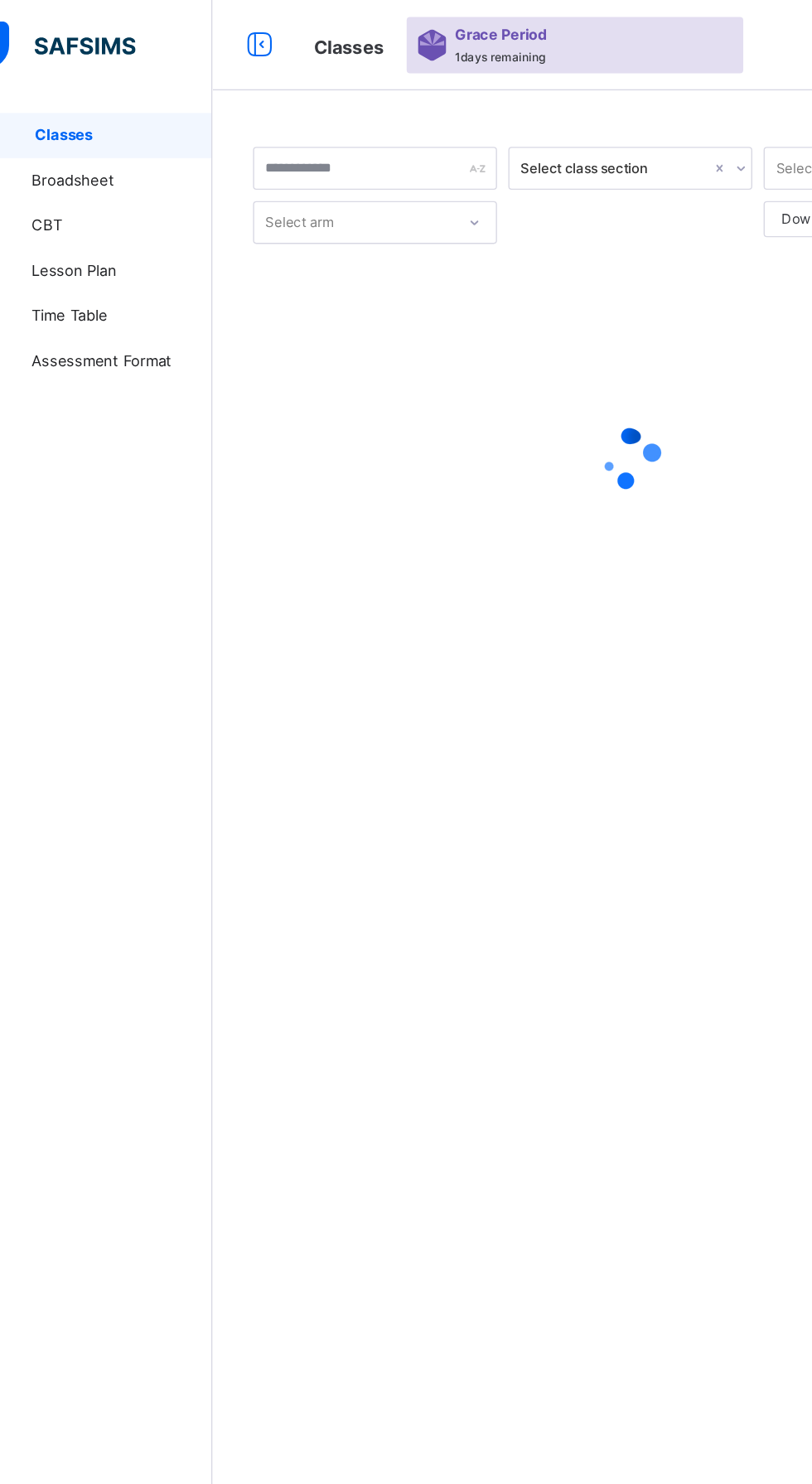
click at [309, 330] on div at bounding box center [505, 336] width 553 height 66
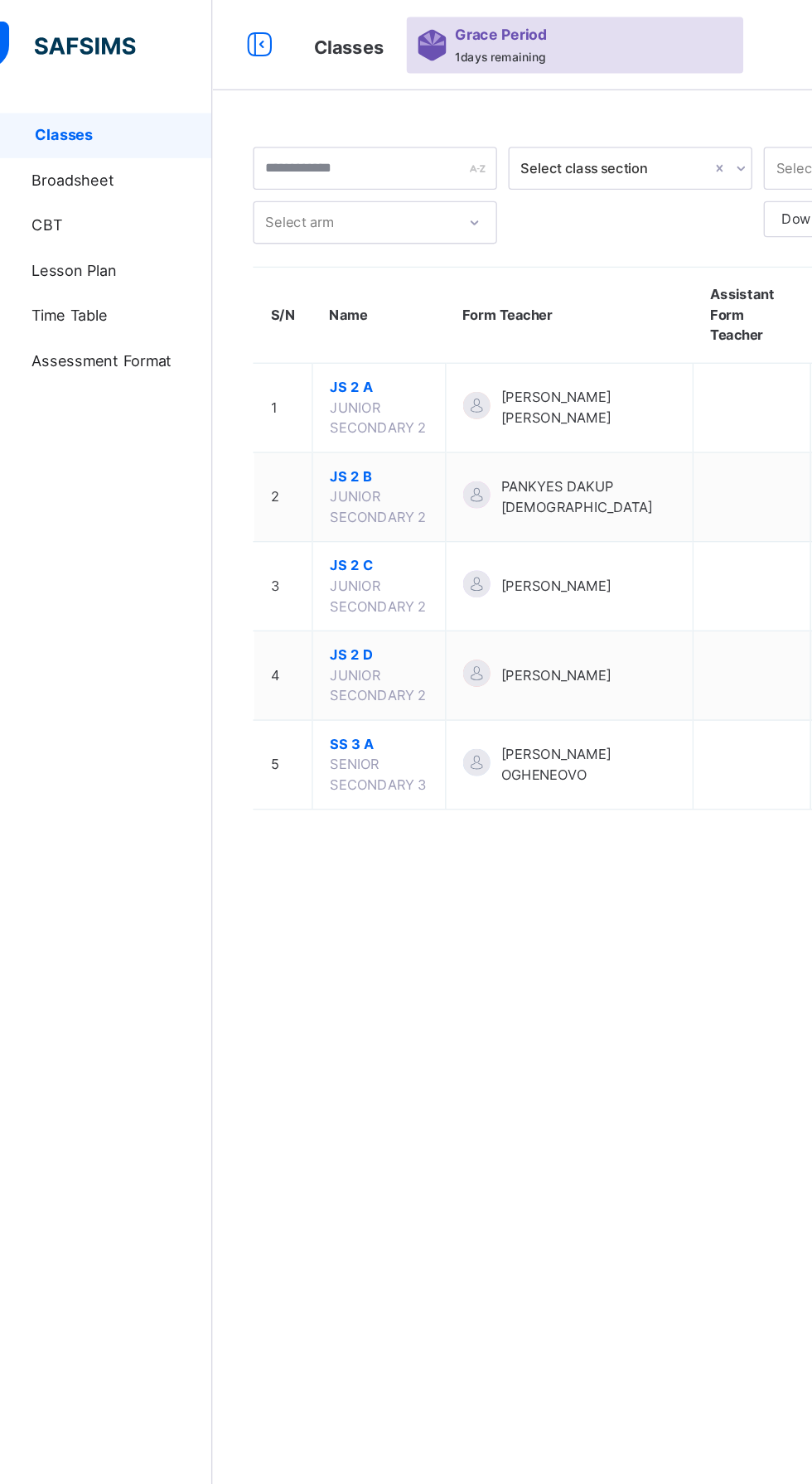
click at [301, 342] on span "JS 2 B" at bounding box center [321, 349] width 72 height 15
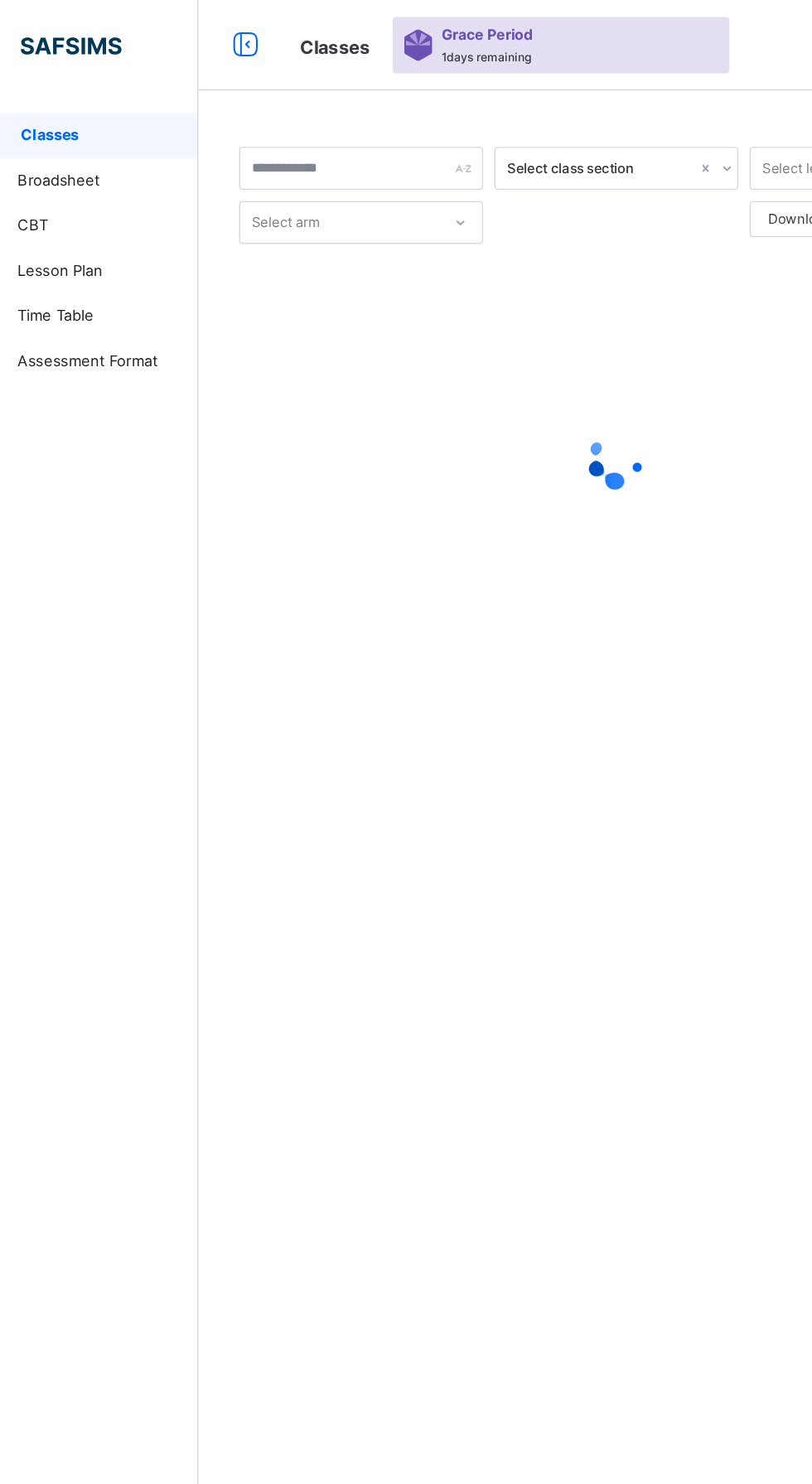
click at [110, 93] on span "Classes" at bounding box center [134, 99] width 130 height 17
click at [111, 93] on span "Classes" at bounding box center [134, 99] width 130 height 17
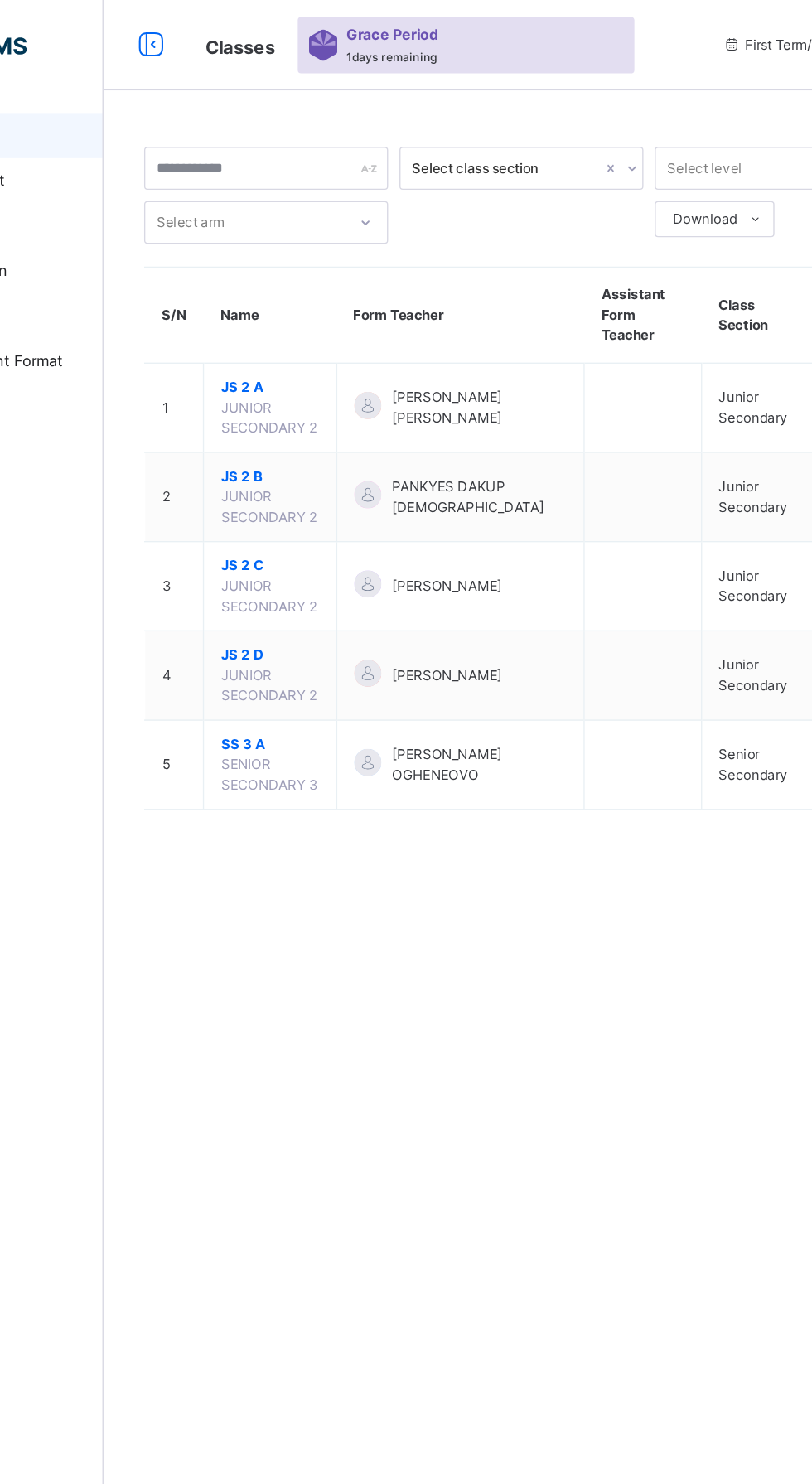
click at [357, 357] on span "JS 2 B" at bounding box center [321, 349] width 72 height 15
